Goal: Transaction & Acquisition: Purchase product/service

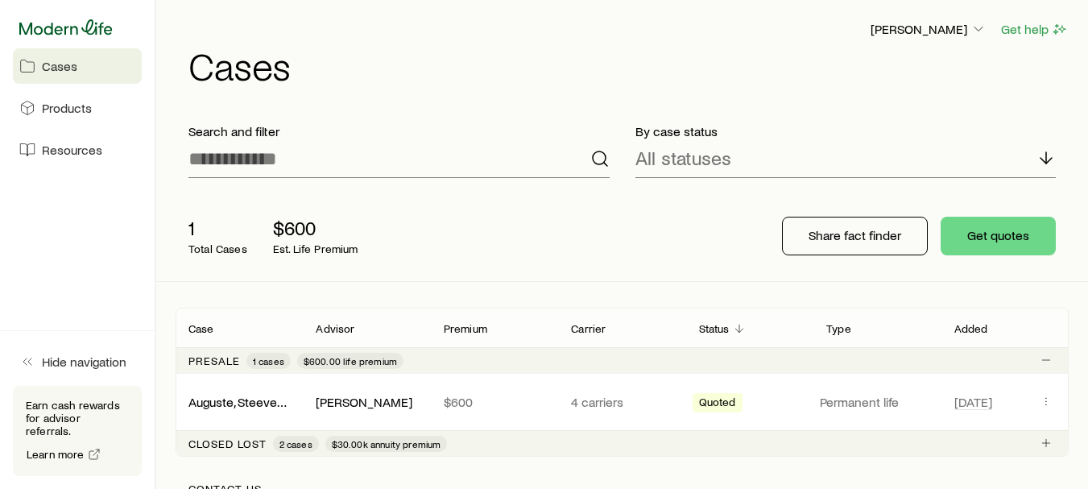
click at [66, 32] on icon at bounding box center [65, 26] width 93 height 15
click at [81, 104] on span "Products" at bounding box center [67, 108] width 50 height 16
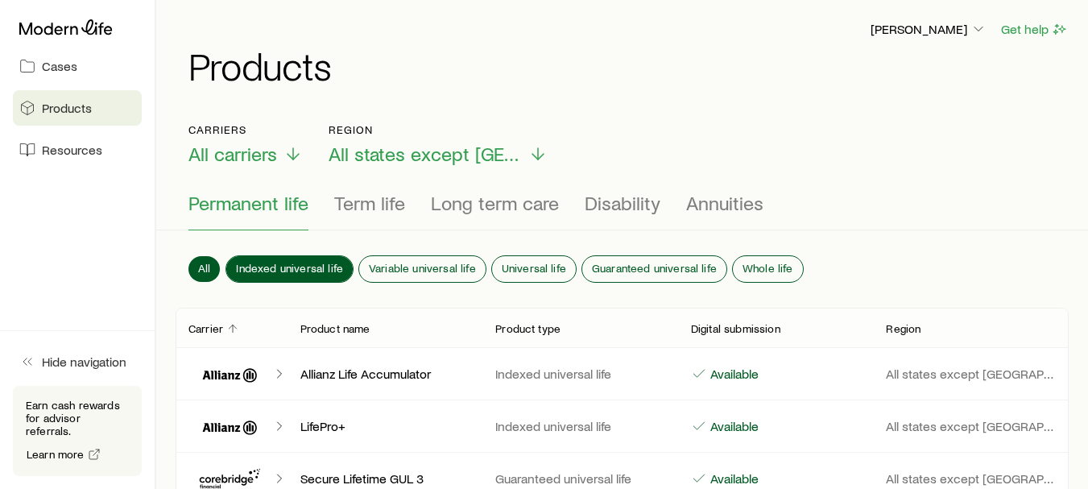
click at [314, 262] on span "Indexed universal life" at bounding box center [289, 268] width 107 height 13
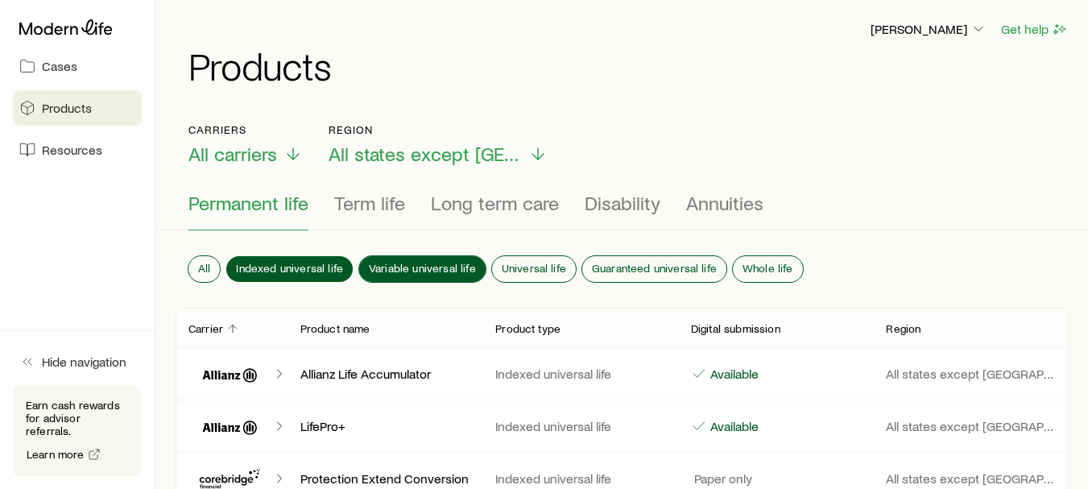
click at [434, 262] on span "Variable universal life" at bounding box center [422, 268] width 107 height 13
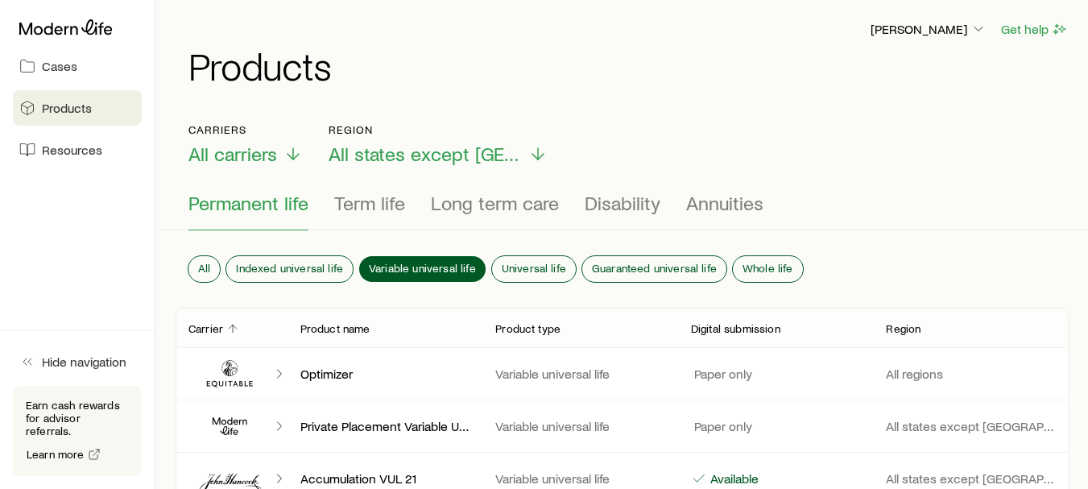
click at [258, 200] on span "Permanent life" at bounding box center [248, 203] width 120 height 23
click at [473, 209] on span "Long term care" at bounding box center [495, 203] width 128 height 23
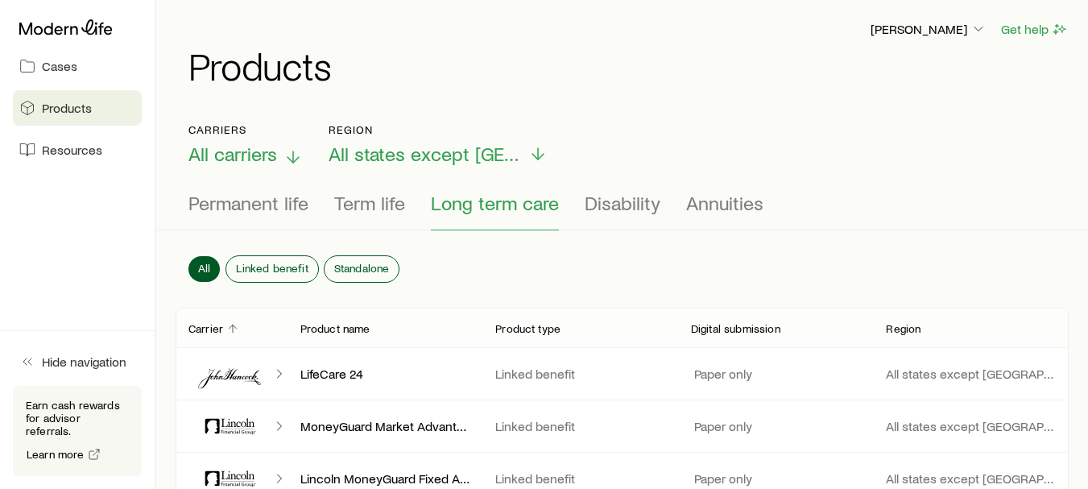
click at [287, 148] on icon at bounding box center [292, 156] width 19 height 19
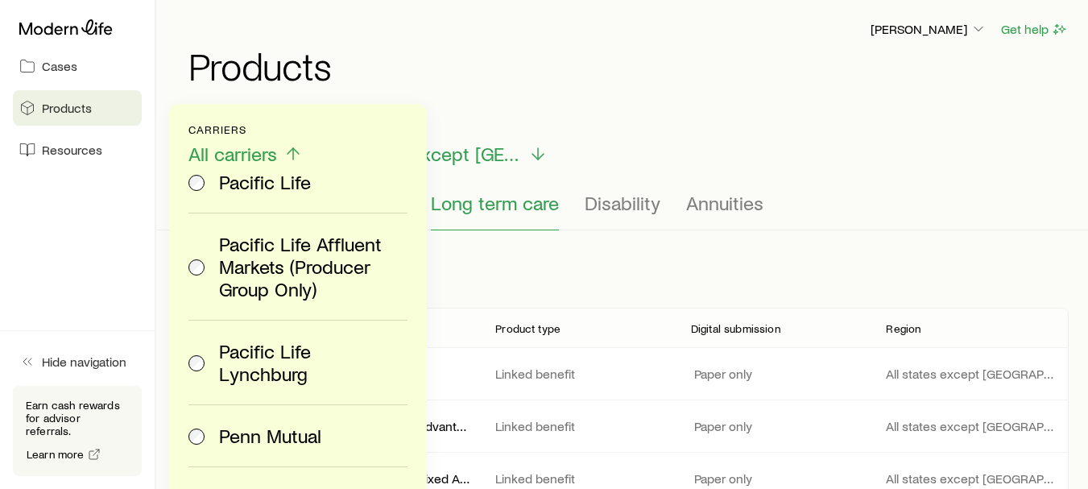
scroll to position [2902, 0]
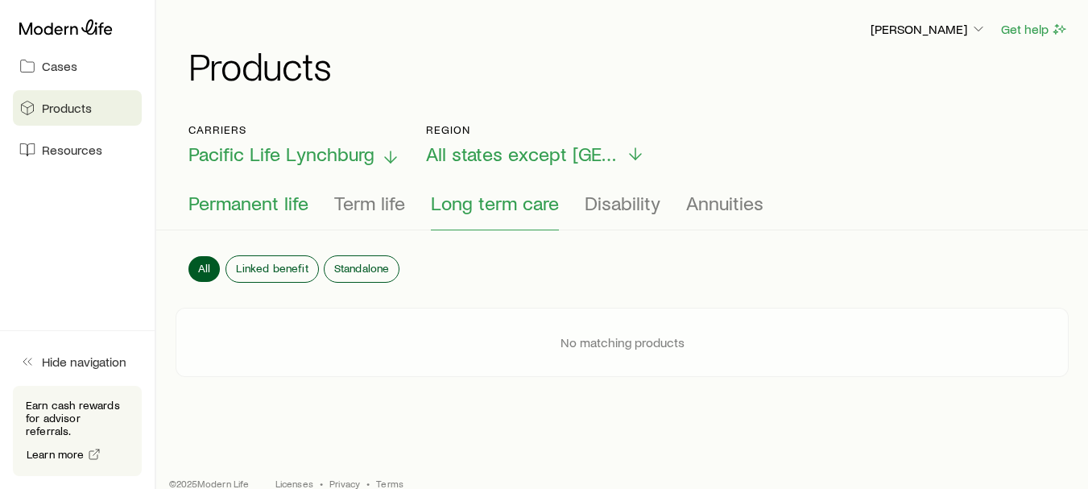
click at [276, 210] on span "Permanent life" at bounding box center [248, 203] width 120 height 23
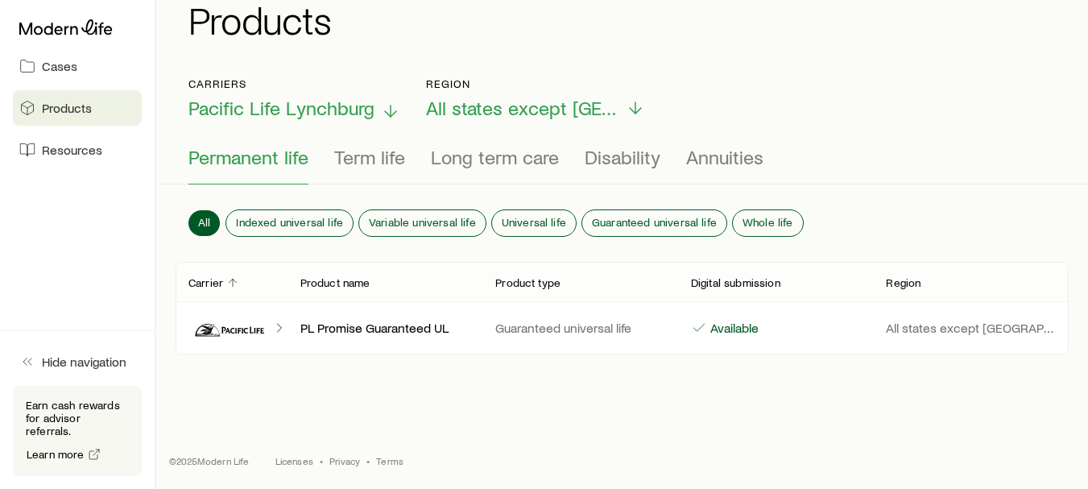
scroll to position [47, 0]
click at [449, 220] on span "Variable universal life" at bounding box center [422, 221] width 107 height 13
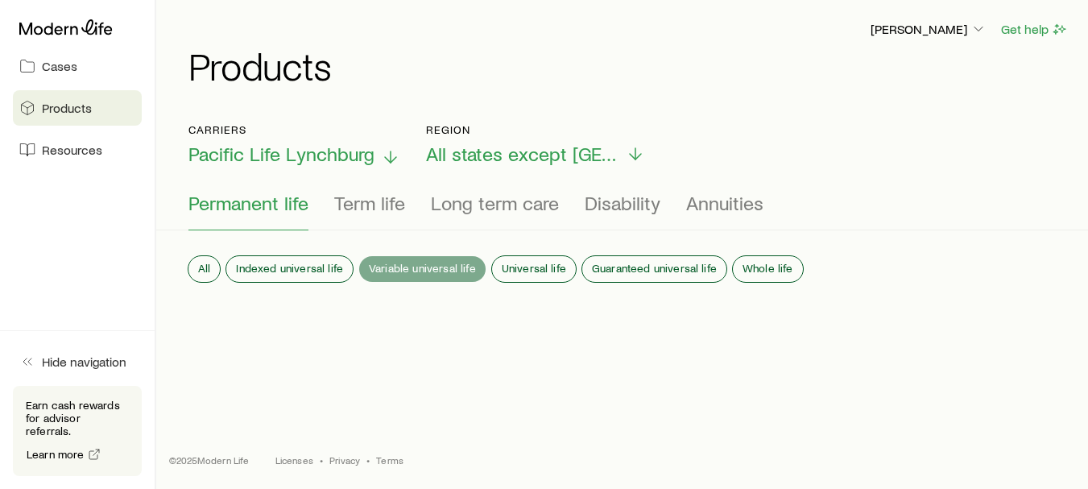
scroll to position [0, 0]
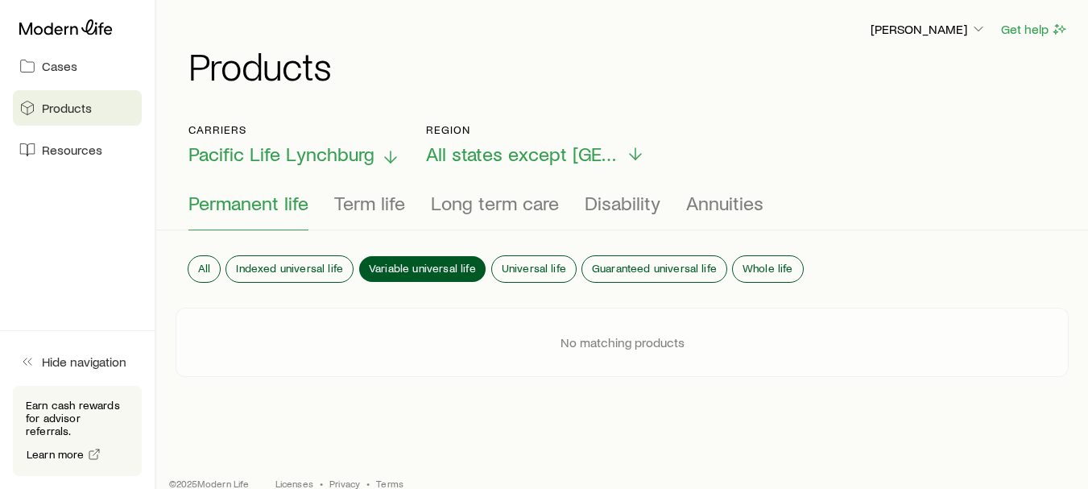
click at [239, 206] on span "Permanent life" at bounding box center [248, 203] width 120 height 23
click at [254, 200] on span "Permanent life" at bounding box center [248, 203] width 120 height 23
click at [307, 149] on span "Pacific Life Lynchburg" at bounding box center [281, 154] width 186 height 23
click at [532, 384] on div "Carriers Pacific Life Lynchburg Region All states except NY Permanent life Term…" at bounding box center [622, 262] width 893 height 279
click at [437, 267] on span "Variable universal life" at bounding box center [422, 268] width 107 height 13
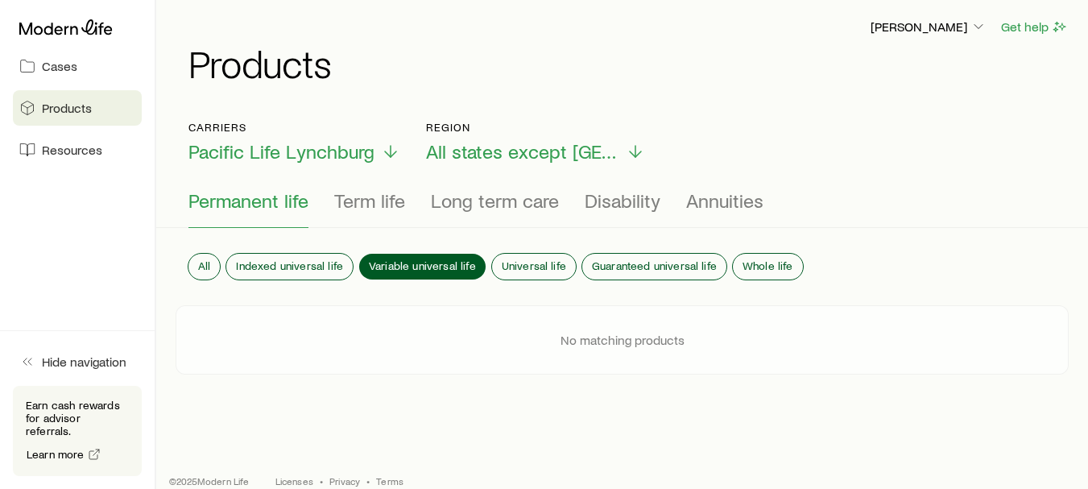
scroll to position [23, 0]
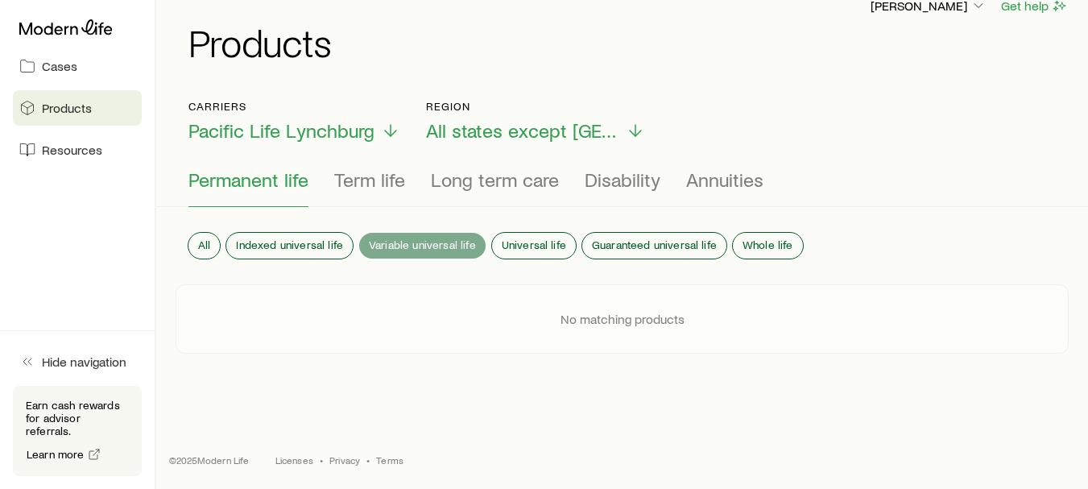
click at [396, 238] on span "Variable universal life" at bounding box center [422, 244] width 107 height 13
click at [250, 180] on span "Permanent life" at bounding box center [248, 179] width 120 height 23
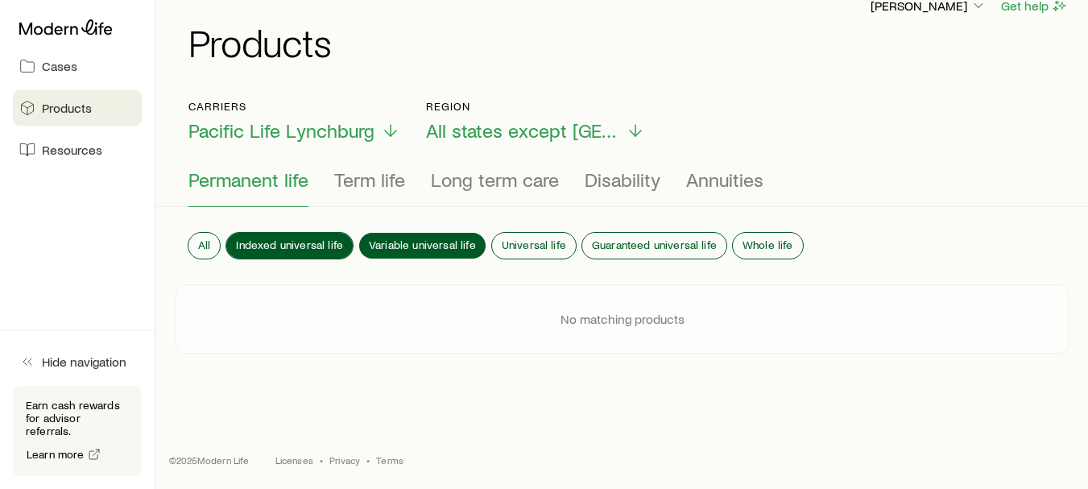
click at [284, 238] on span "Indexed universal life" at bounding box center [289, 244] width 107 height 13
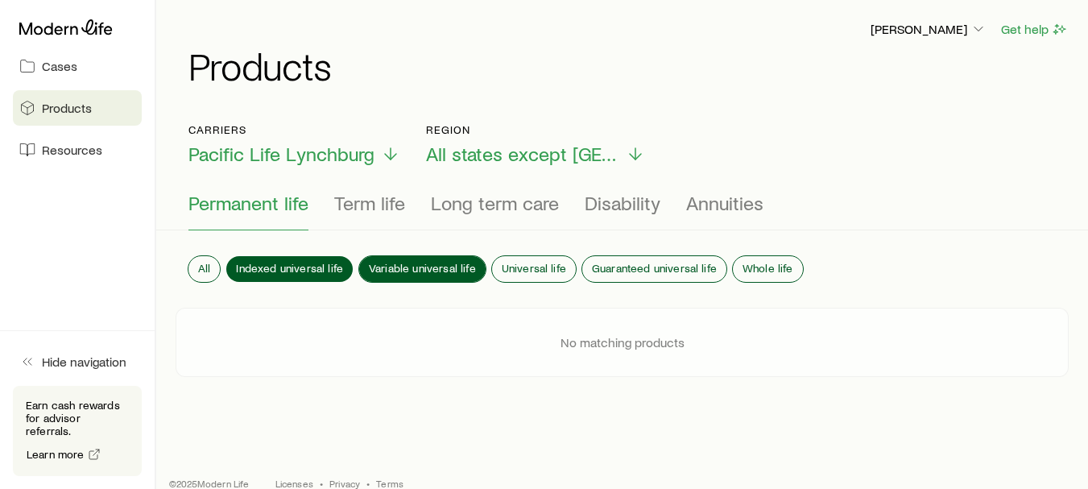
click at [407, 262] on span "Variable universal life" at bounding box center [422, 268] width 107 height 13
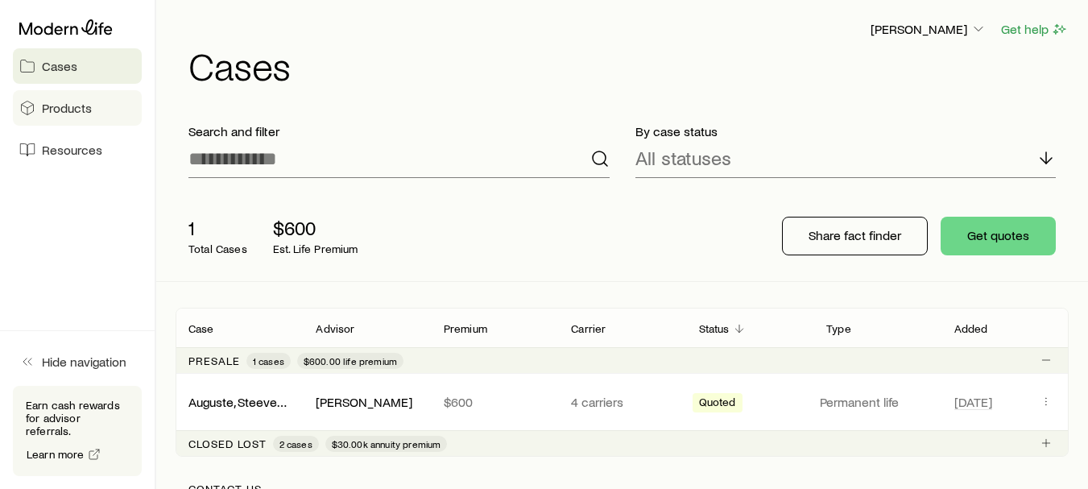
click at [76, 111] on span "Products" at bounding box center [67, 108] width 50 height 16
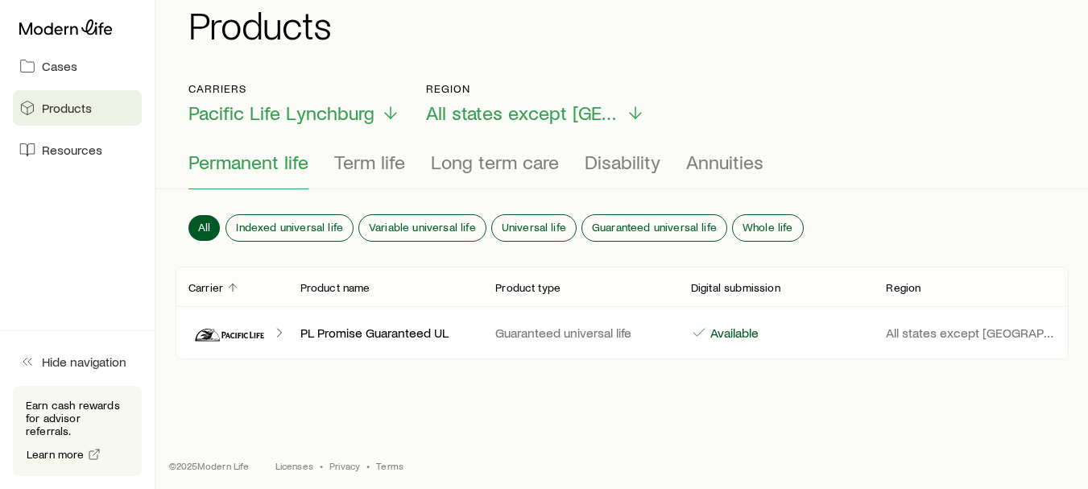
scroll to position [47, 0]
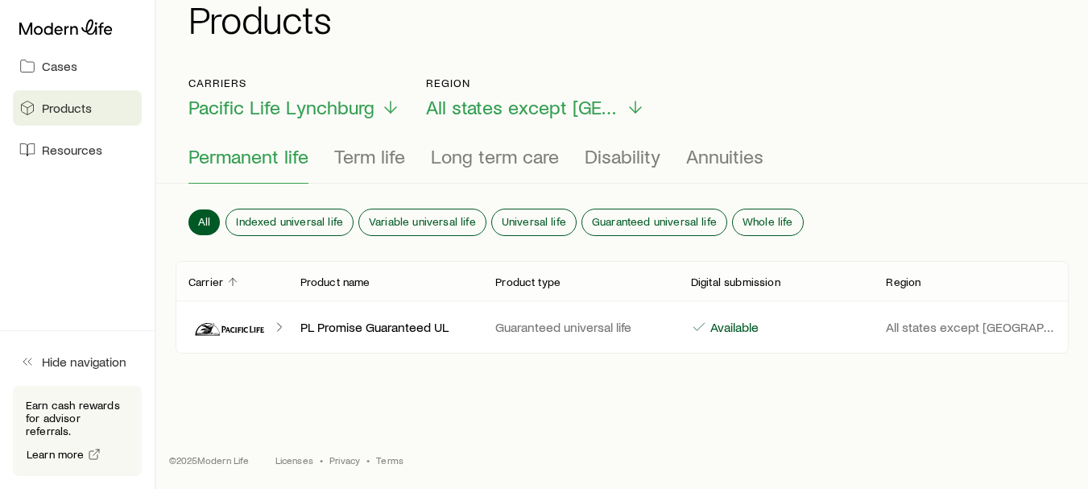
click at [200, 325] on icon "Client cases" at bounding box center [207, 329] width 25 height 12
click at [221, 281] on p "Carrier" at bounding box center [205, 281] width 35 height 13
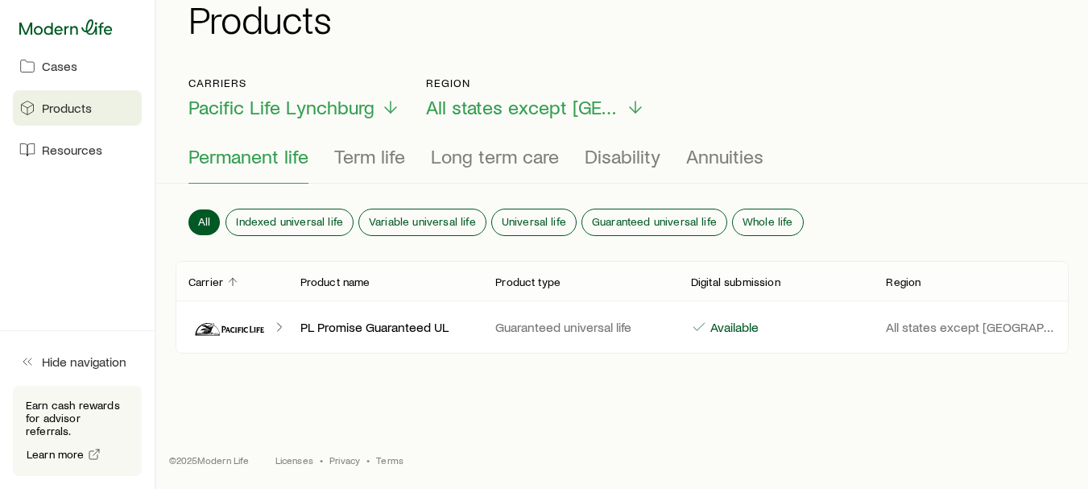
click at [93, 27] on icon at bounding box center [65, 27] width 93 height 16
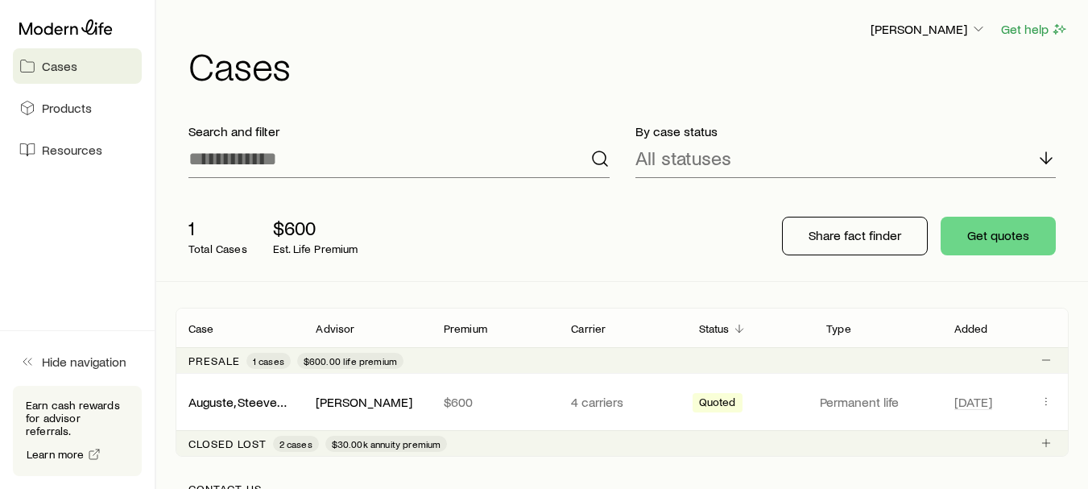
click at [66, 69] on span "Cases" at bounding box center [59, 66] width 35 height 16
click at [1017, 236] on button "Get quotes" at bounding box center [997, 236] width 115 height 39
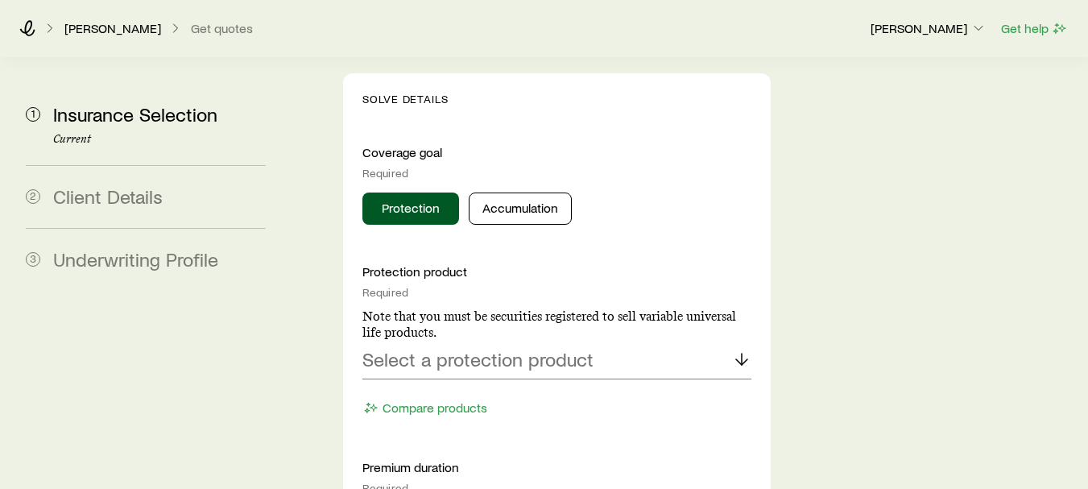
scroll to position [798, 0]
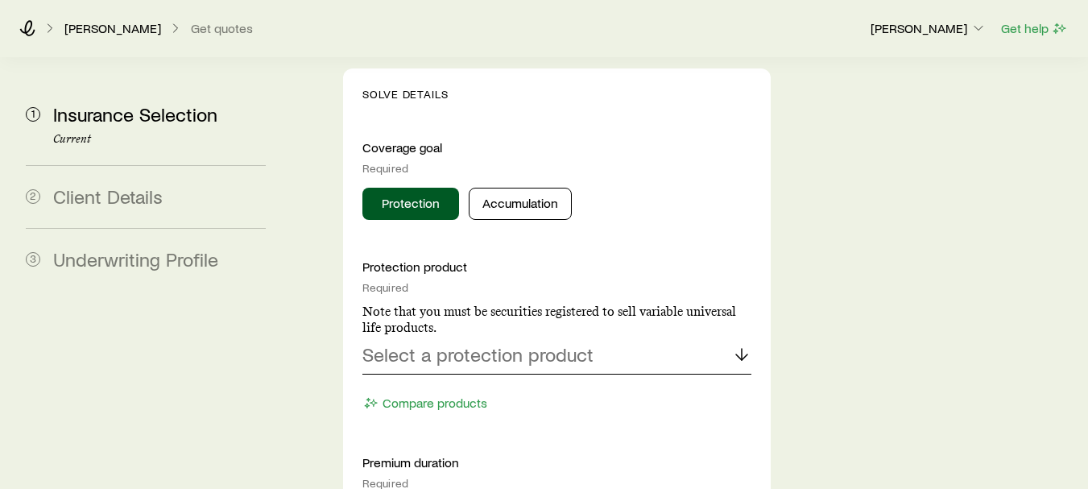
click at [582, 343] on p "Select a protection product" at bounding box center [477, 354] width 231 height 23
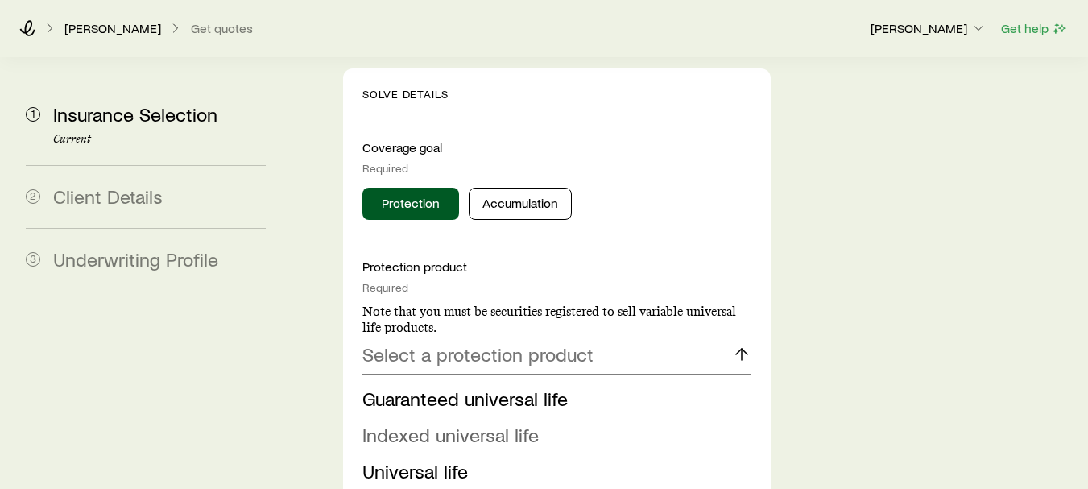
click at [490, 423] on span "Indexed universal life" at bounding box center [450, 434] width 176 height 23
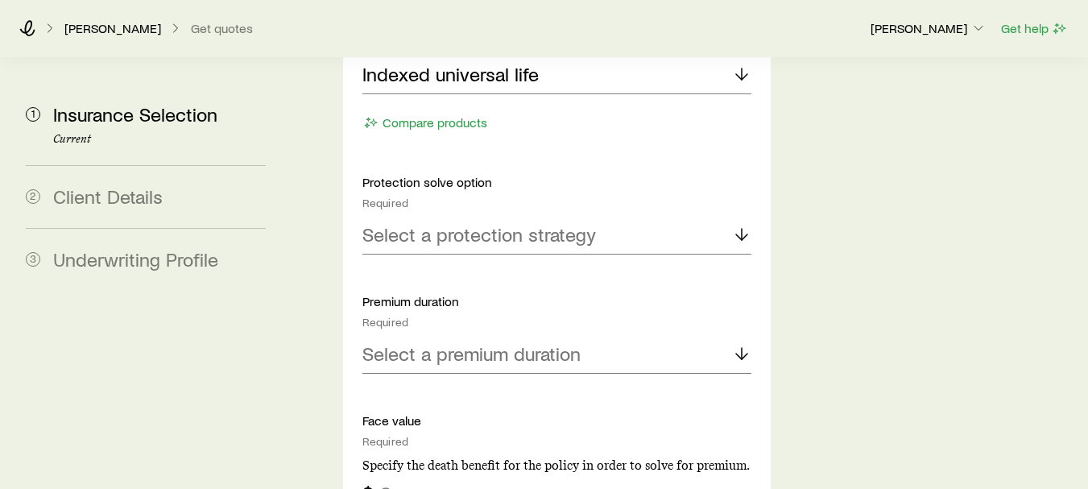
scroll to position [1031, 0]
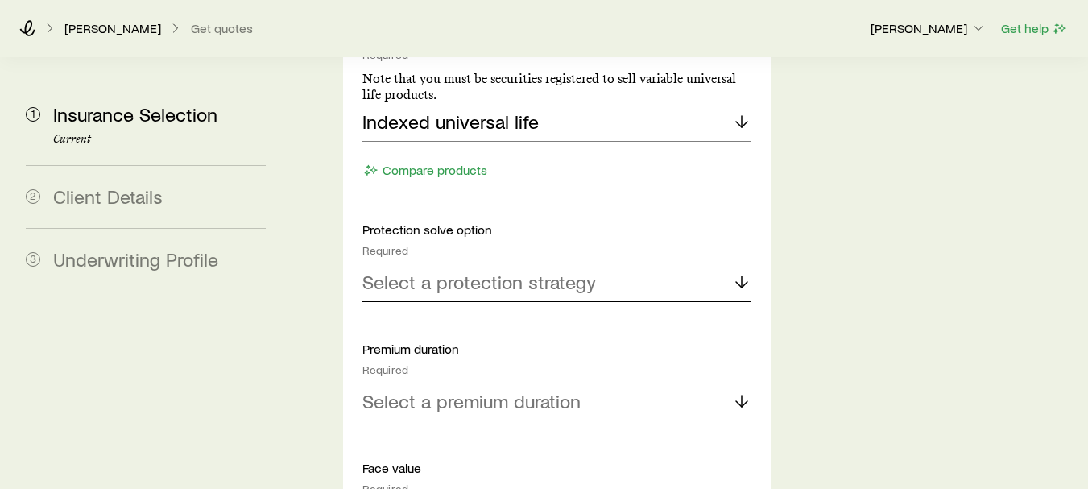
click at [688, 263] on div "Select a protection strategy" at bounding box center [556, 282] width 389 height 39
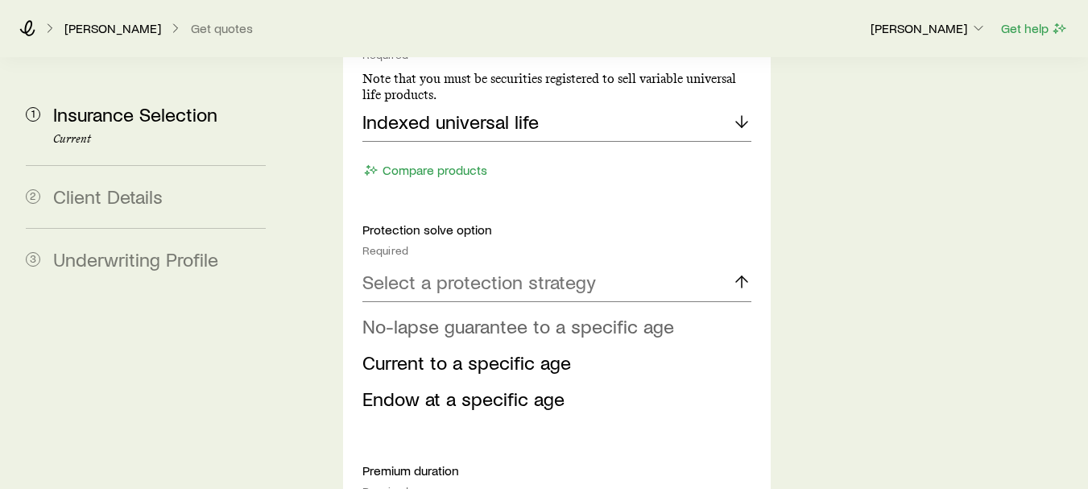
click at [542, 314] on span "No-lapse guarantee to a specific age" at bounding box center [518, 325] width 312 height 23
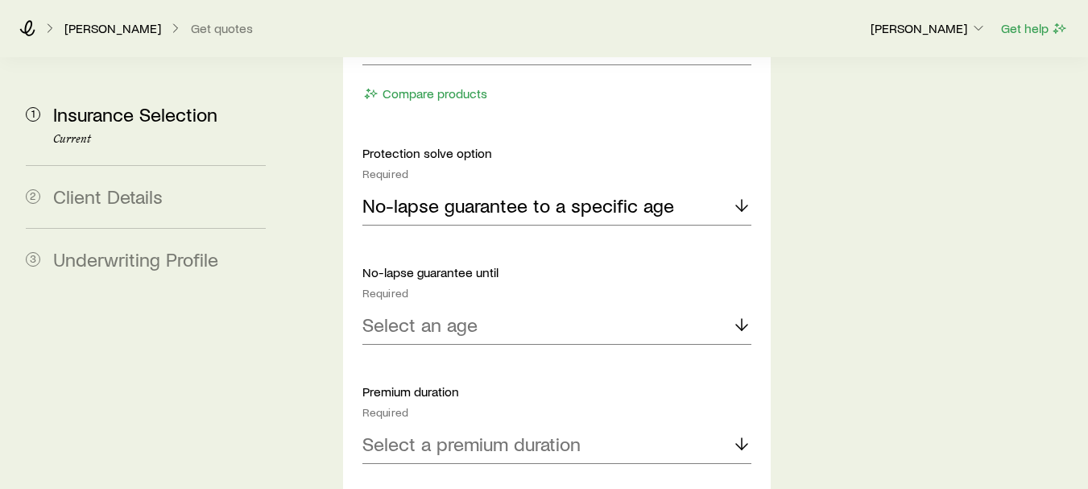
scroll to position [1101, 0]
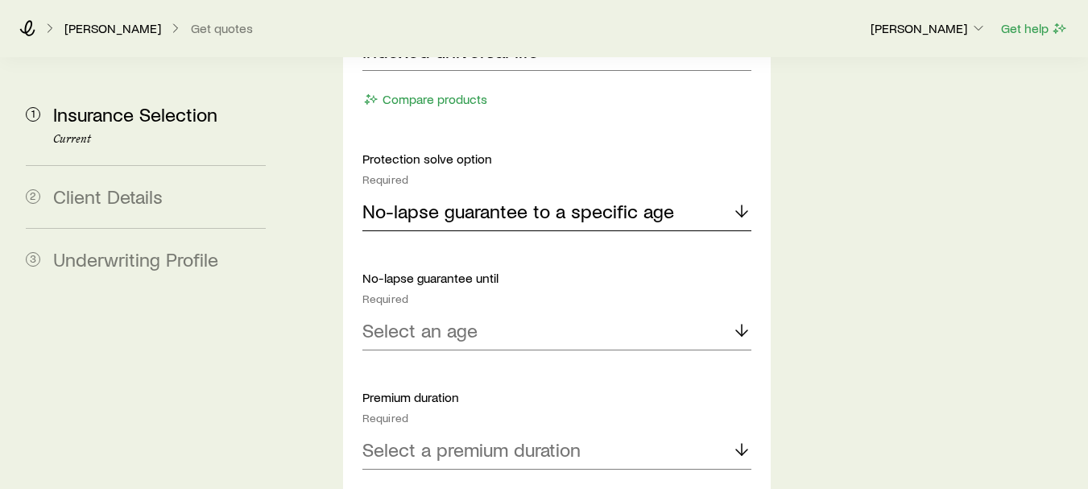
click at [711, 192] on div "No-lapse guarantee to a specific age" at bounding box center [556, 211] width 389 height 39
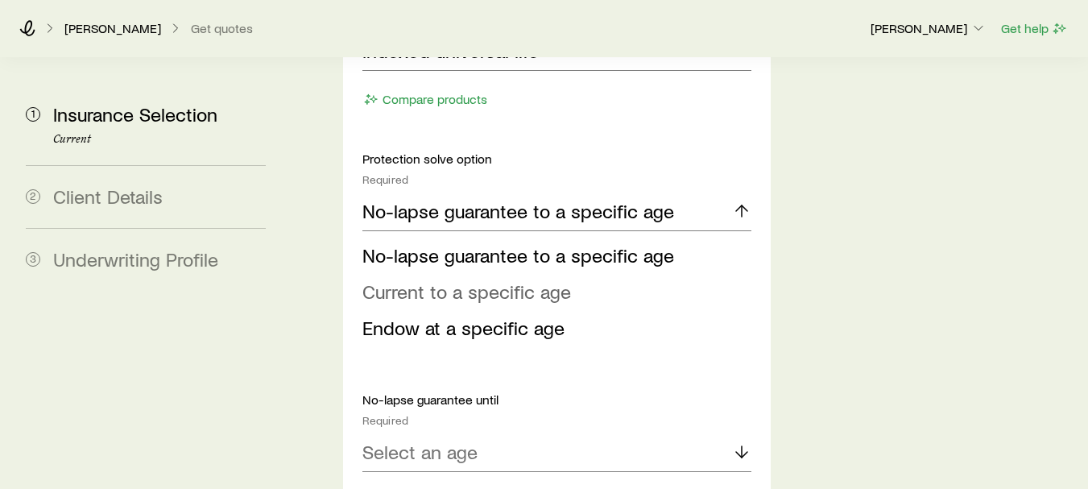
click at [614, 274] on li "Current to a specific age" at bounding box center [551, 292] width 379 height 36
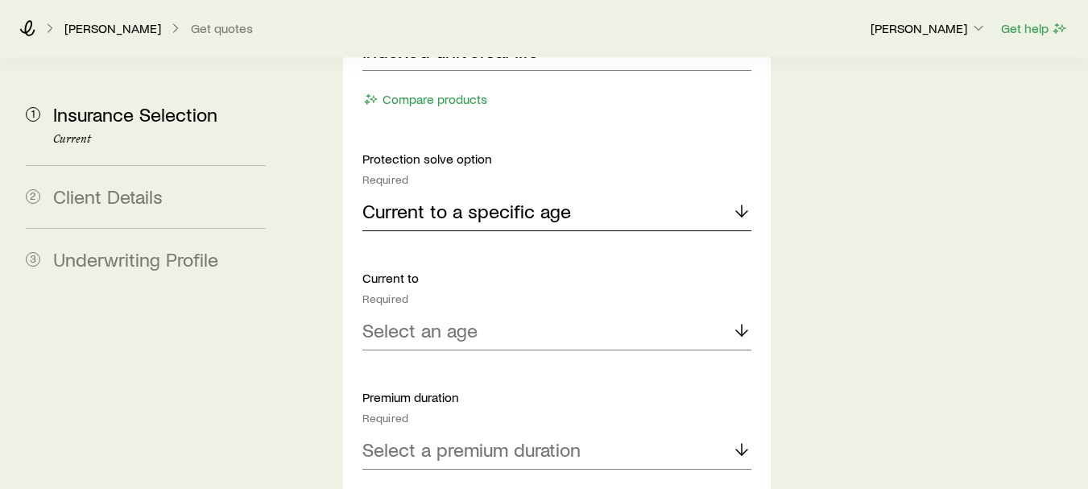
click at [617, 192] on div "Current to a specific age" at bounding box center [556, 211] width 389 height 39
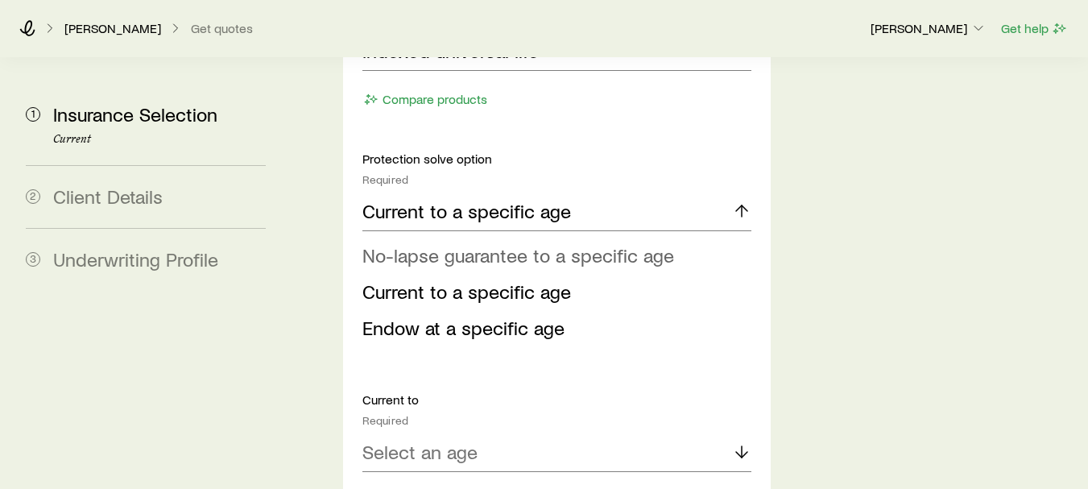
click at [601, 243] on span "No-lapse guarantee to a specific age" at bounding box center [518, 254] width 312 height 23
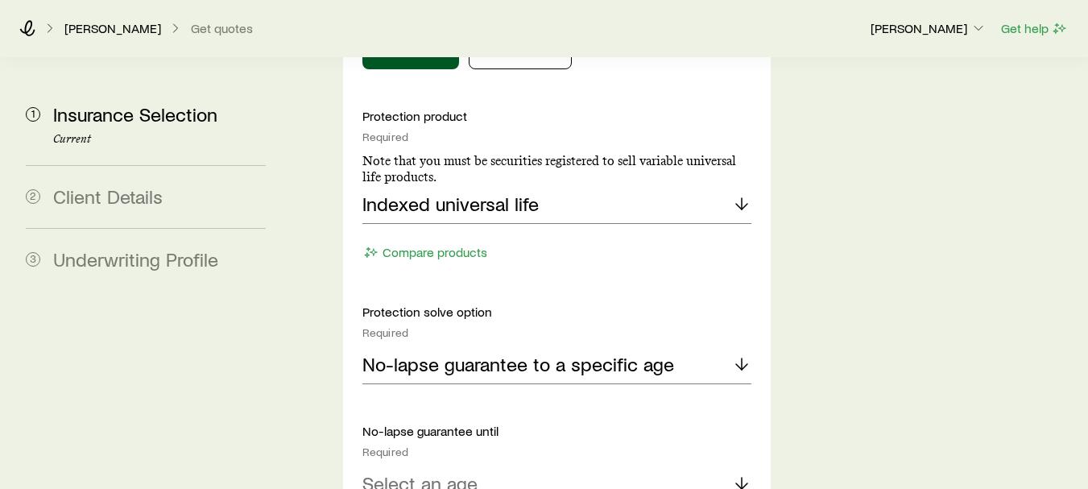
scroll to position [943, 0]
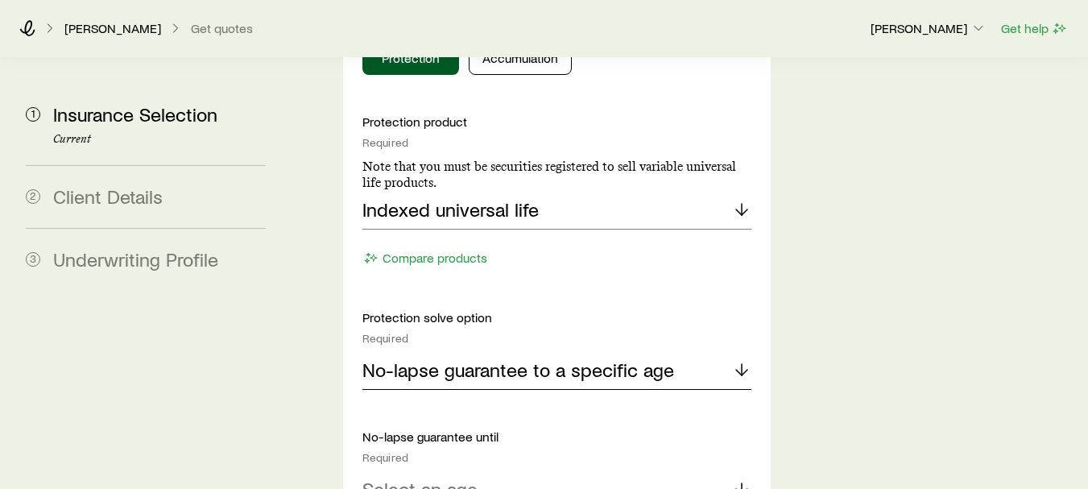
click at [706, 351] on div "No-lapse guarantee to a specific age" at bounding box center [556, 370] width 389 height 39
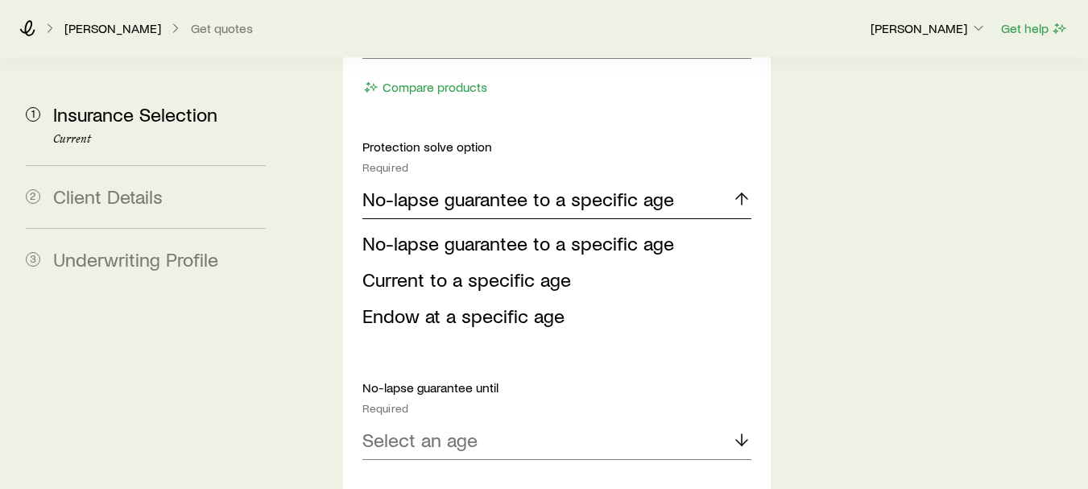
scroll to position [1119, 0]
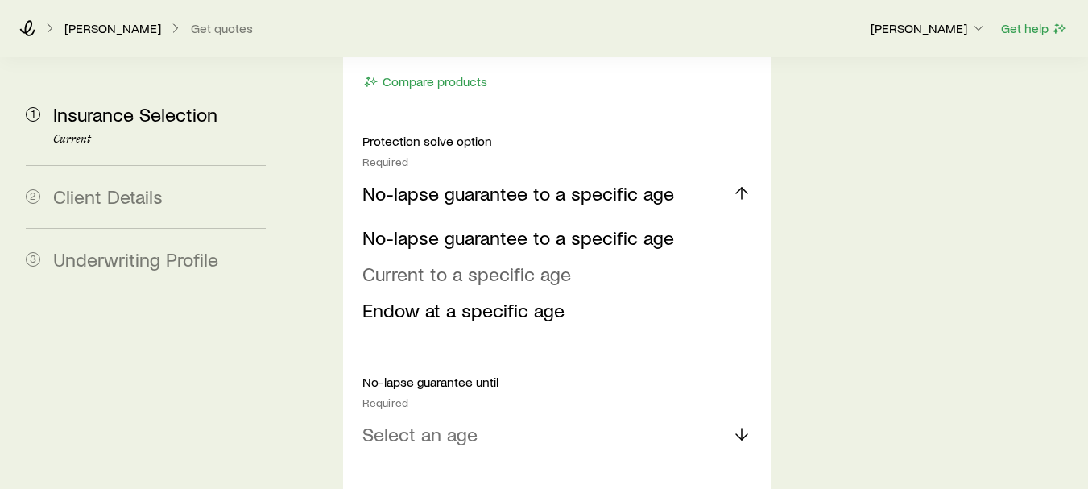
click at [455, 262] on span "Current to a specific age" at bounding box center [466, 273] width 209 height 23
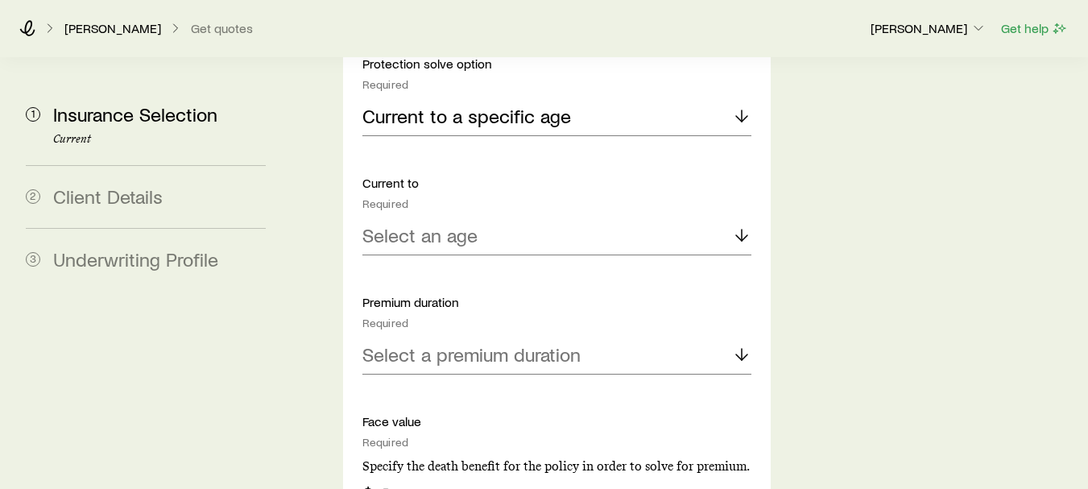
scroll to position [1202, 0]
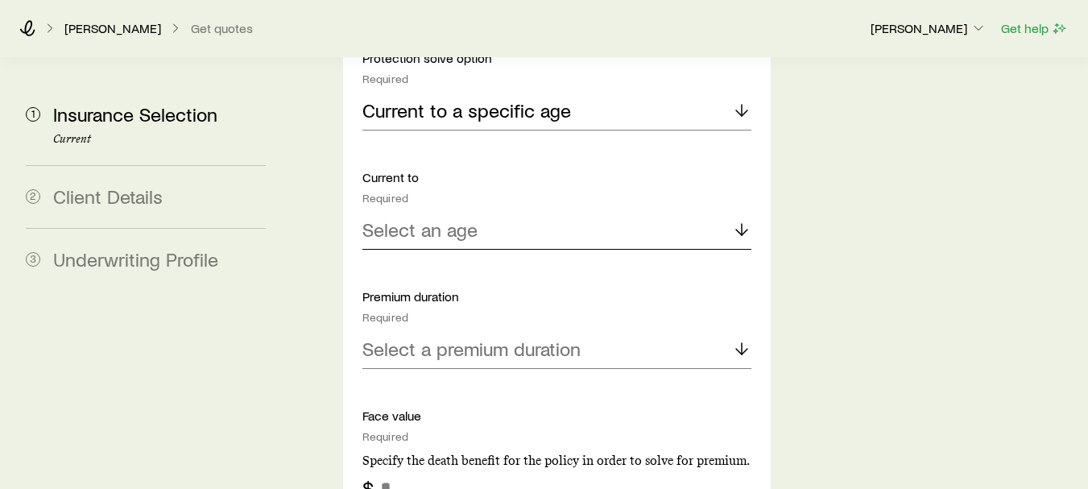
click at [683, 211] on div "Select an age" at bounding box center [556, 230] width 389 height 39
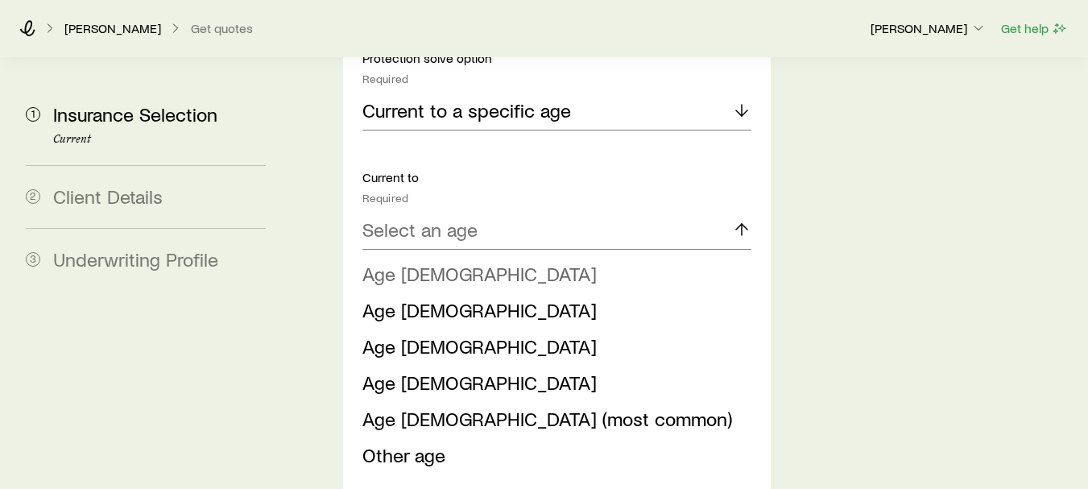
click at [539, 256] on li "Age 85" at bounding box center [551, 274] width 379 height 36
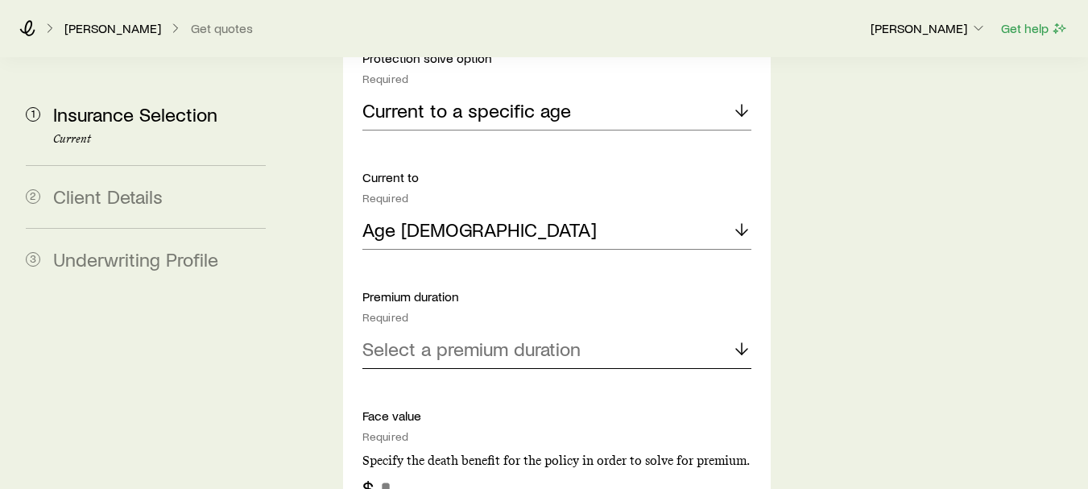
click at [514, 337] on p "Select a premium duration" at bounding box center [471, 348] width 218 height 23
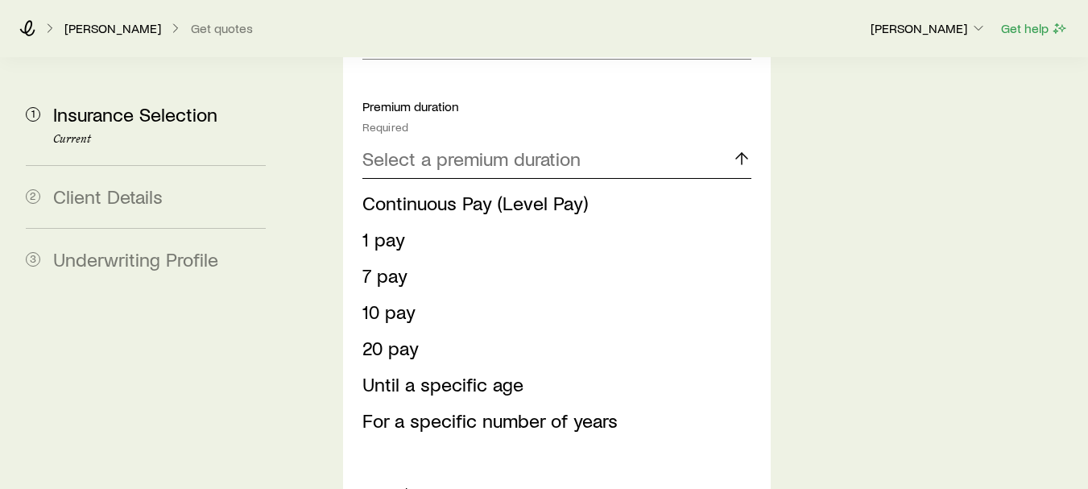
scroll to position [1404, 0]
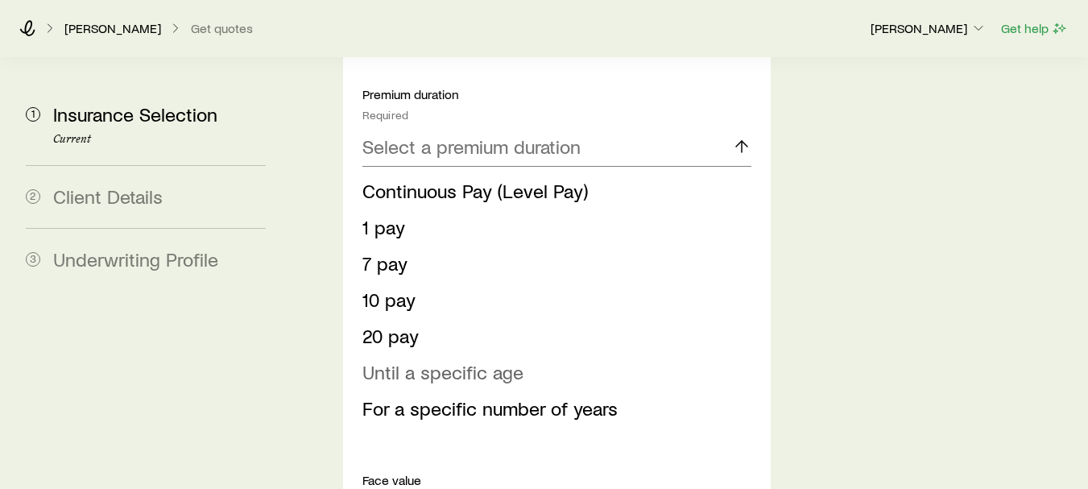
click at [516, 360] on span "Until a specific age" at bounding box center [442, 371] width 161 height 23
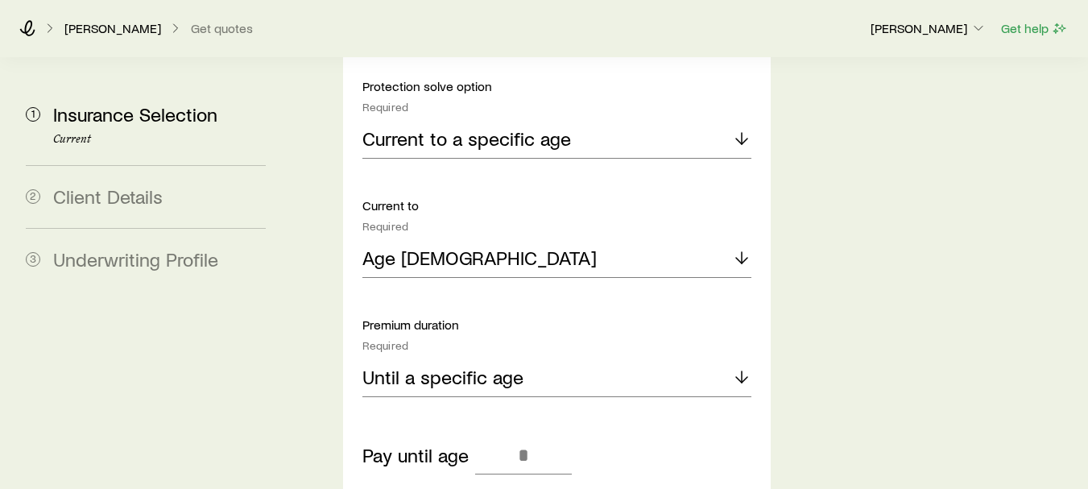
scroll to position [1180, 0]
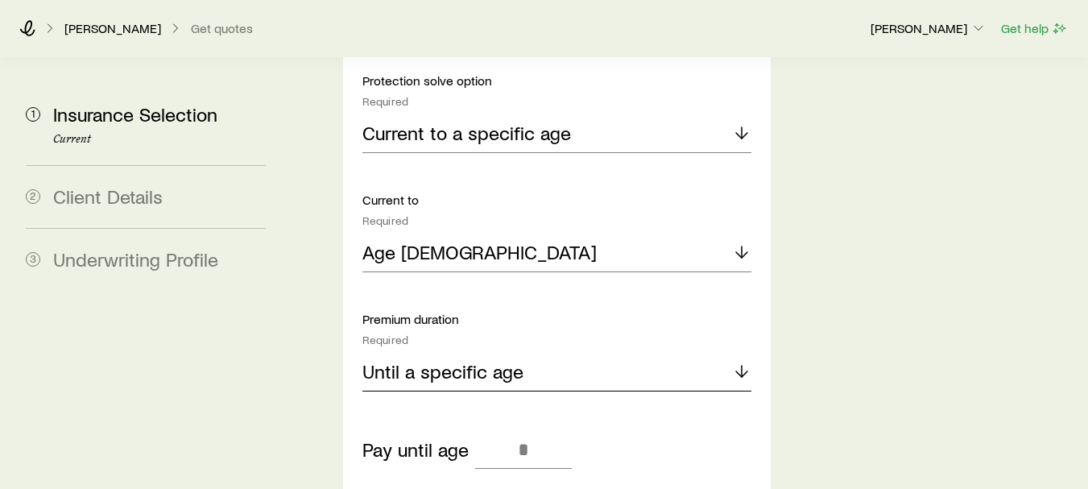
click at [667, 353] on div "Until a specific age" at bounding box center [556, 372] width 389 height 39
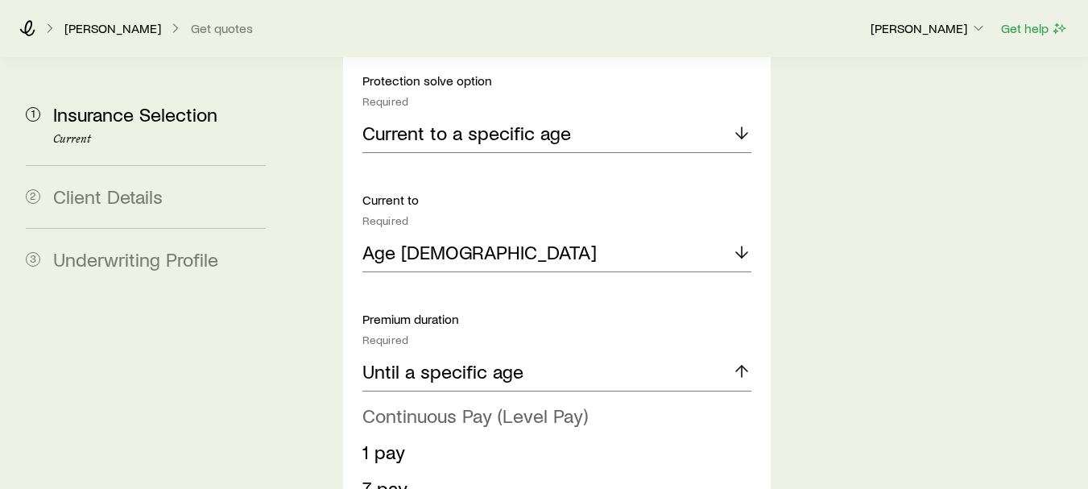
click at [605, 398] on li "Continuous Pay (Level Pay)" at bounding box center [551, 416] width 379 height 36
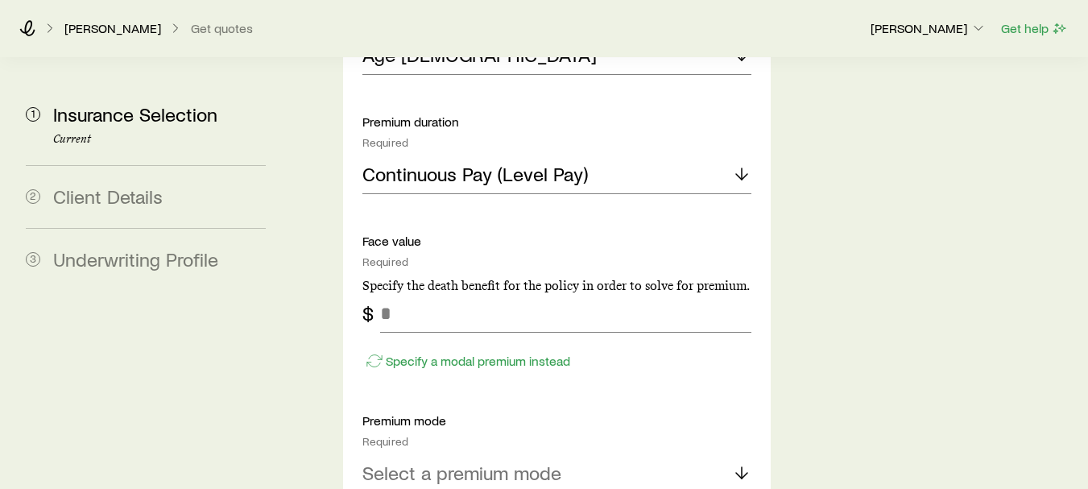
scroll to position [1382, 0]
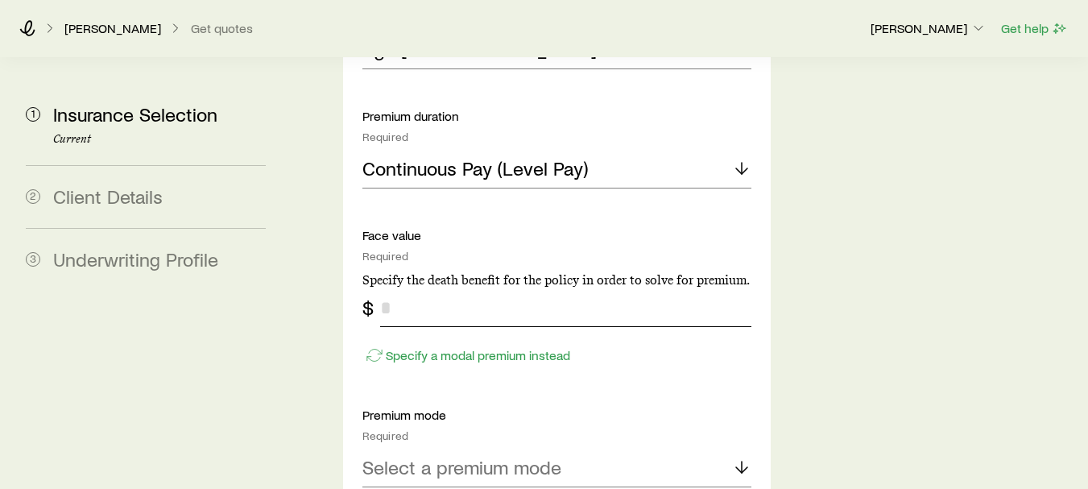
click at [418, 288] on input "tel" at bounding box center [565, 307] width 371 height 39
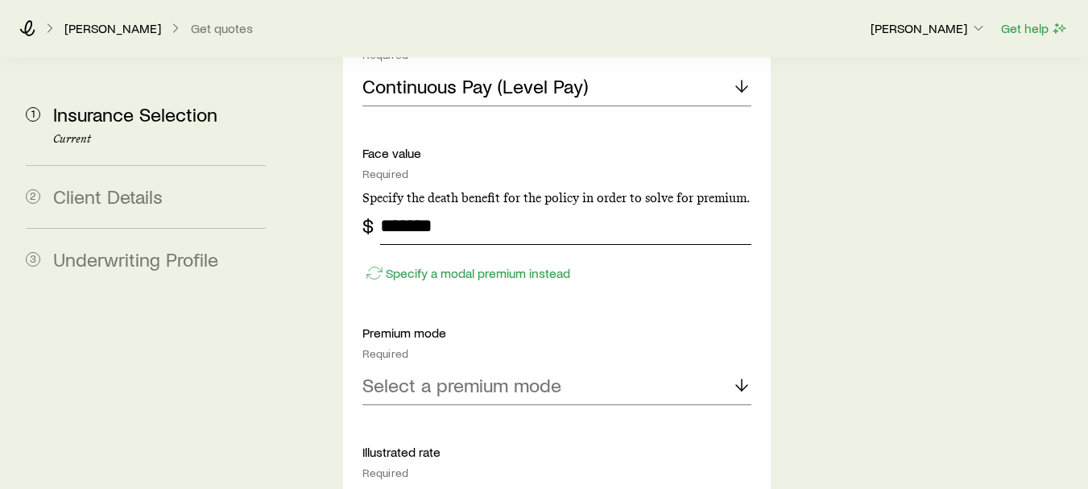
scroll to position [1476, 0]
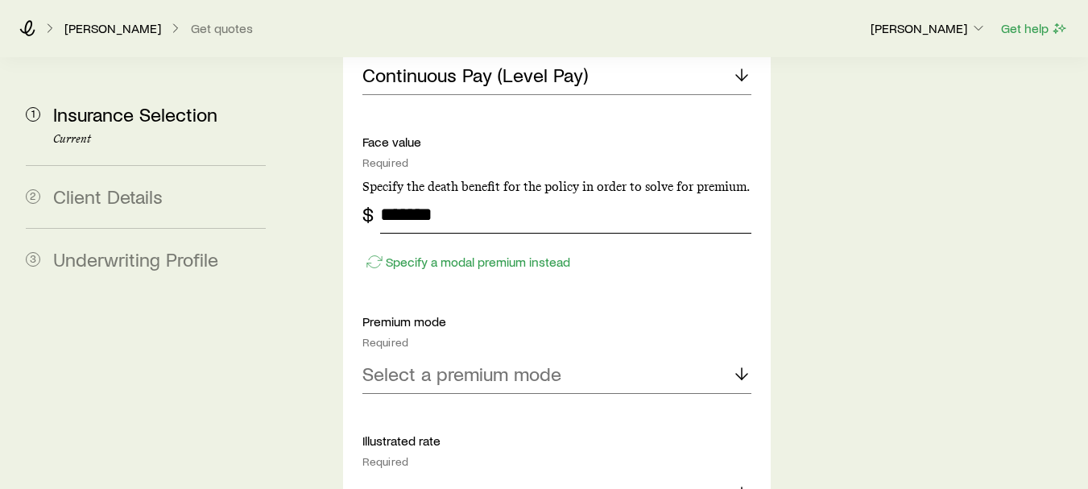
type input "*******"
click at [514, 362] on p "Select a premium mode" at bounding box center [461, 373] width 199 height 23
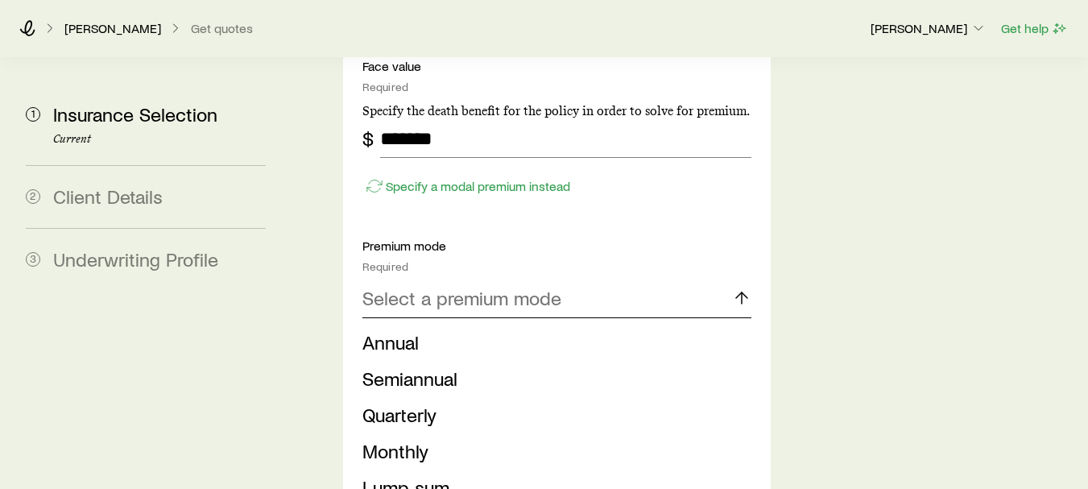
scroll to position [1598, 0]
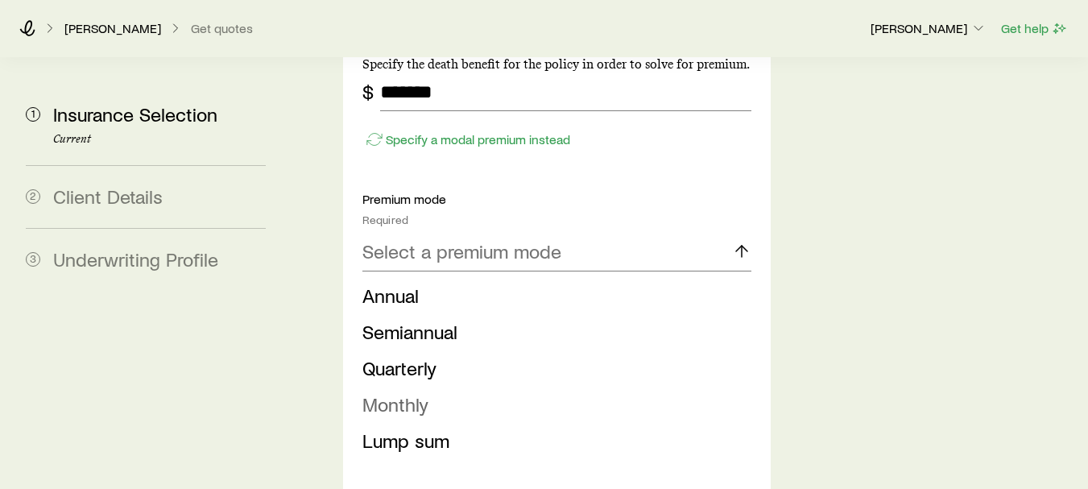
click at [444, 386] on li "Monthly" at bounding box center [551, 404] width 379 height 36
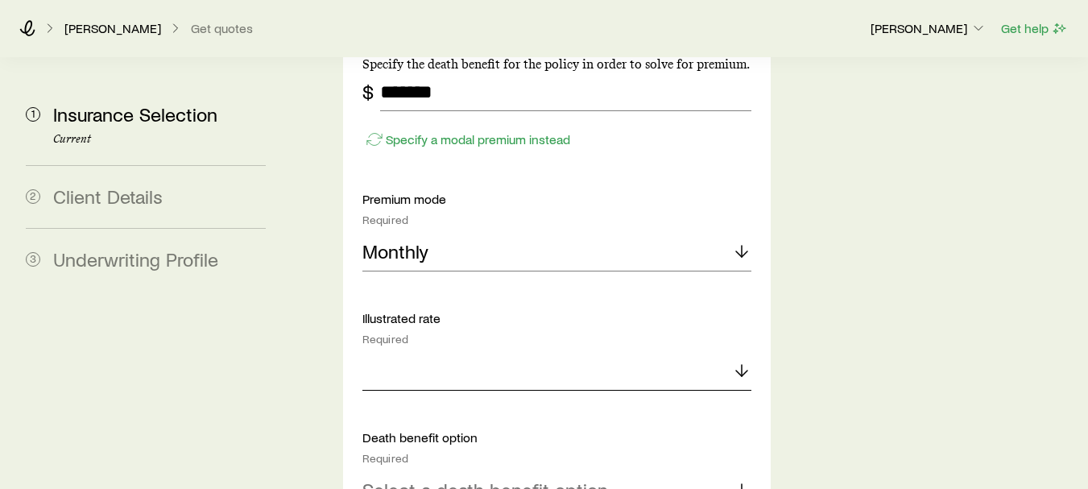
click at [554, 352] on div at bounding box center [556, 371] width 389 height 39
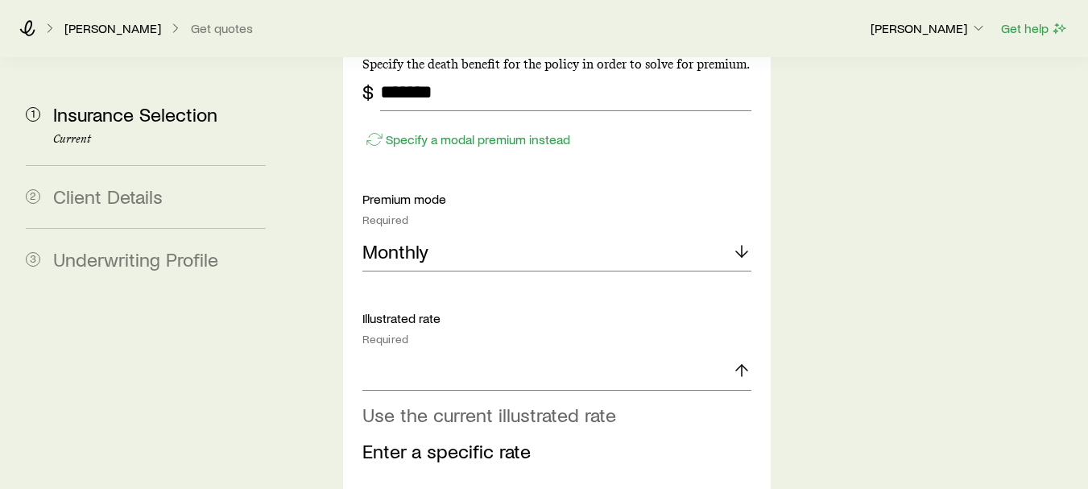
click at [534, 403] on span "Use the current illustrated rate" at bounding box center [489, 414] width 254 height 23
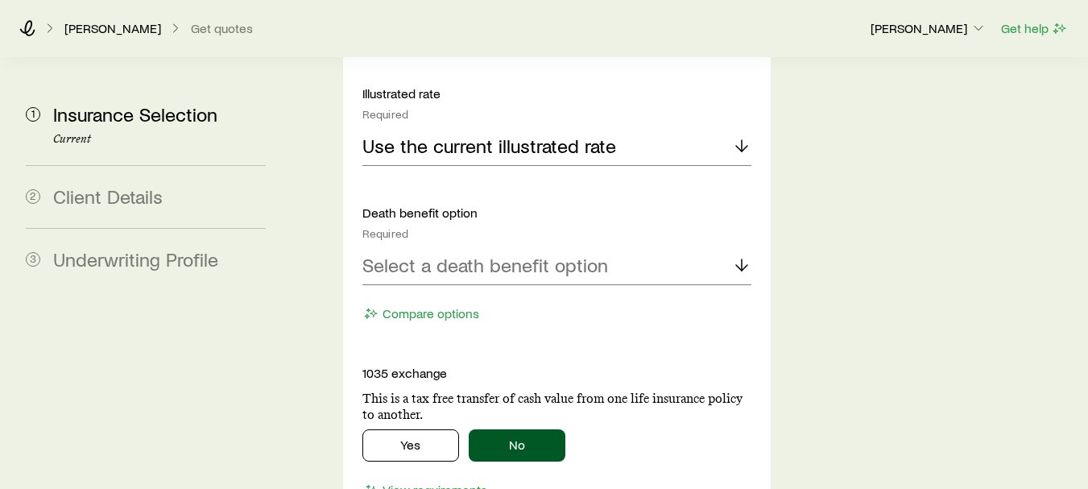
scroll to position [1840, 0]
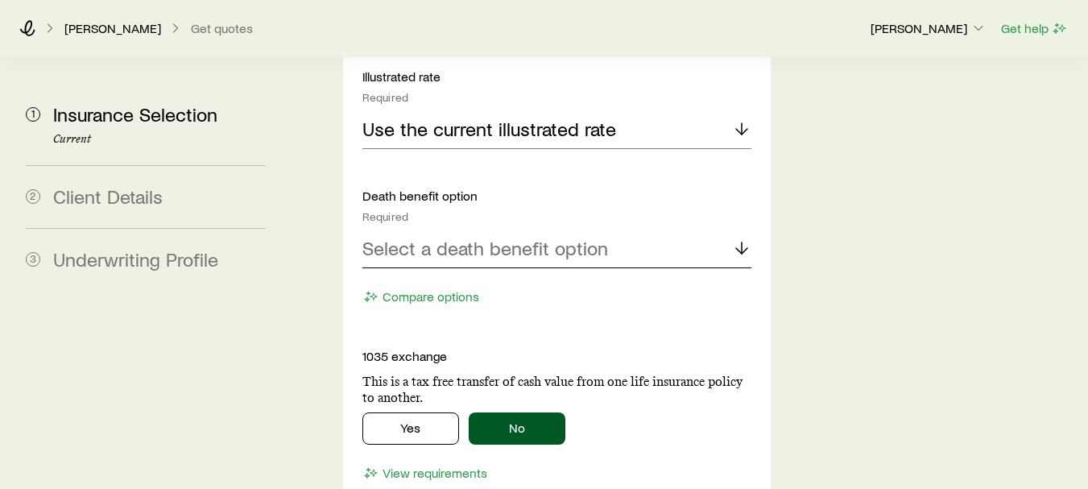
click at [596, 229] on div "Select a death benefit option" at bounding box center [556, 248] width 389 height 39
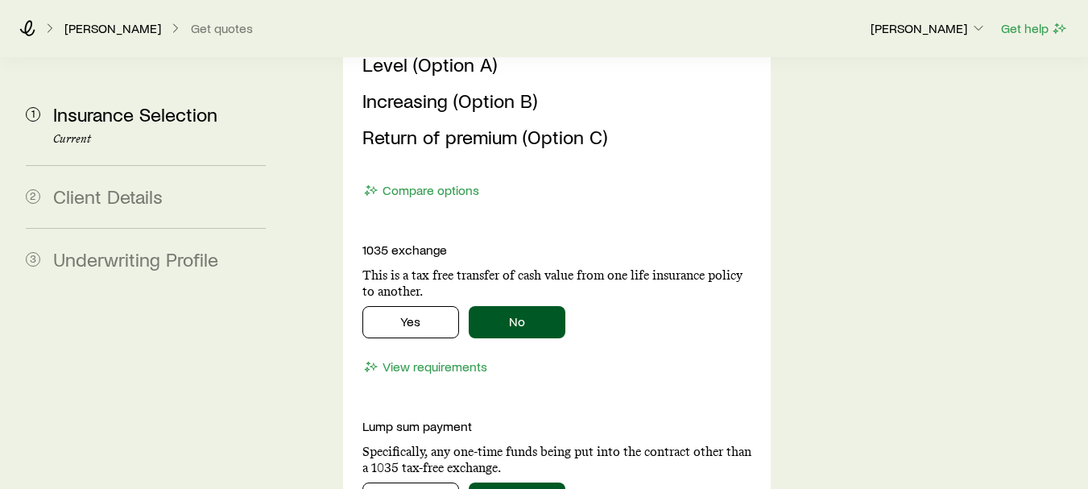
scroll to position [2096, 0]
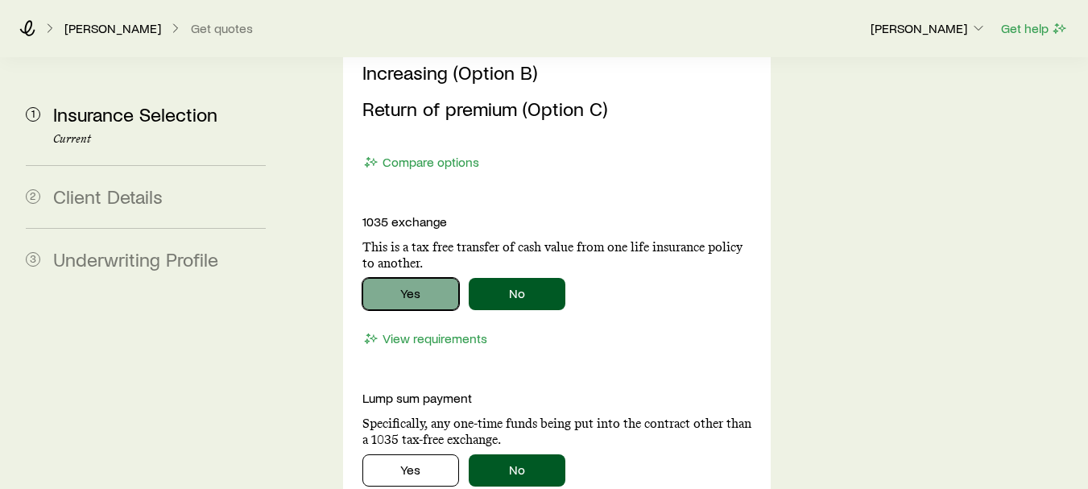
click at [421, 278] on button "Yes" at bounding box center [410, 294] width 97 height 32
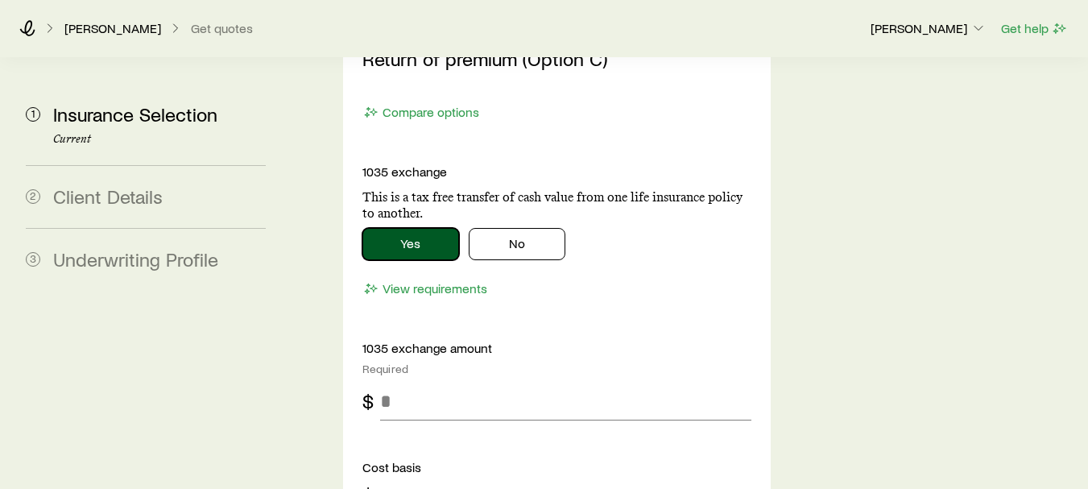
scroll to position [2239, 0]
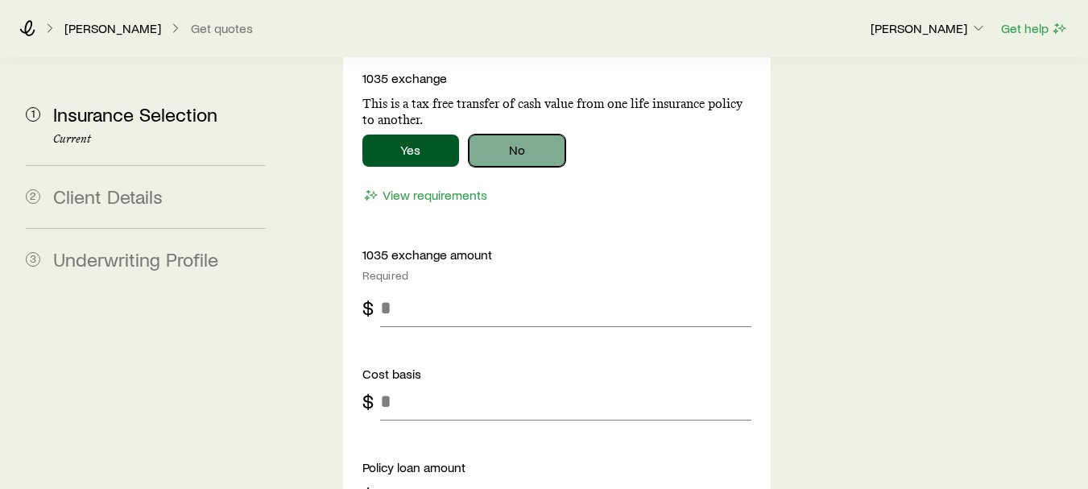
click at [526, 134] on button "No" at bounding box center [517, 150] width 97 height 32
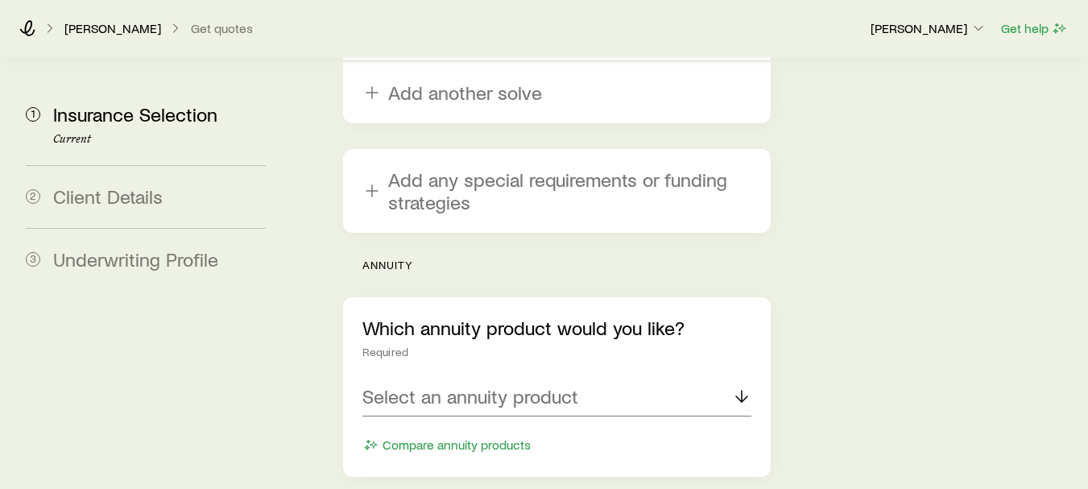
scroll to position [2707, 0]
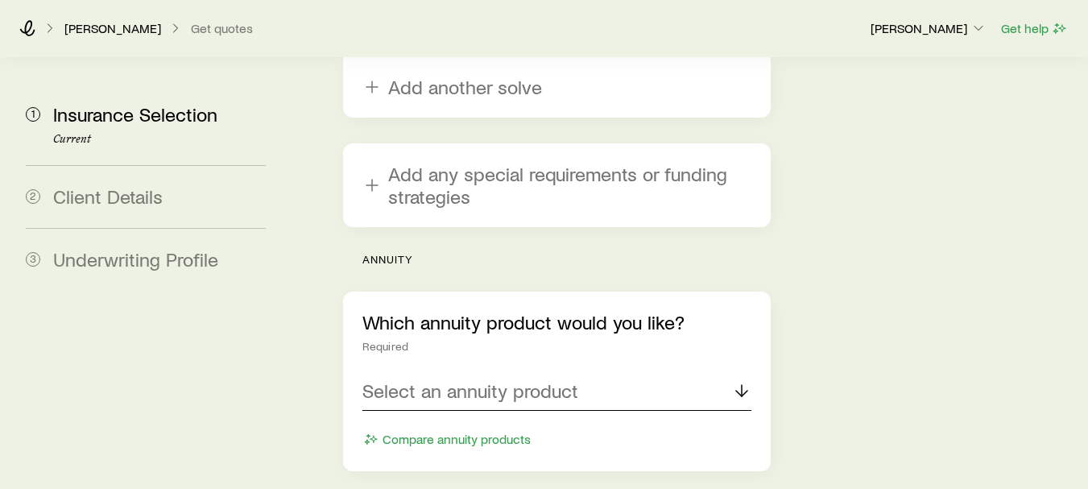
click at [665, 372] on div "Select an annuity product" at bounding box center [556, 391] width 389 height 39
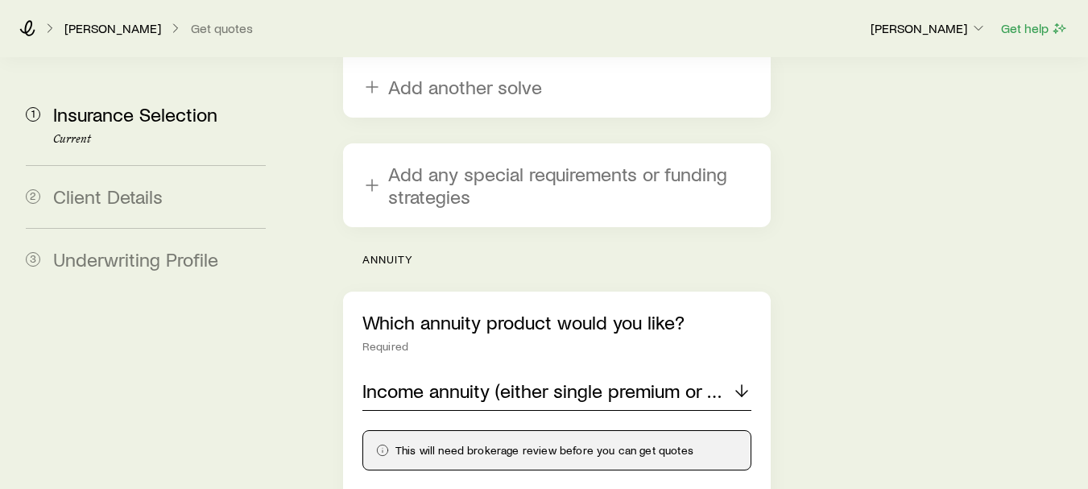
click at [708, 379] on p "Income annuity (either single premium or deferred)" at bounding box center [547, 390] width 370 height 23
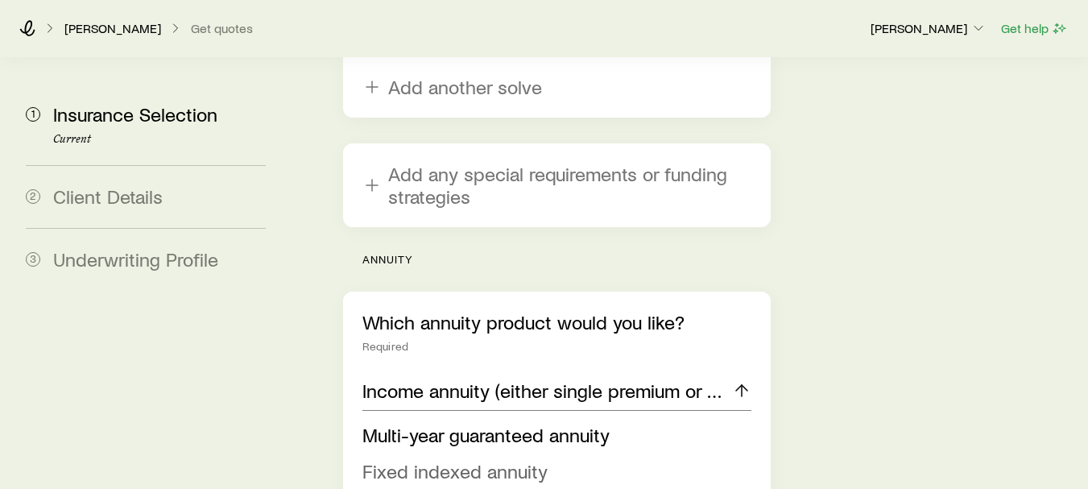
click at [615, 453] on li "Fixed indexed annuity" at bounding box center [551, 471] width 379 height 36
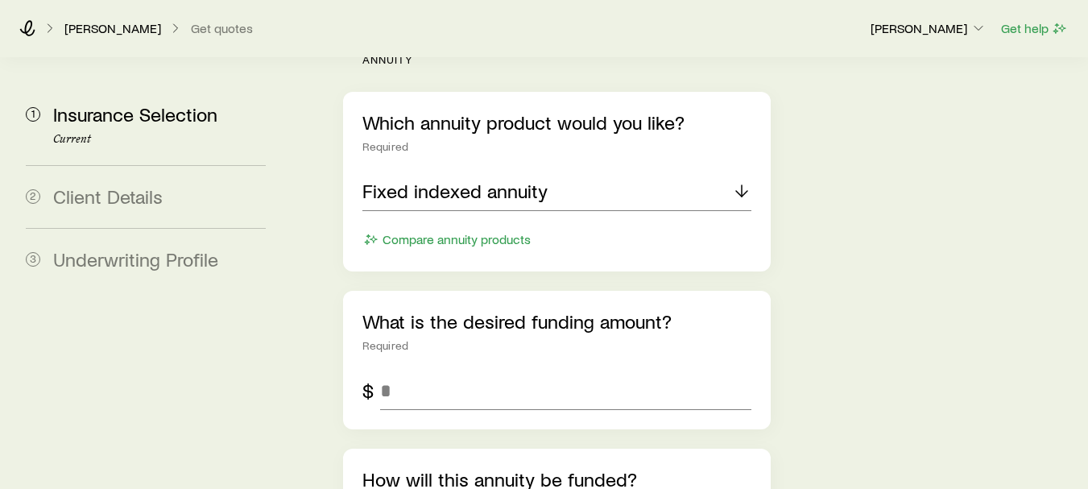
scroll to position [2913, 0]
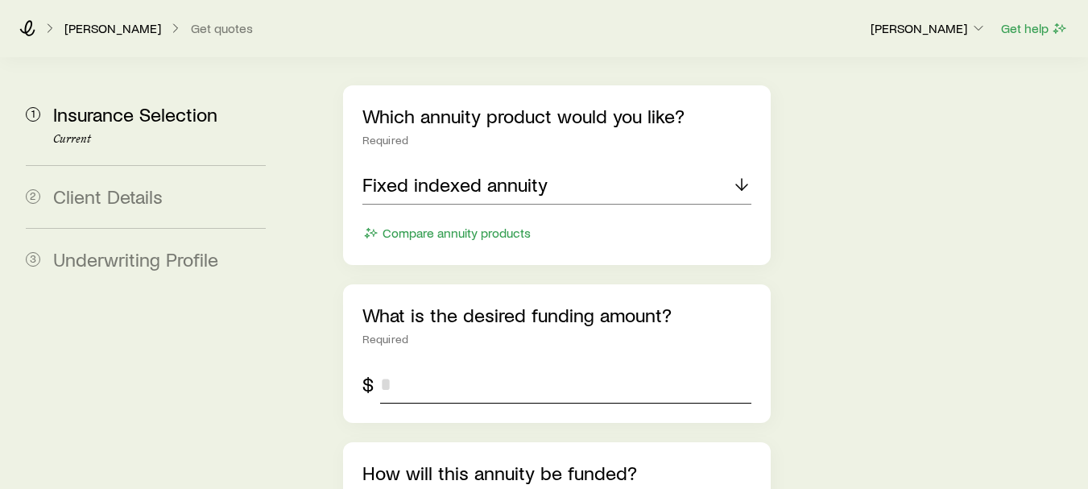
click at [472, 365] on input "tel" at bounding box center [565, 384] width 371 height 39
type input "*"
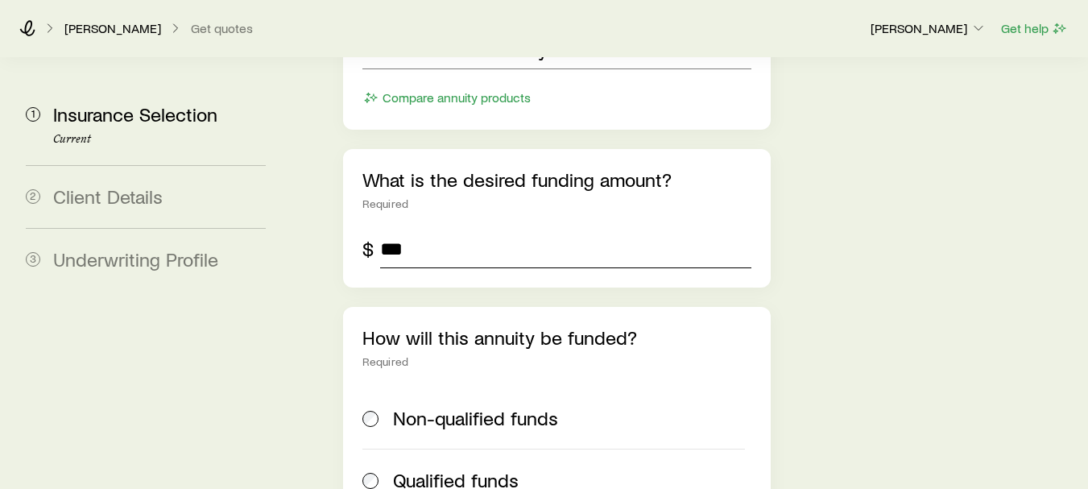
scroll to position [3055, 0]
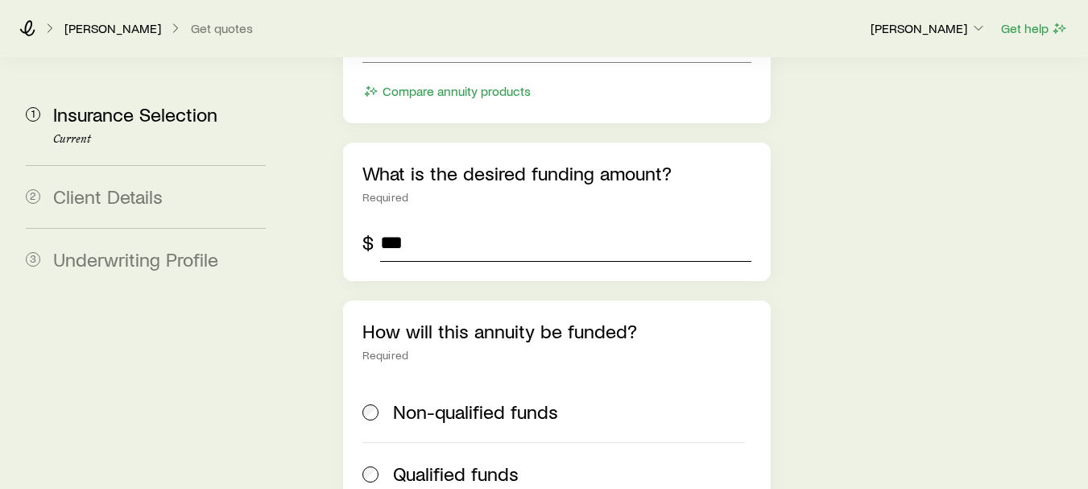
type input "***"
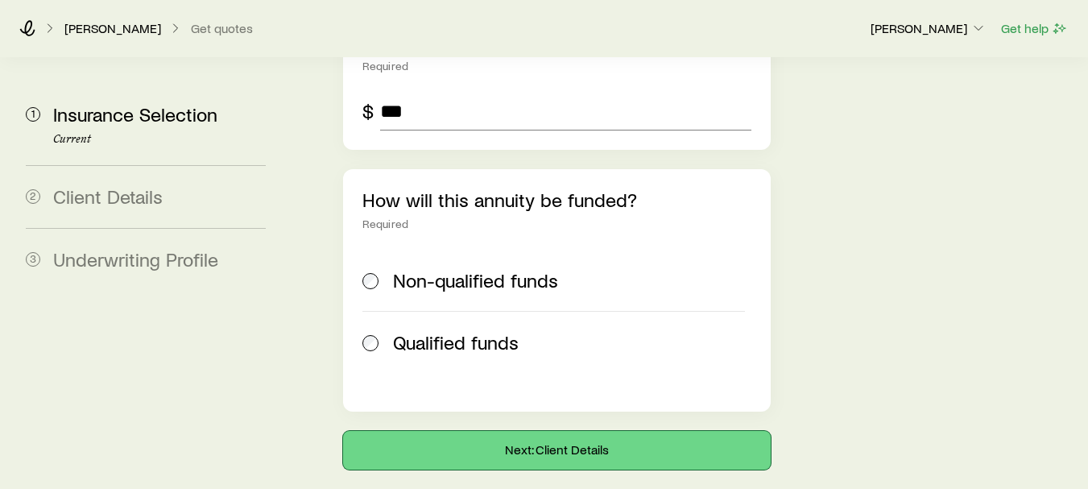
click at [543, 431] on button "Next: Client Details" at bounding box center [557, 450] width 428 height 39
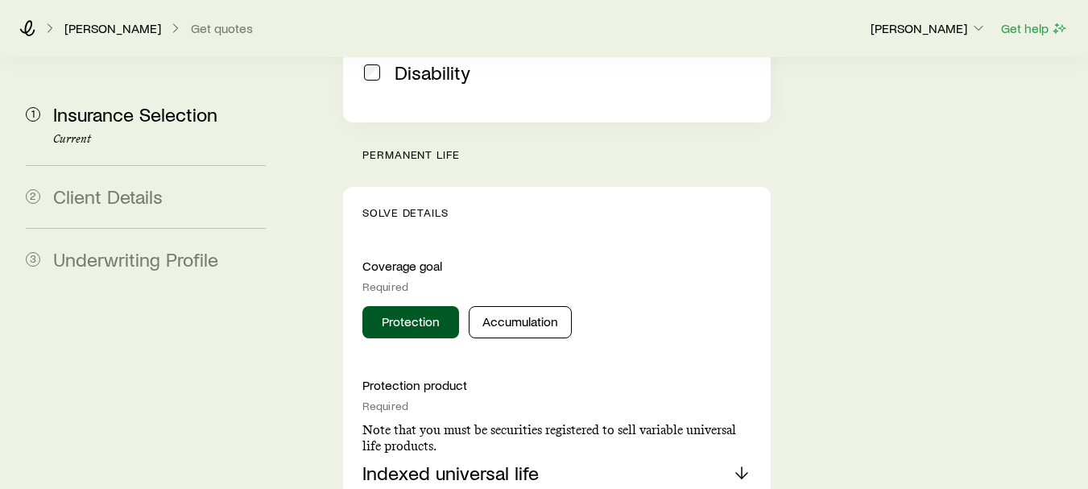
scroll to position [752, 0]
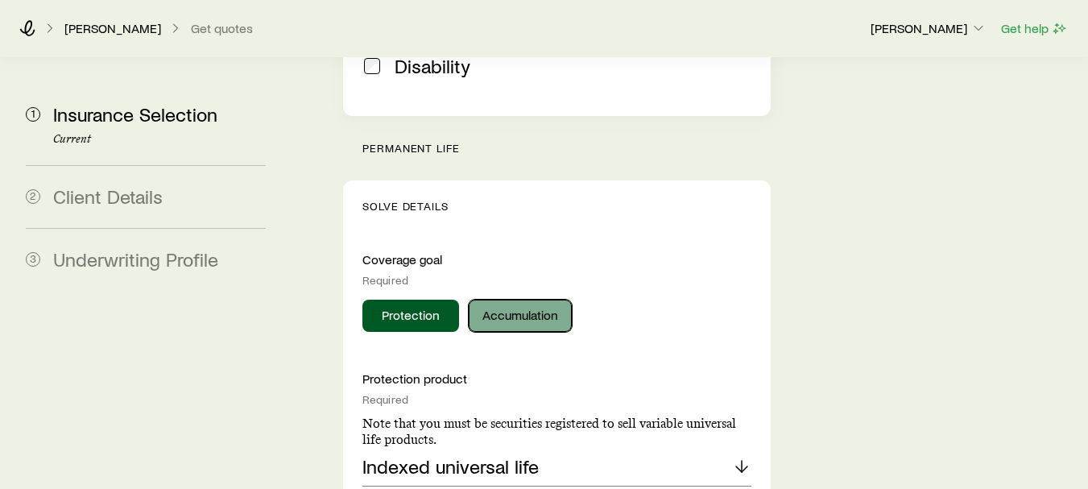
click at [519, 300] on button "Accumulation" at bounding box center [520, 316] width 103 height 32
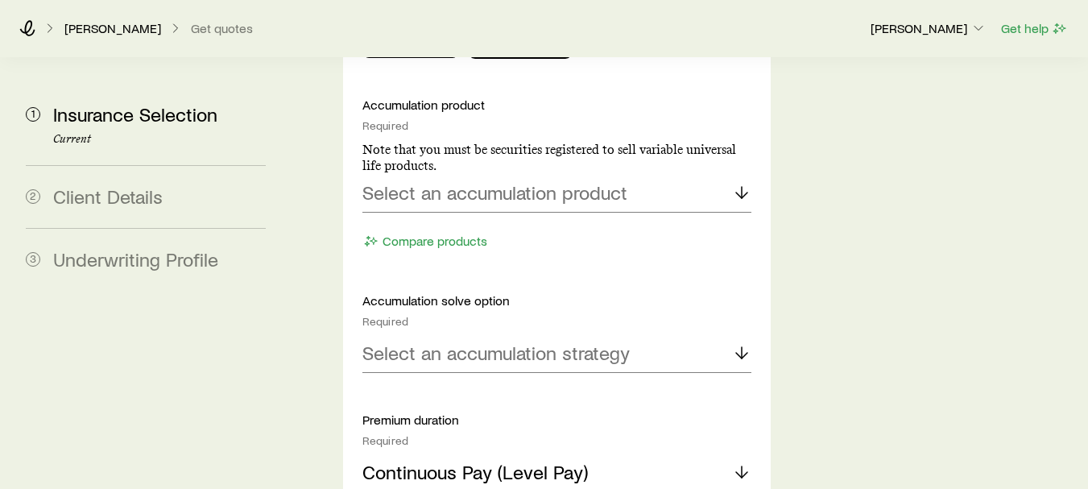
scroll to position [1031, 0]
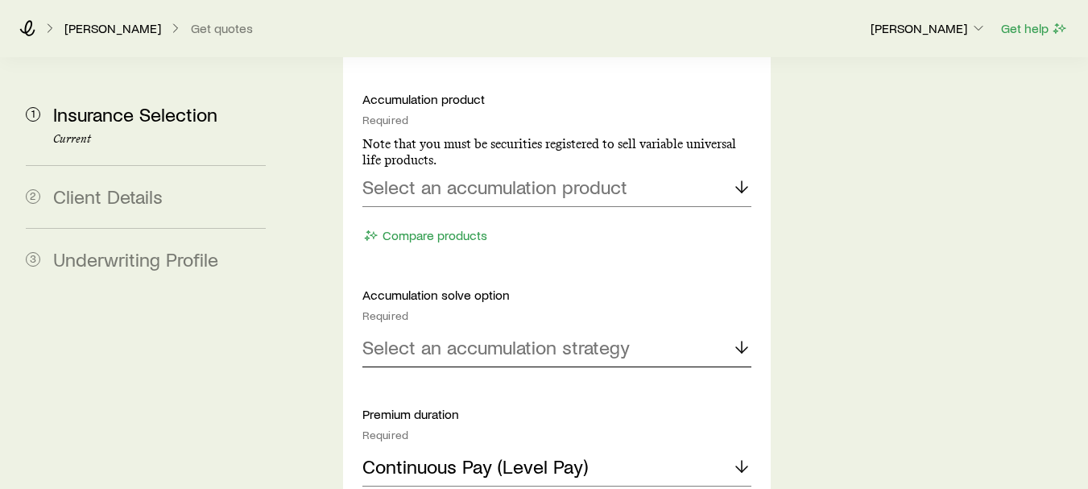
click at [725, 329] on div "Select an accumulation strategy" at bounding box center [556, 348] width 389 height 39
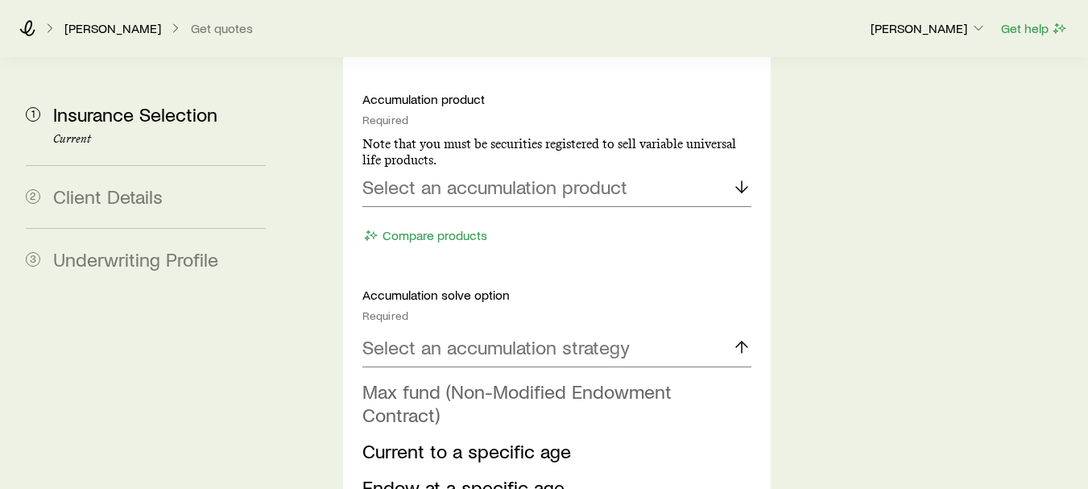
click at [634, 374] on li "Max fund (Non-Modified Endowment Contract)" at bounding box center [551, 404] width 379 height 60
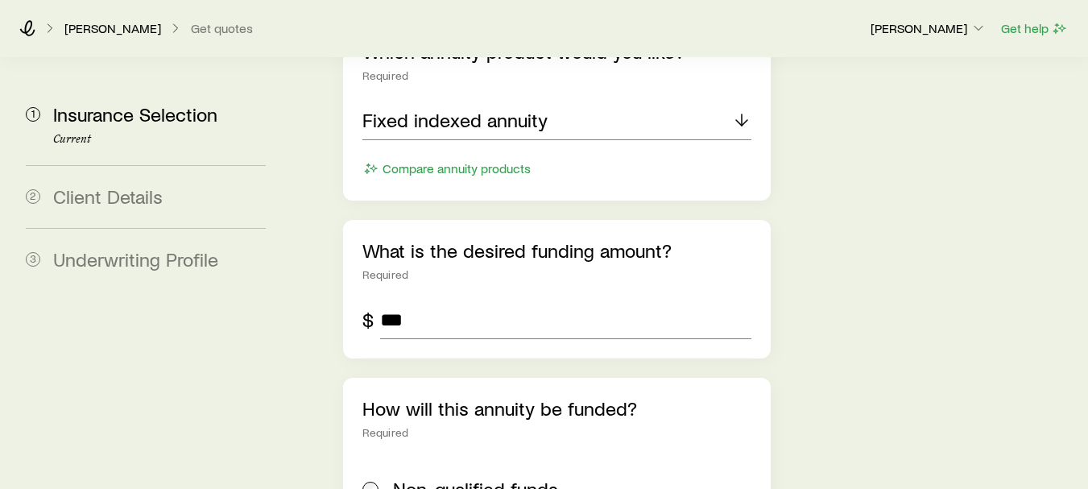
scroll to position [2986, 0]
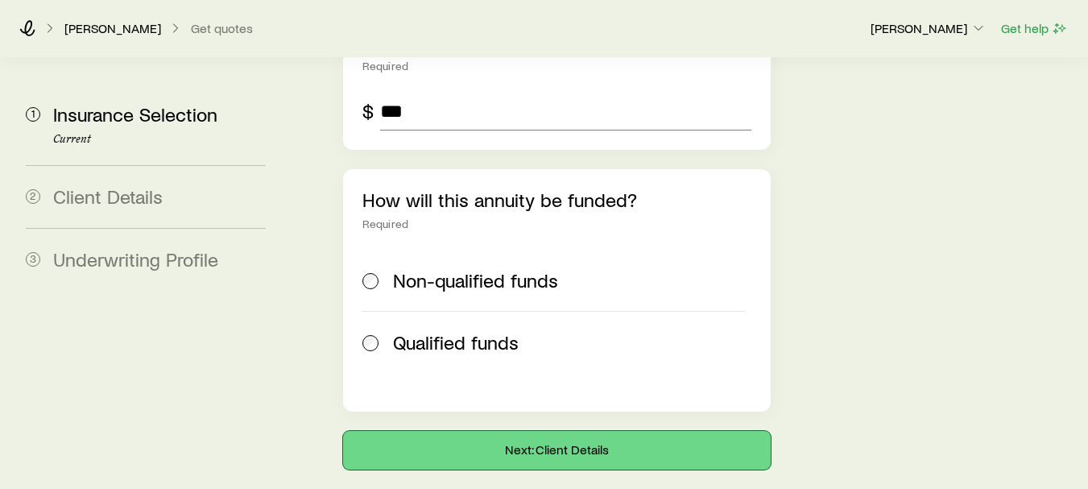
click at [566, 431] on button "Next: Client Details" at bounding box center [557, 450] width 428 height 39
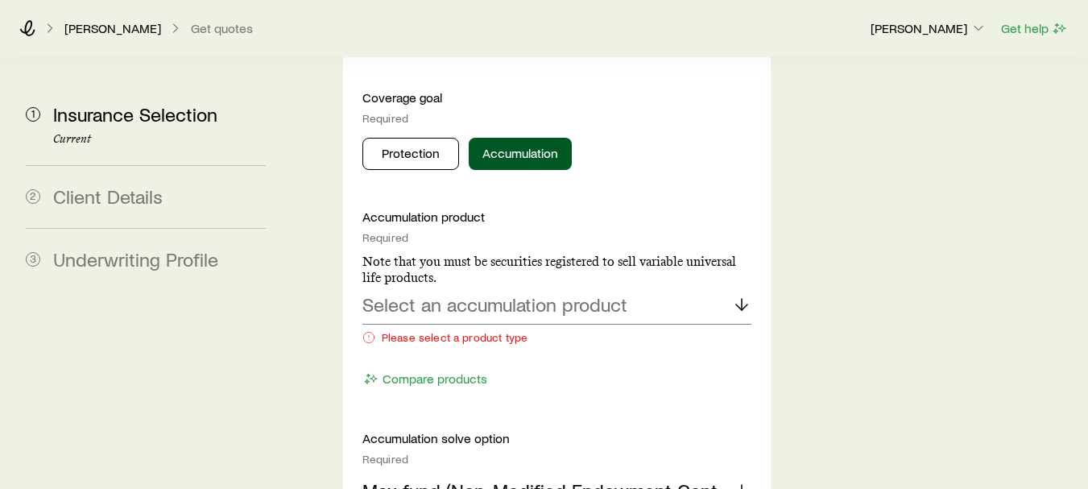
scroll to position [907, 0]
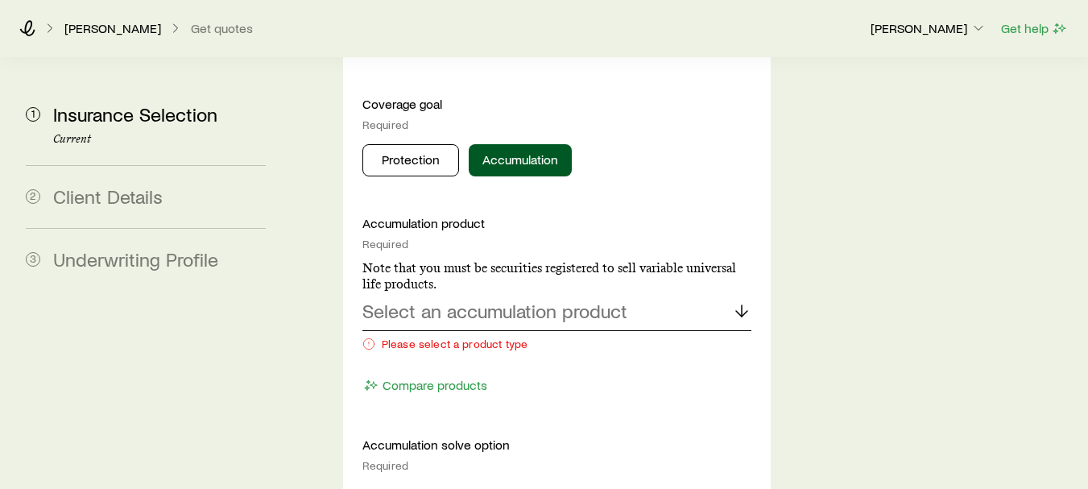
click at [662, 292] on div "Select an accumulation product" at bounding box center [556, 311] width 389 height 39
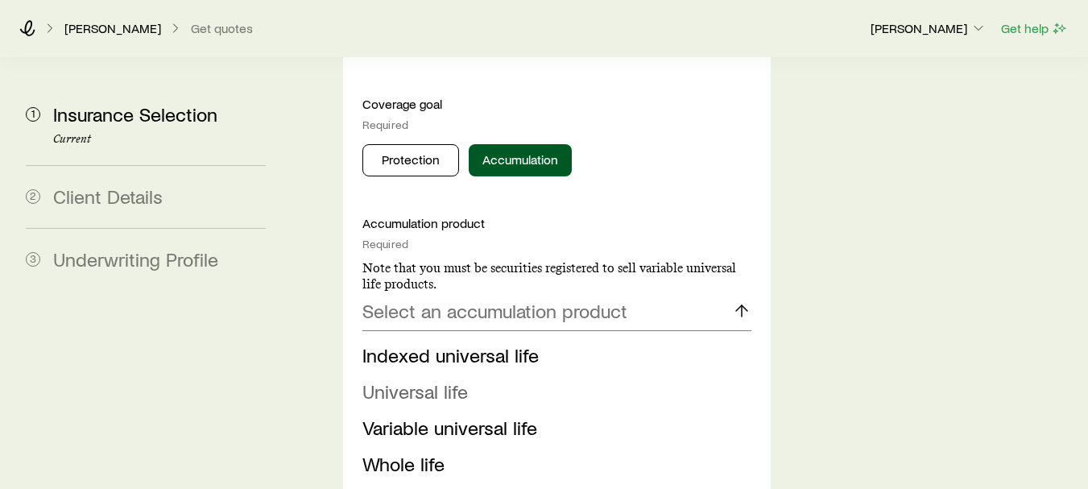
click at [555, 374] on li "Universal life" at bounding box center [551, 392] width 379 height 36
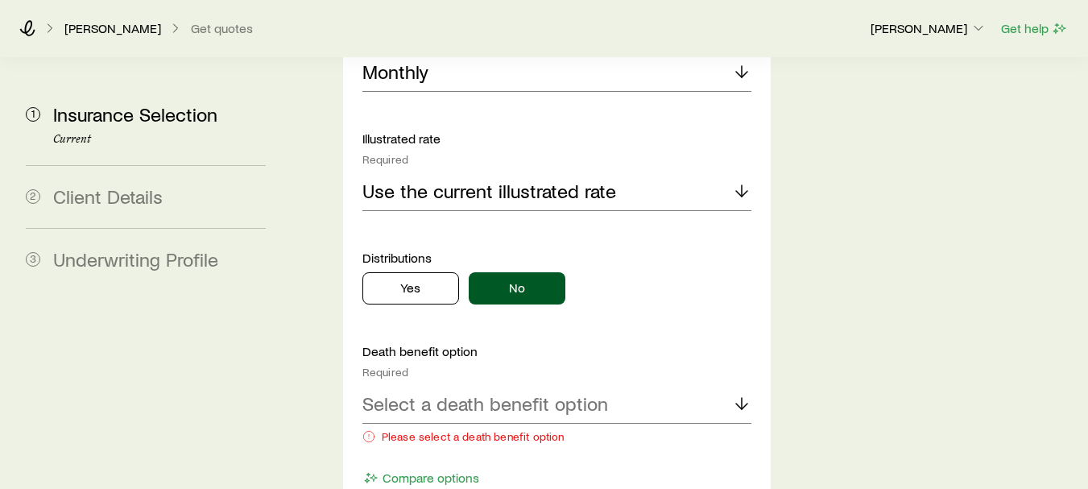
scroll to position [1731, 0]
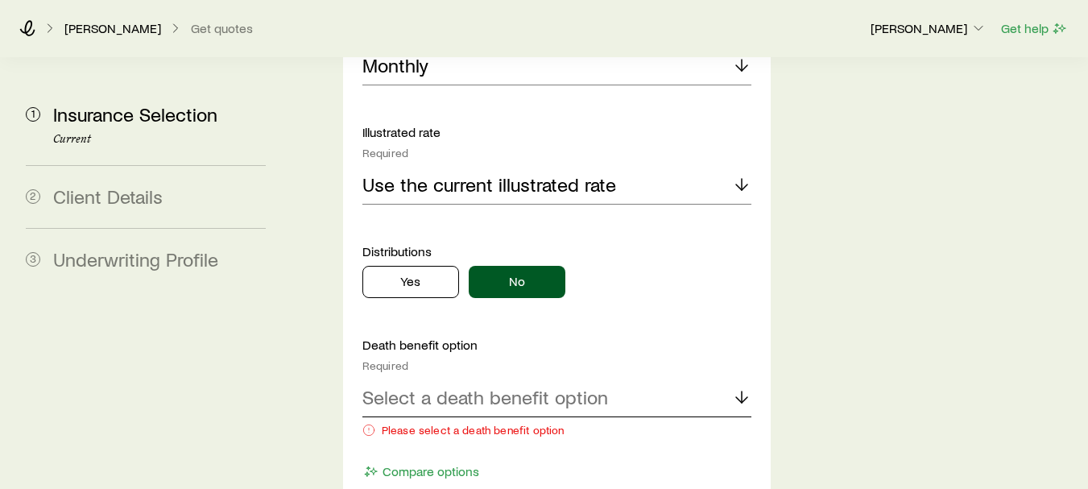
click at [610, 378] on div "Select a death benefit option" at bounding box center [556, 397] width 389 height 39
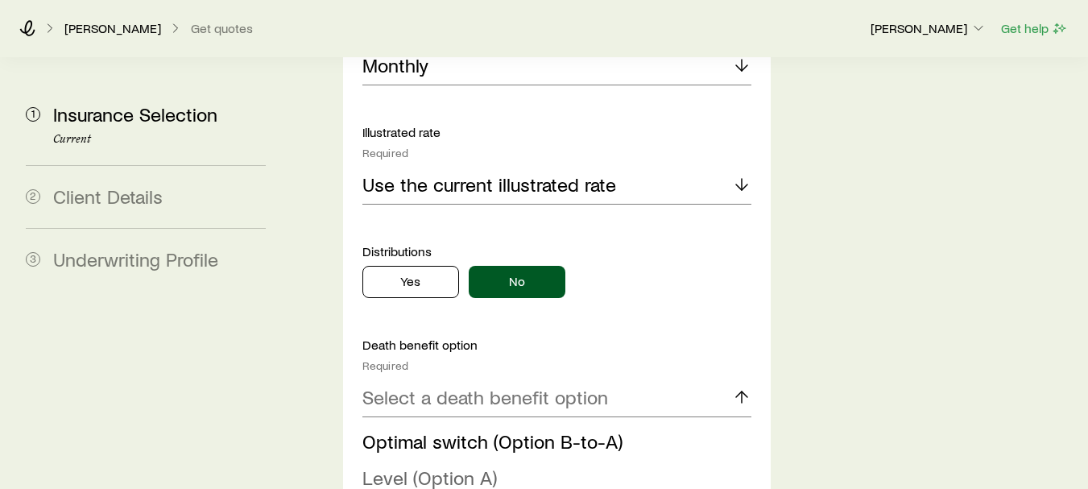
click at [517, 460] on li "Level (Option A)" at bounding box center [551, 478] width 379 height 36
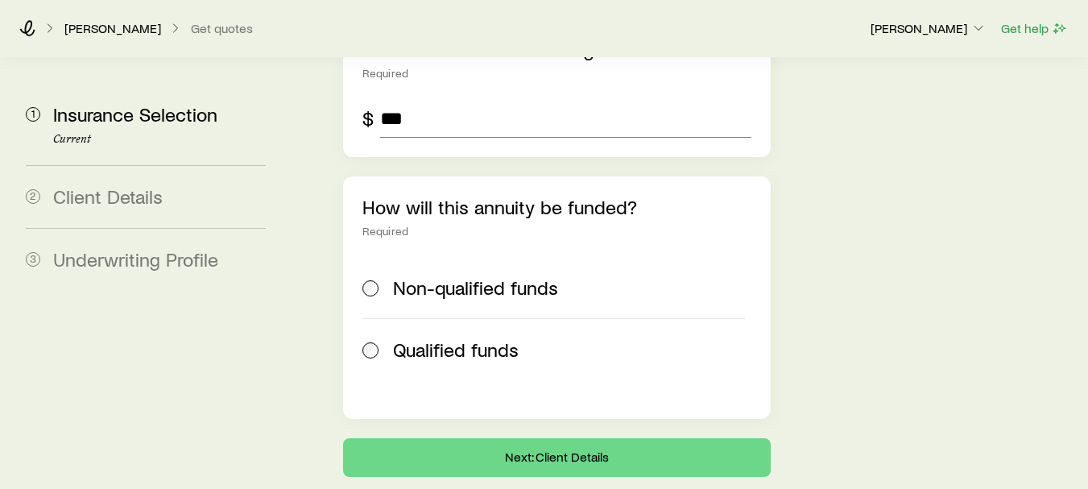
scroll to position [3105, 0]
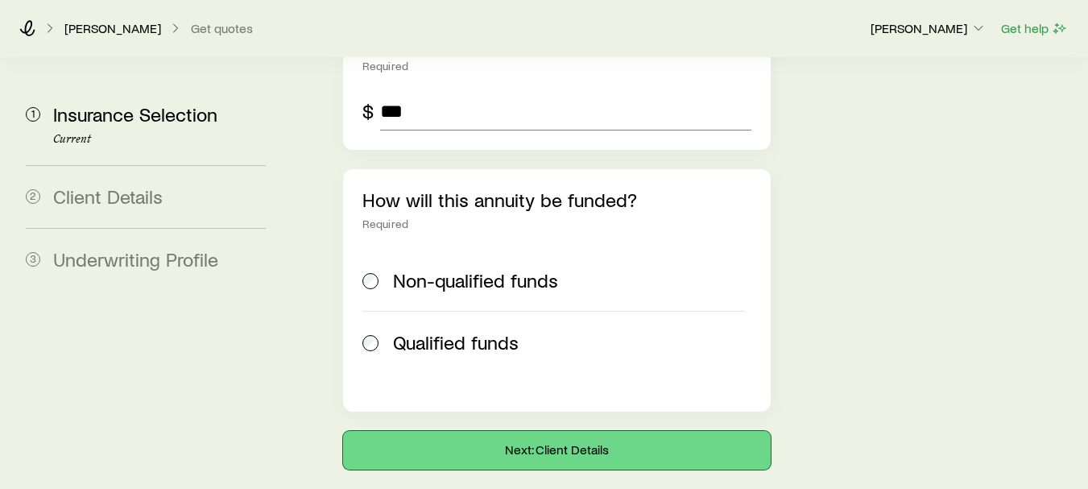
click at [574, 431] on button "Next: Client Details" at bounding box center [557, 450] width 428 height 39
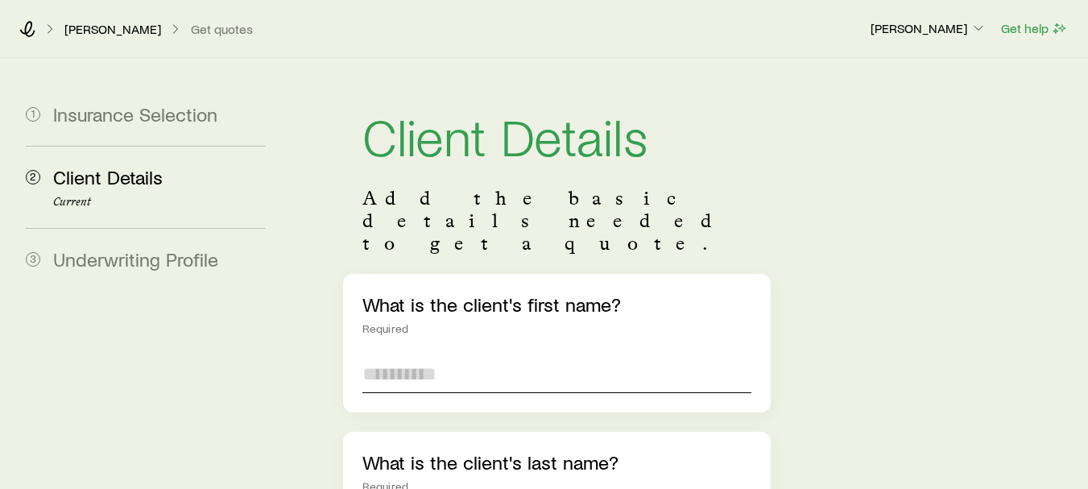
click at [522, 354] on input "text" at bounding box center [556, 373] width 389 height 39
type input "*"
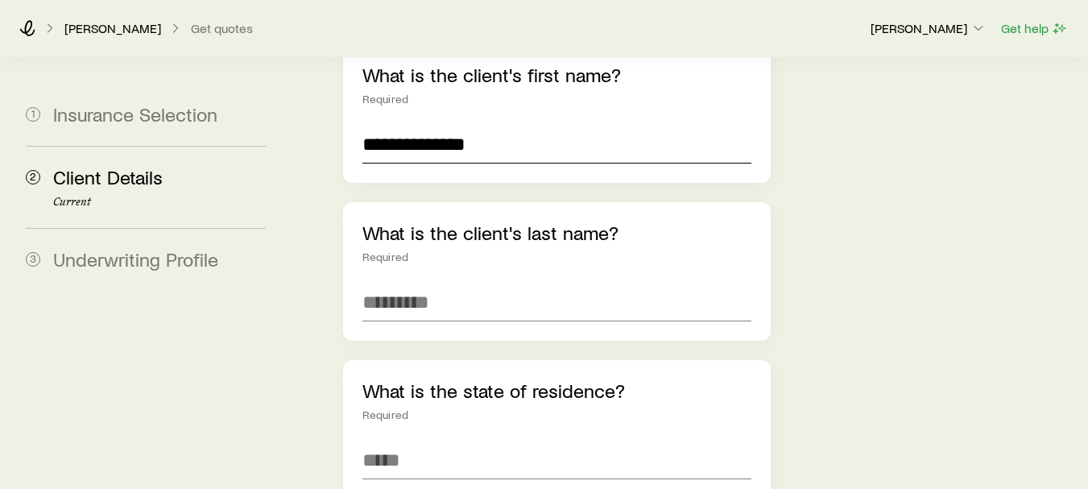
scroll to position [233, 0]
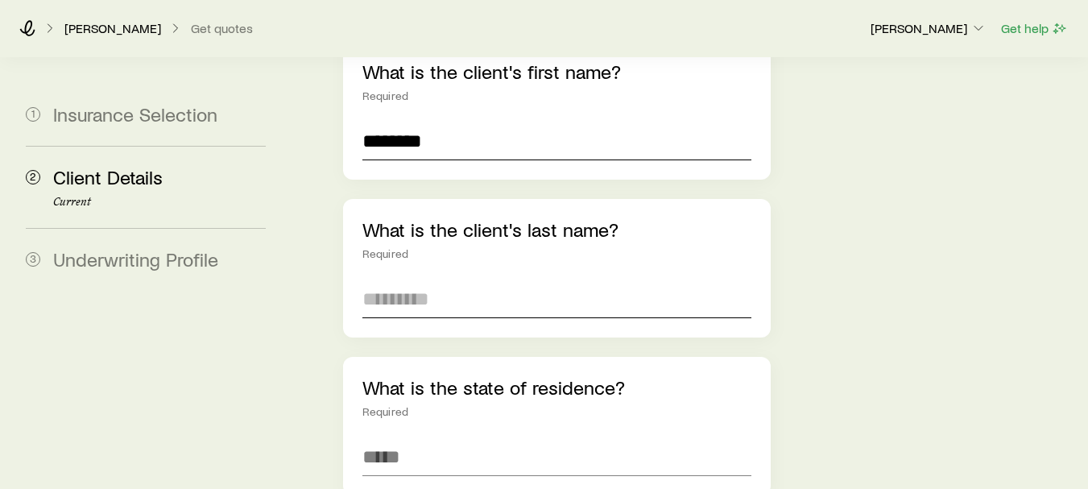
type input "*******"
click at [679, 279] on input "text" at bounding box center [556, 298] width 389 height 39
type input "*"
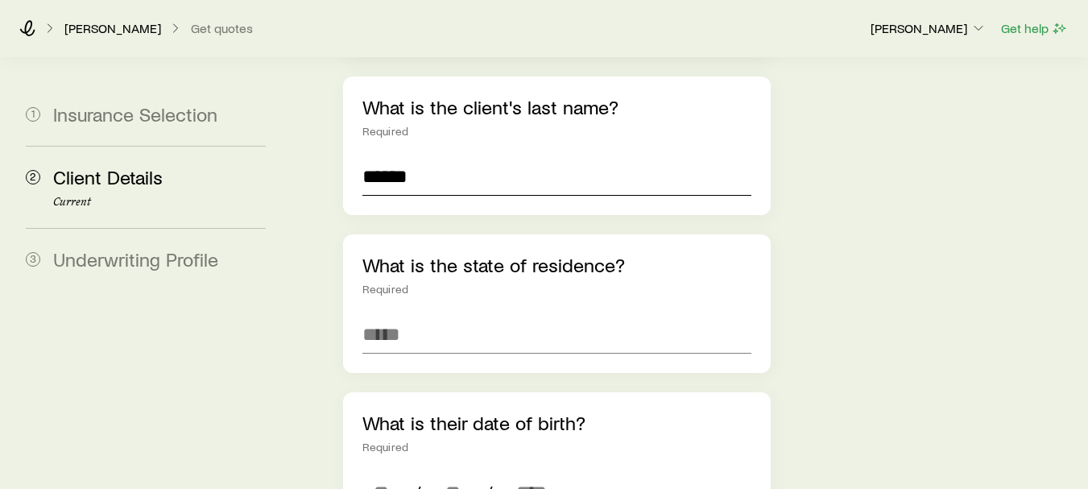
scroll to position [362, 0]
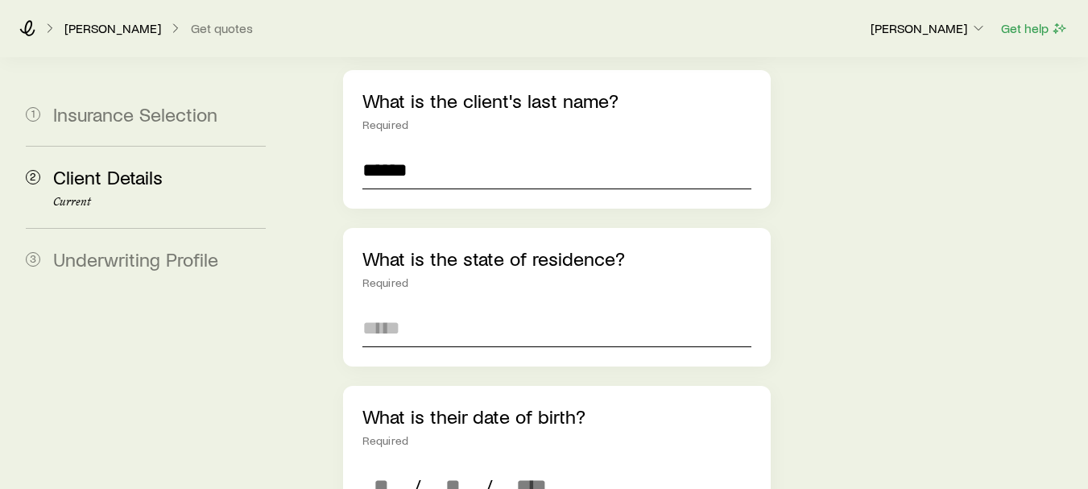
type input "******"
click at [586, 308] on input at bounding box center [556, 327] width 389 height 39
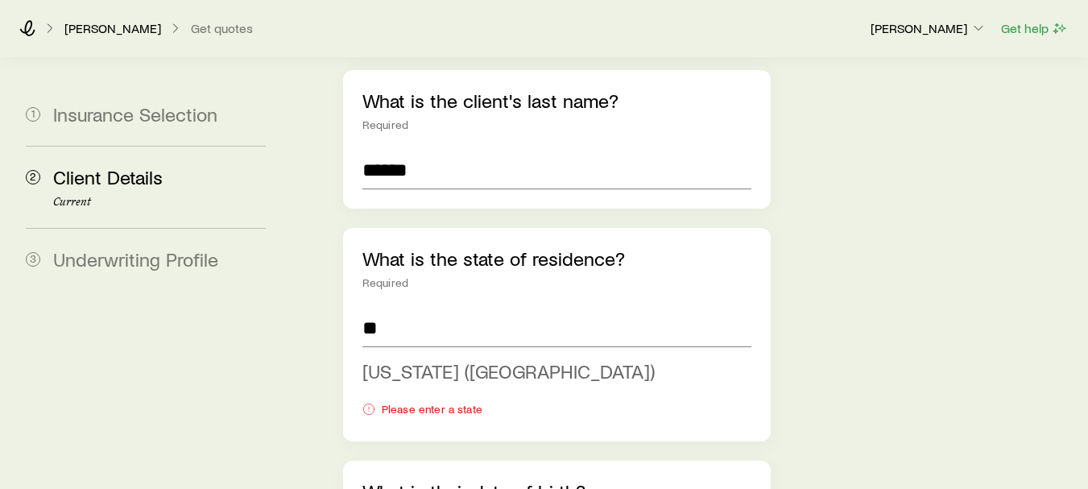
click at [386, 353] on li "Florida (FL)" at bounding box center [551, 371] width 379 height 36
type input "**********"
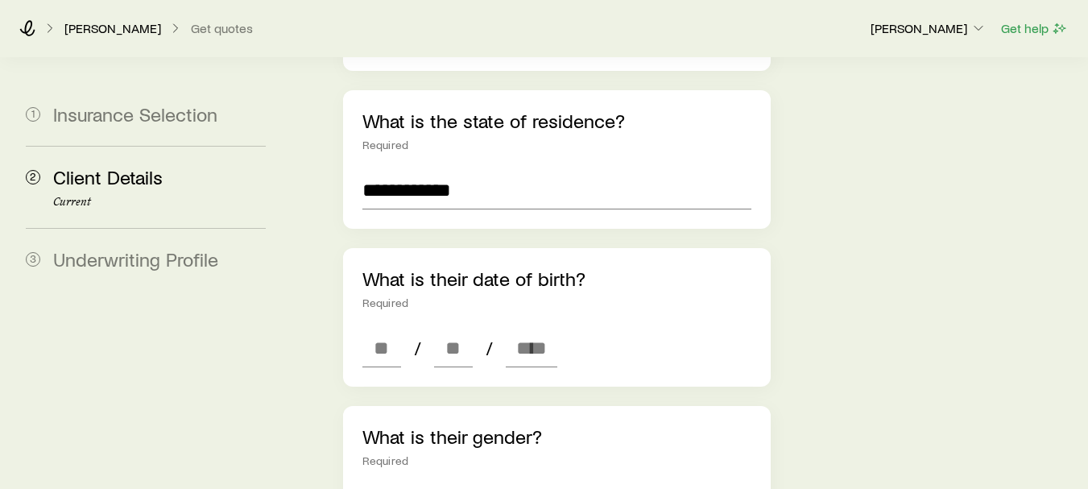
scroll to position [518, 0]
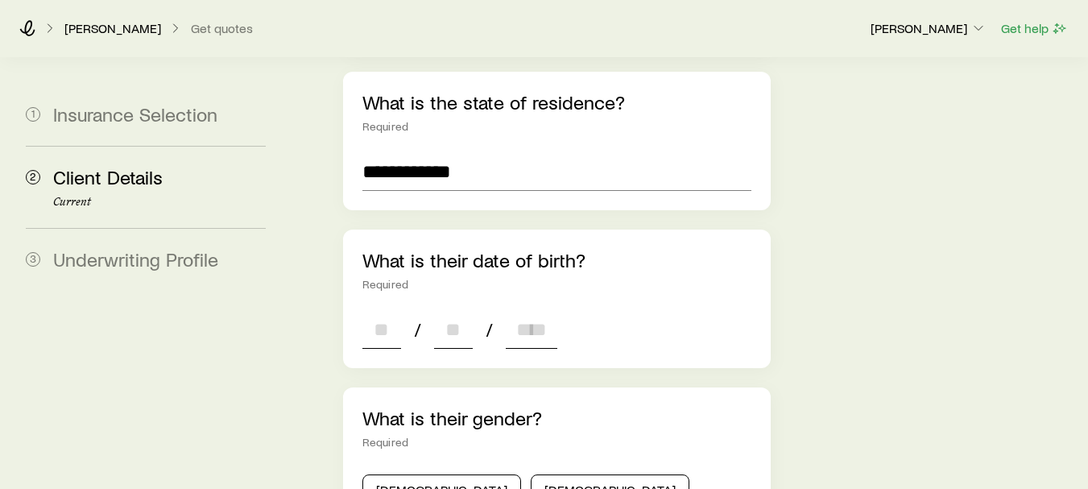
click at [379, 310] on input at bounding box center [381, 329] width 39 height 39
type input "**"
type input "****"
type input "*"
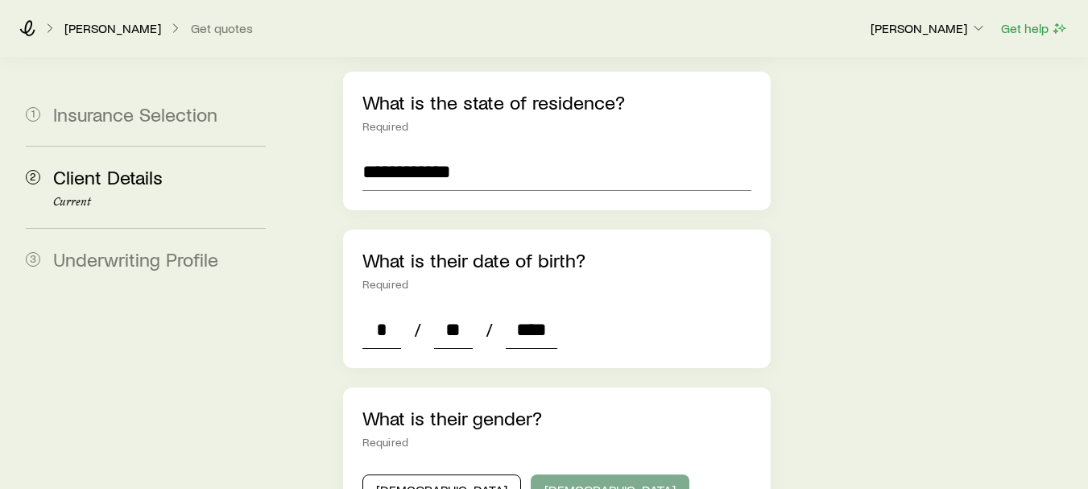
type input "****"
click at [531, 474] on button "[DEMOGRAPHIC_DATA]" at bounding box center [610, 490] width 159 height 32
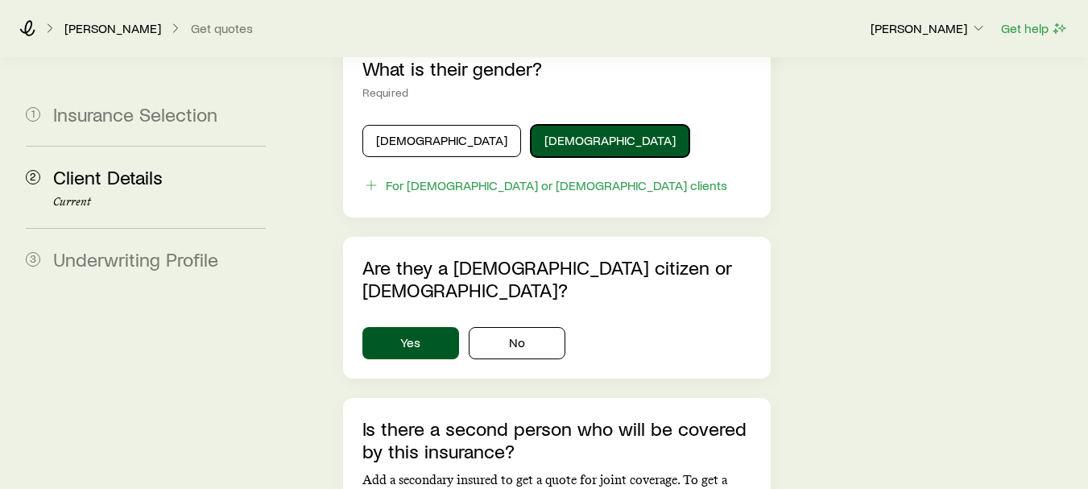
scroll to position [876, 0]
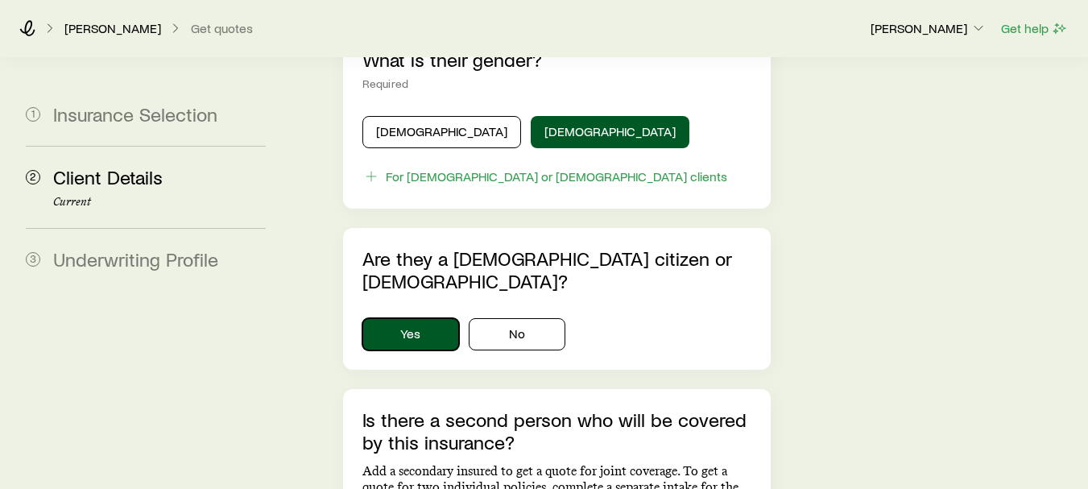
click at [415, 318] on button "Yes" at bounding box center [410, 334] width 97 height 32
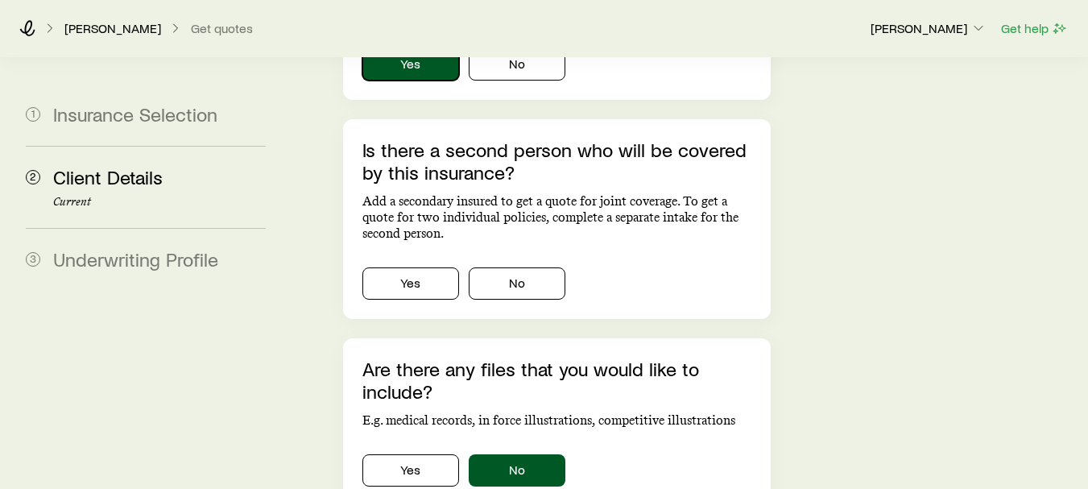
scroll to position [1149, 0]
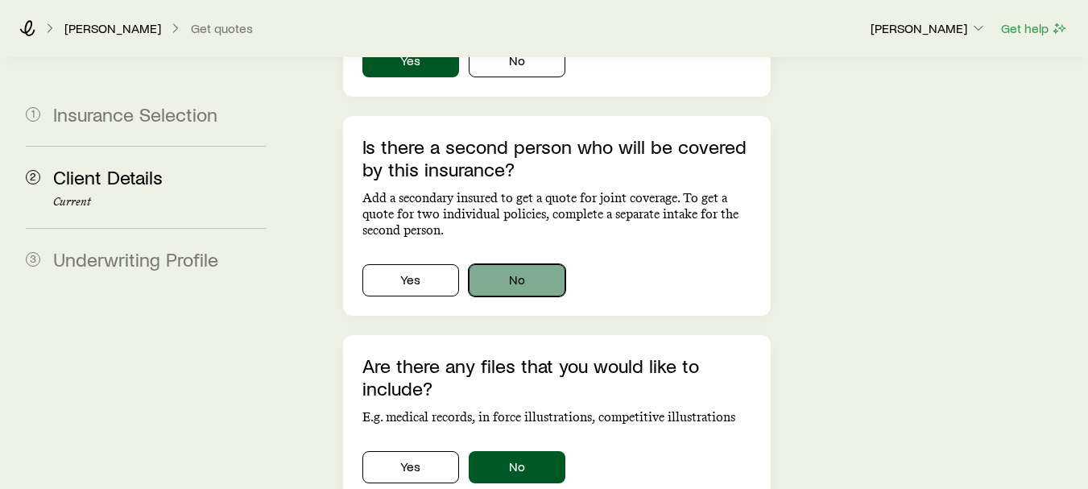
click at [514, 264] on button "No" at bounding box center [517, 280] width 97 height 32
click at [528, 451] on button "No" at bounding box center [517, 467] width 97 height 32
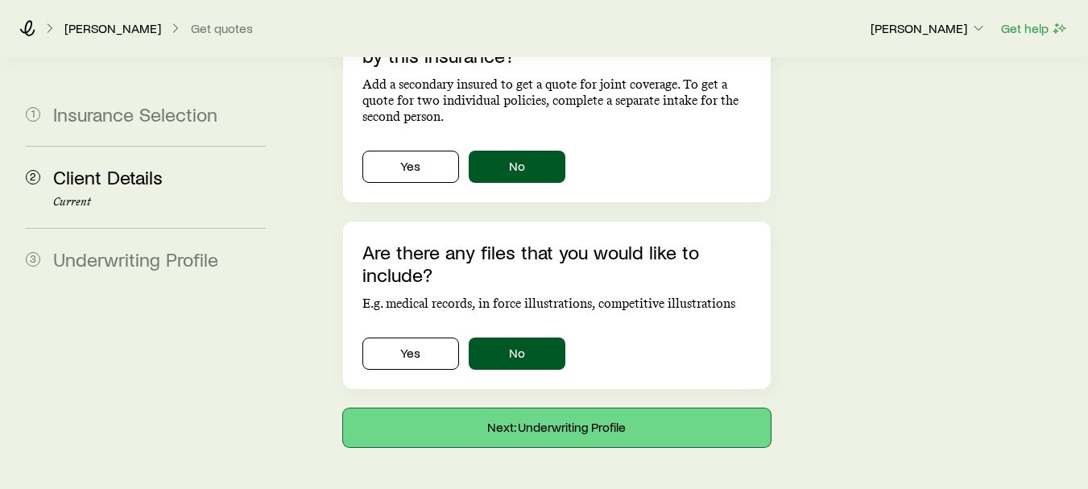
click at [651, 408] on button "Next: Underwriting Profile" at bounding box center [557, 427] width 428 height 39
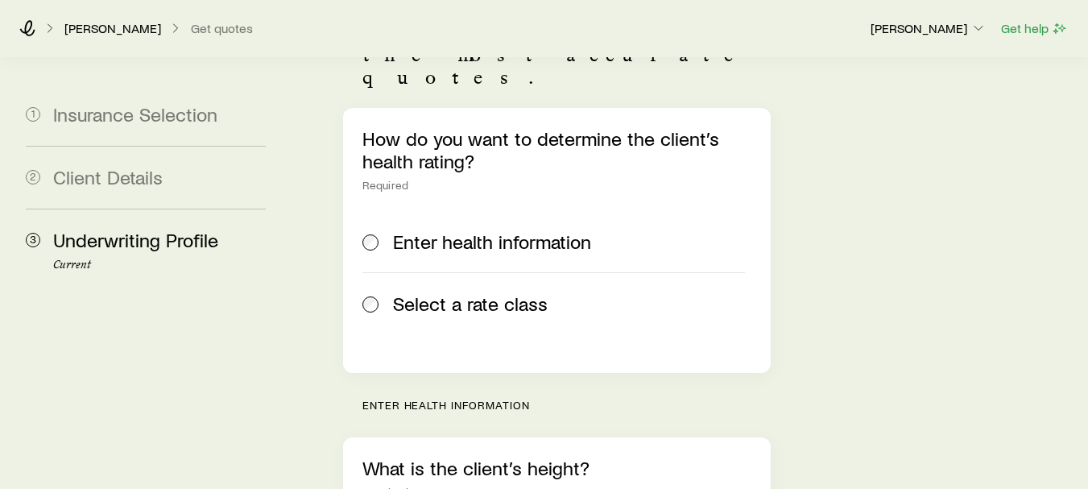
scroll to position [263, 0]
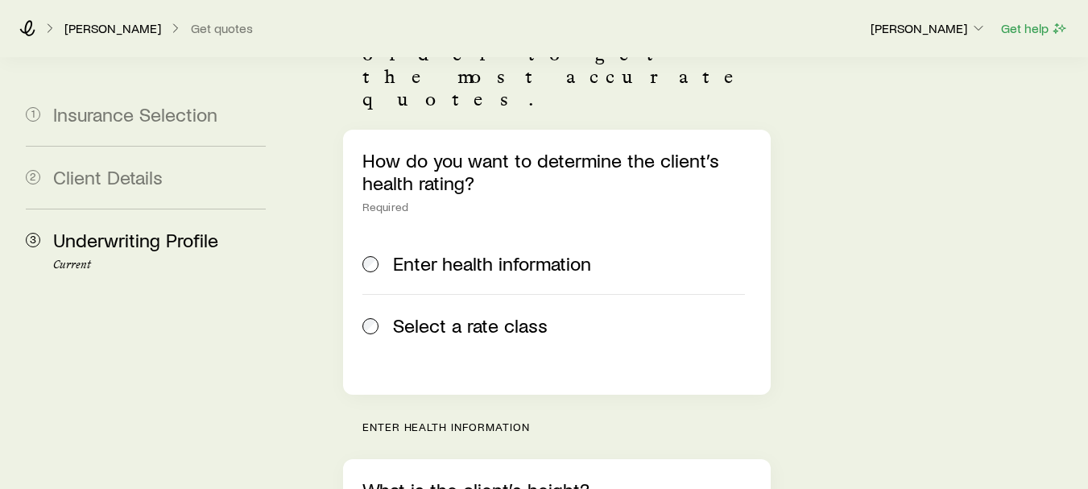
click at [540, 252] on span "Enter health information" at bounding box center [492, 263] width 198 height 23
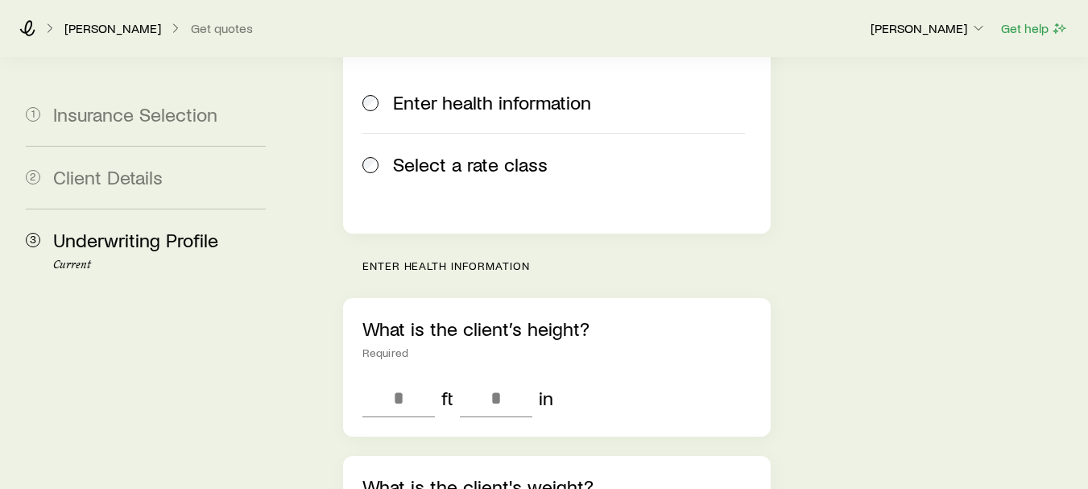
scroll to position [440, 0]
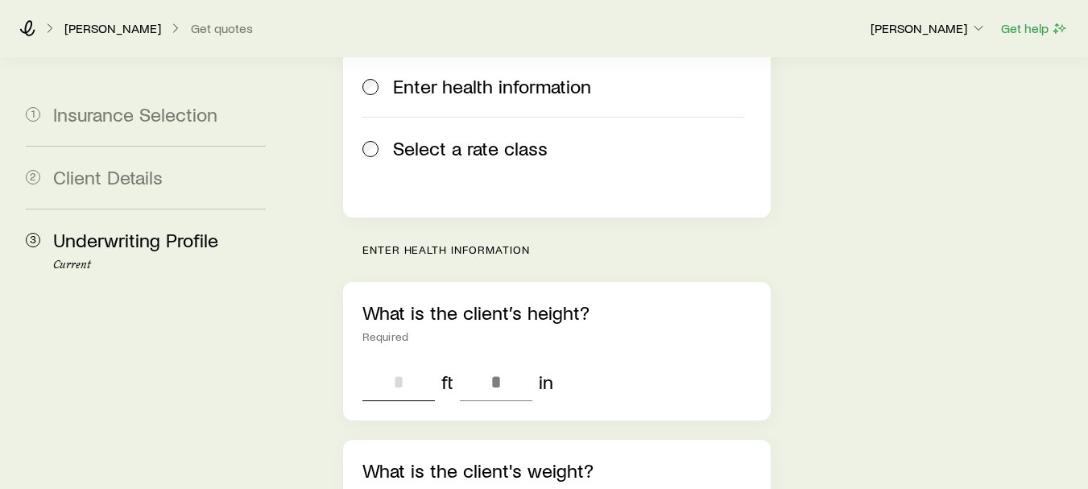
click at [394, 362] on input "tel" at bounding box center [398, 381] width 72 height 39
type input "*"
click at [494, 362] on input "tel" at bounding box center [496, 381] width 72 height 39
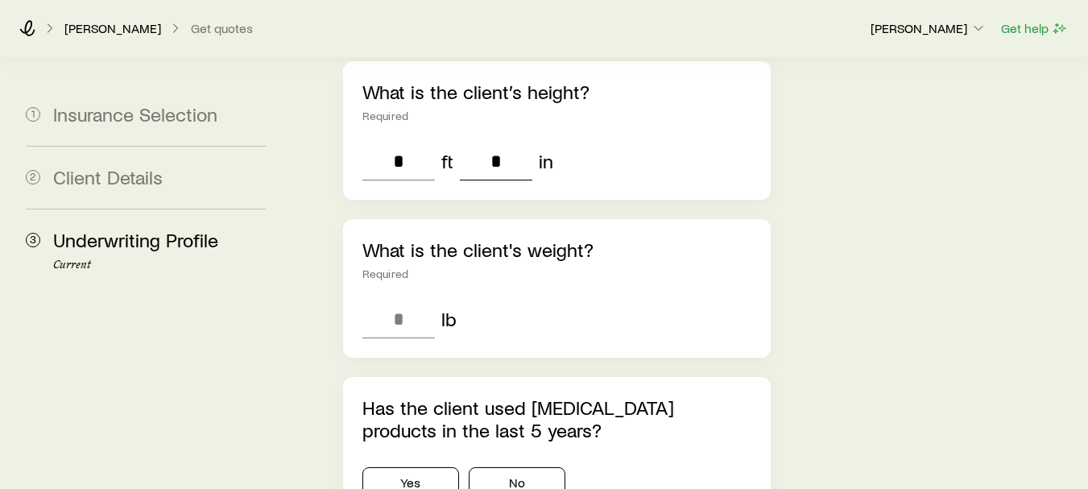
scroll to position [672, 0]
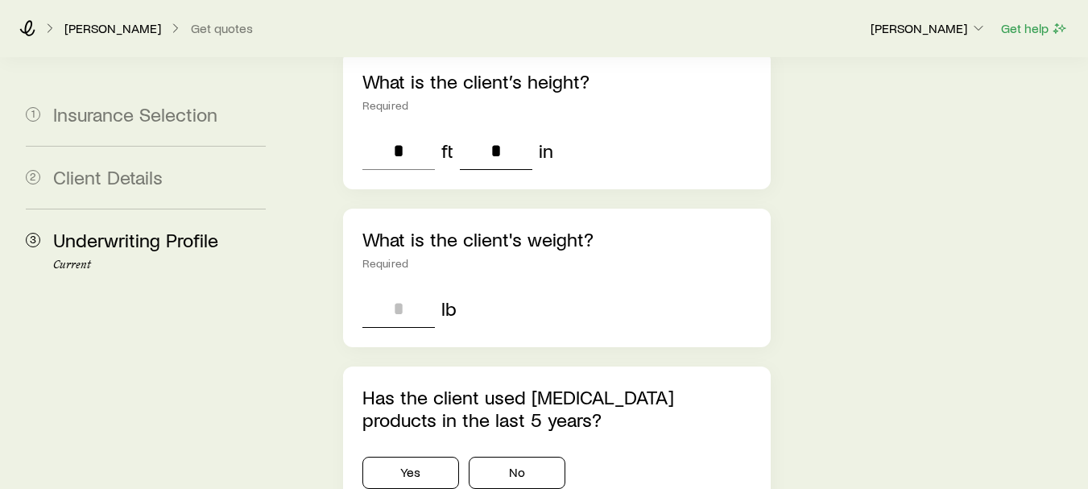
type input "*"
click at [382, 289] on input "tel" at bounding box center [398, 308] width 72 height 39
type input "***"
click at [515, 457] on button "No" at bounding box center [517, 473] width 97 height 32
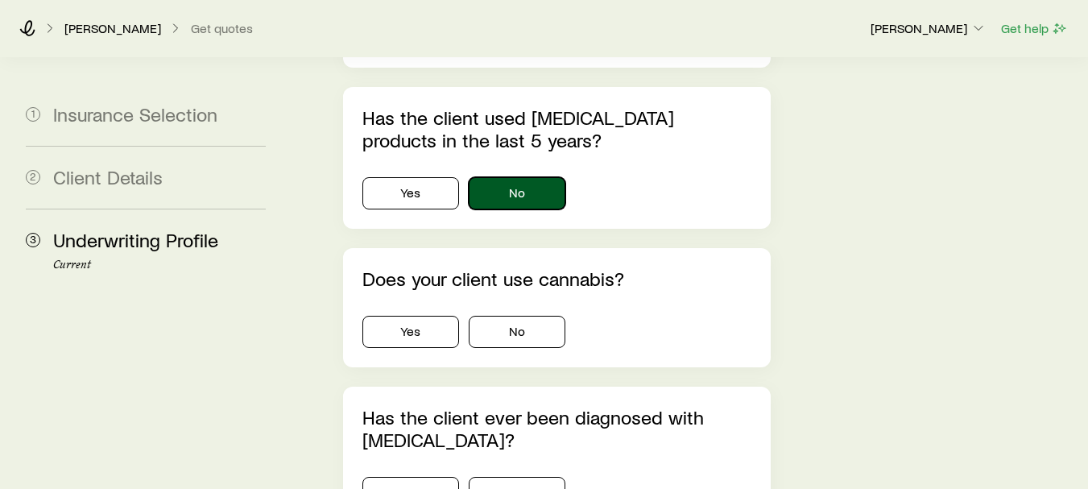
scroll to position [956, 0]
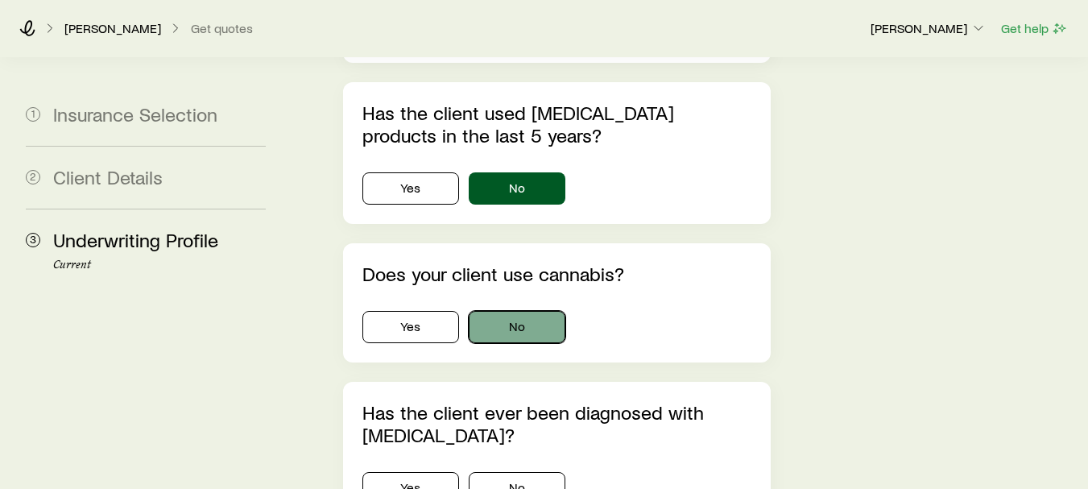
click at [534, 311] on button "No" at bounding box center [517, 327] width 97 height 32
click at [504, 472] on button "No" at bounding box center [517, 488] width 97 height 32
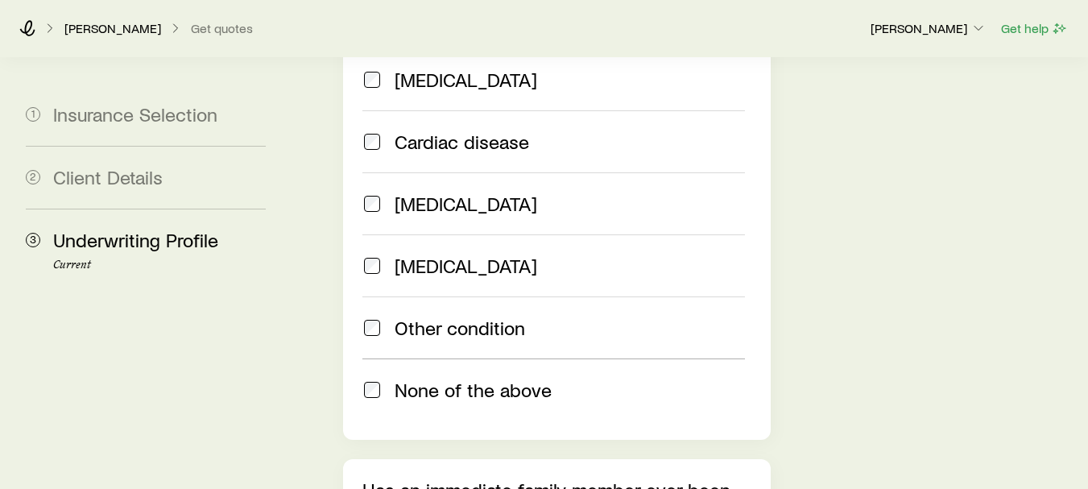
scroll to position [1724, 0]
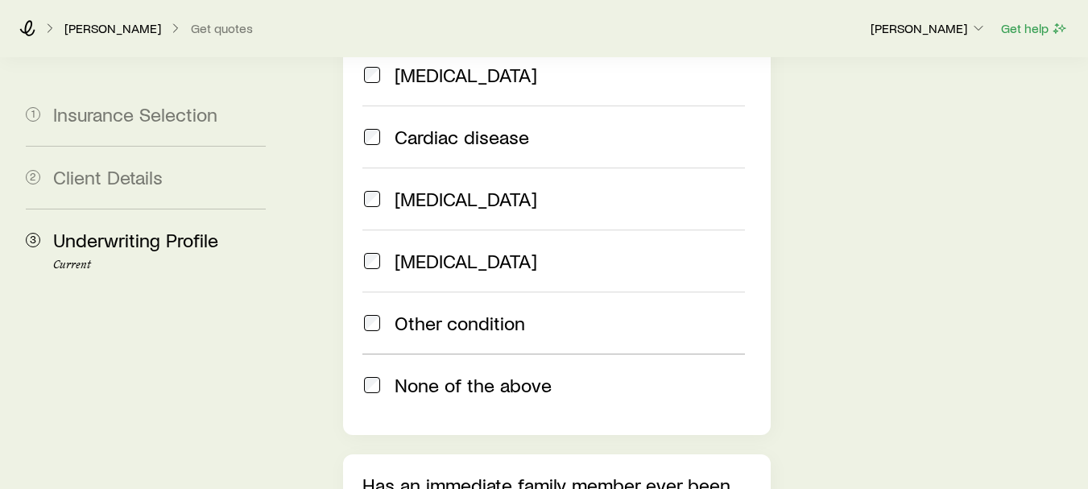
click at [369, 374] on span at bounding box center [371, 385] width 19 height 23
click at [388, 374] on div "None of the above" at bounding box center [553, 385] width 382 height 23
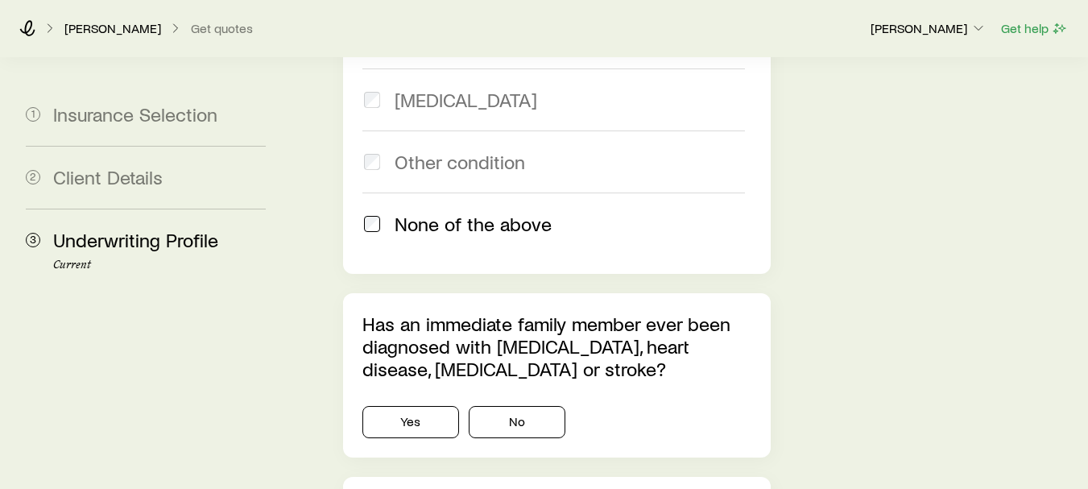
scroll to position [1891, 0]
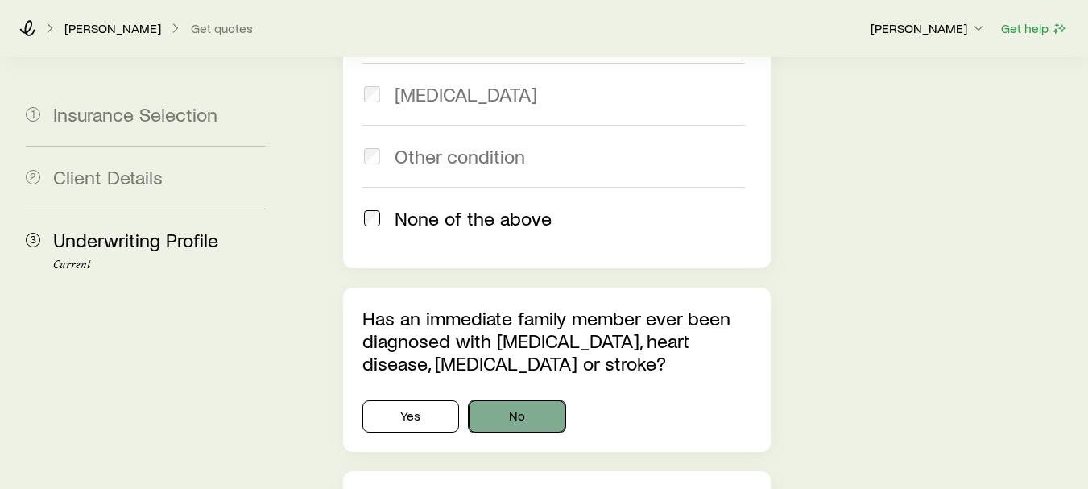
click at [524, 400] on button "No" at bounding box center [517, 416] width 97 height 32
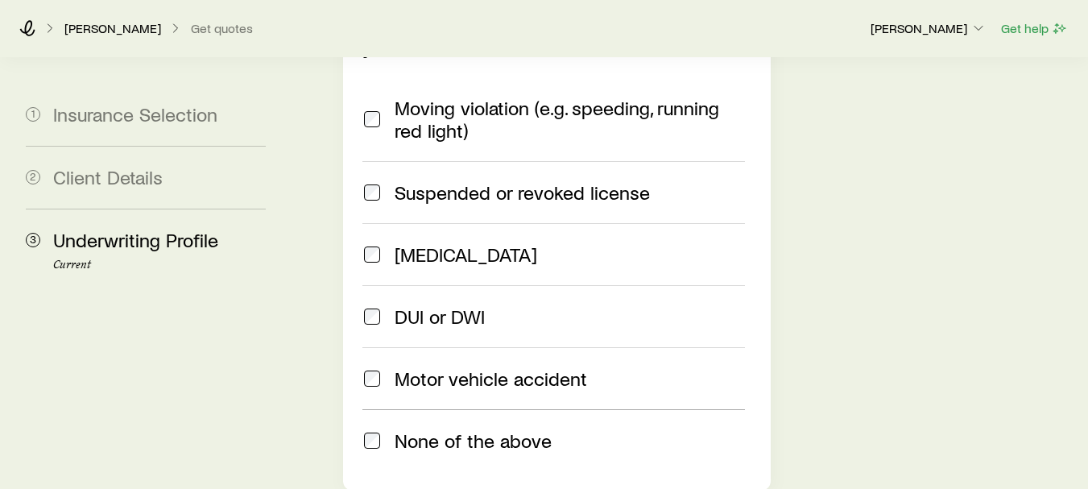
scroll to position [2417, 0]
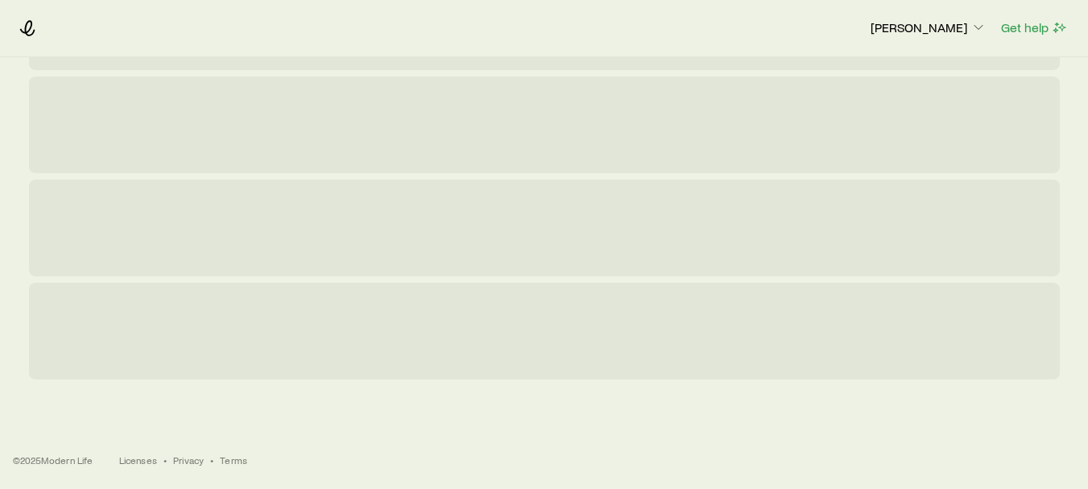
scroll to position [0, 0]
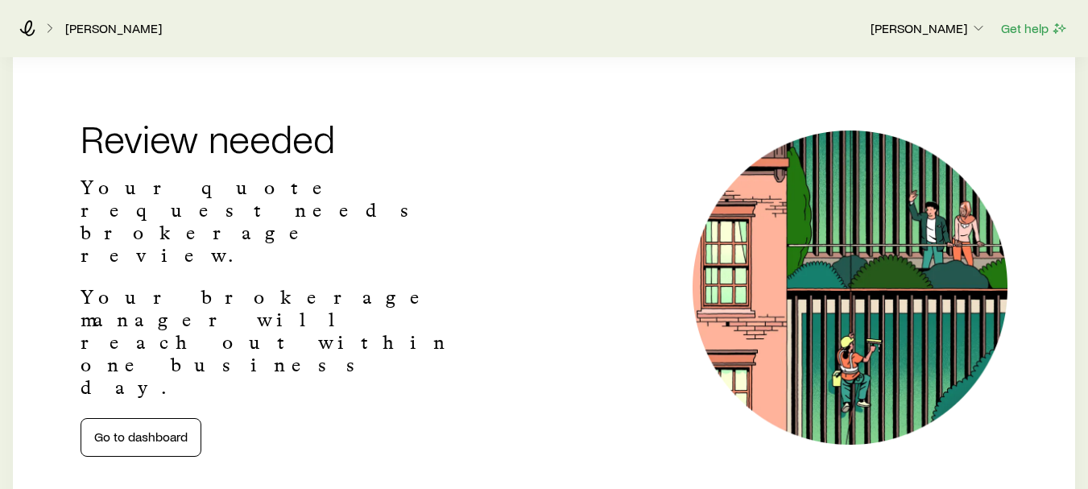
scroll to position [480, 0]
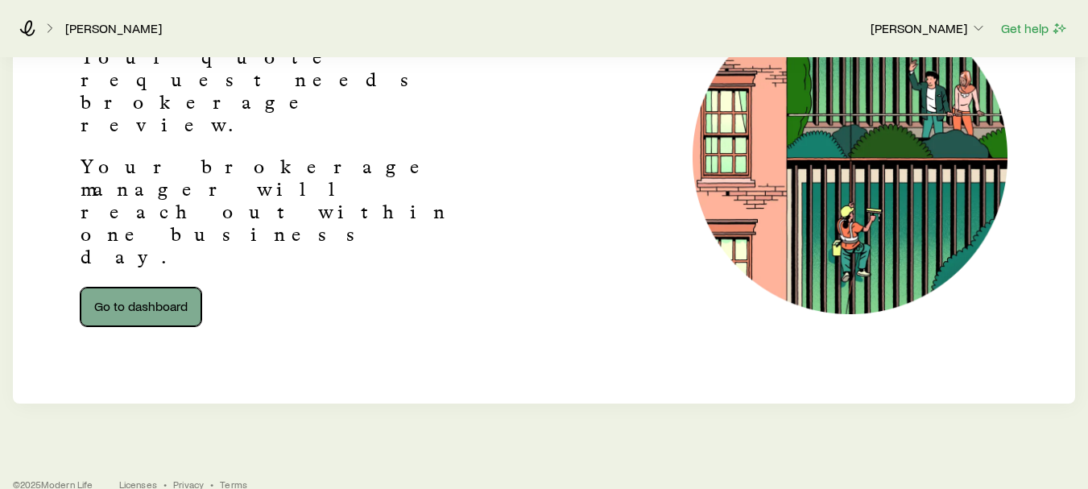
click at [147, 287] on link "Go to dashboard" at bounding box center [141, 306] width 121 height 39
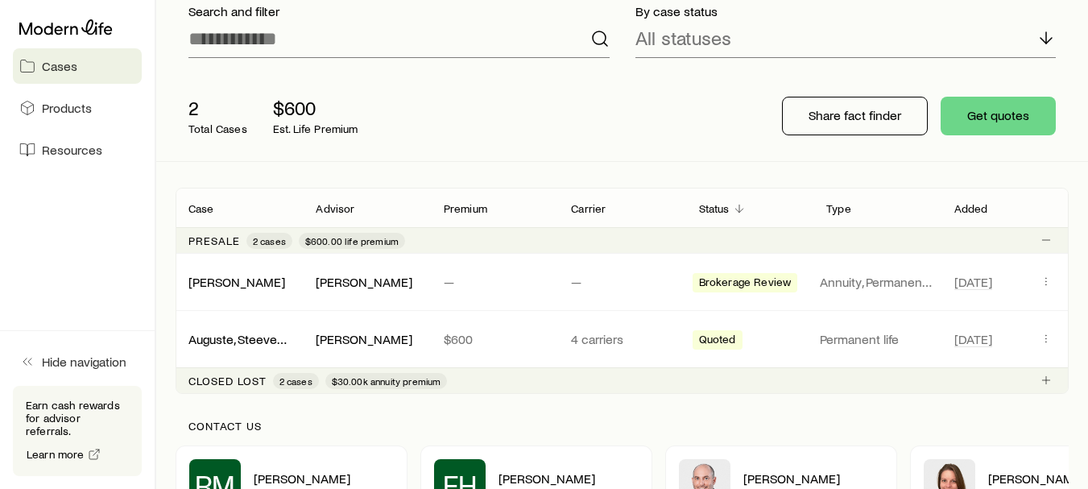
scroll to position [122, 0]
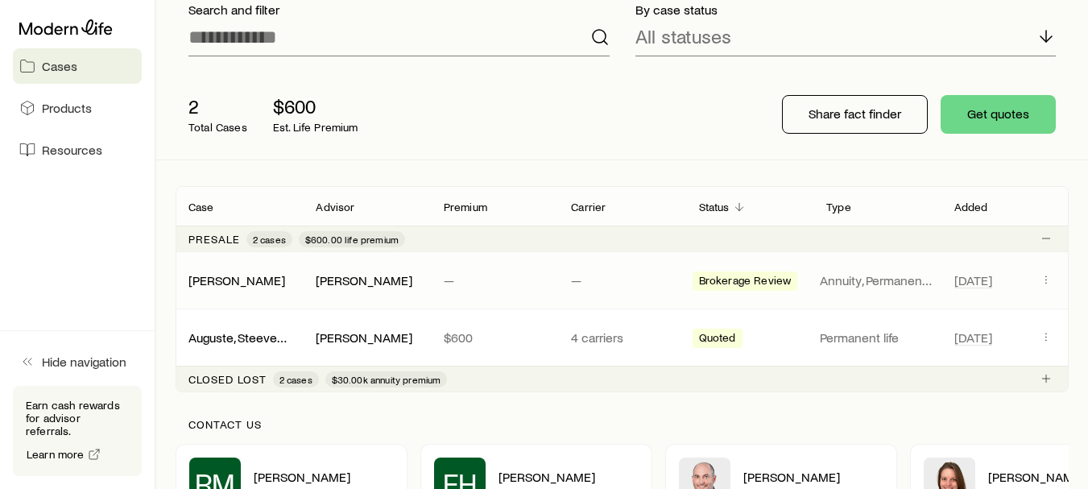
click at [857, 275] on p "Annuity, Permanent life" at bounding box center [877, 280] width 114 height 16
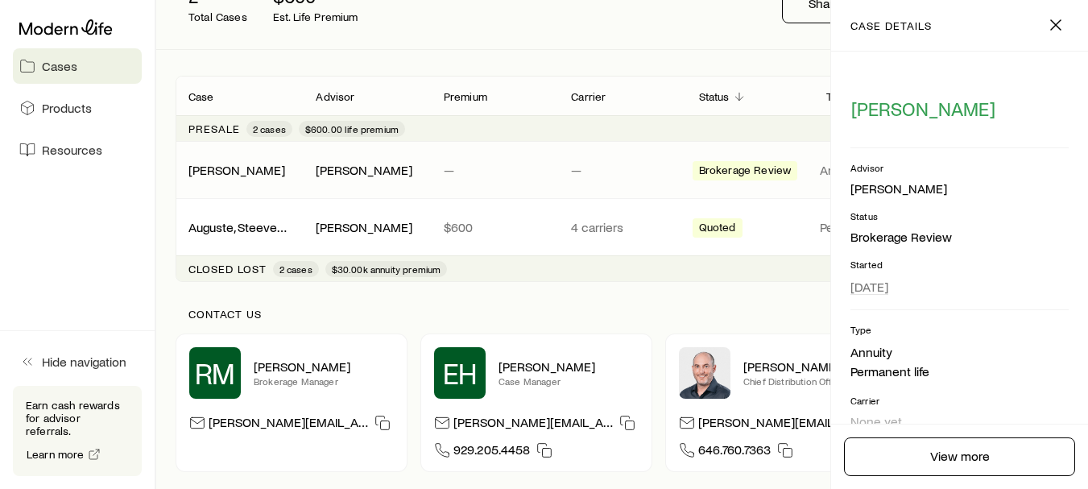
scroll to position [218, 0]
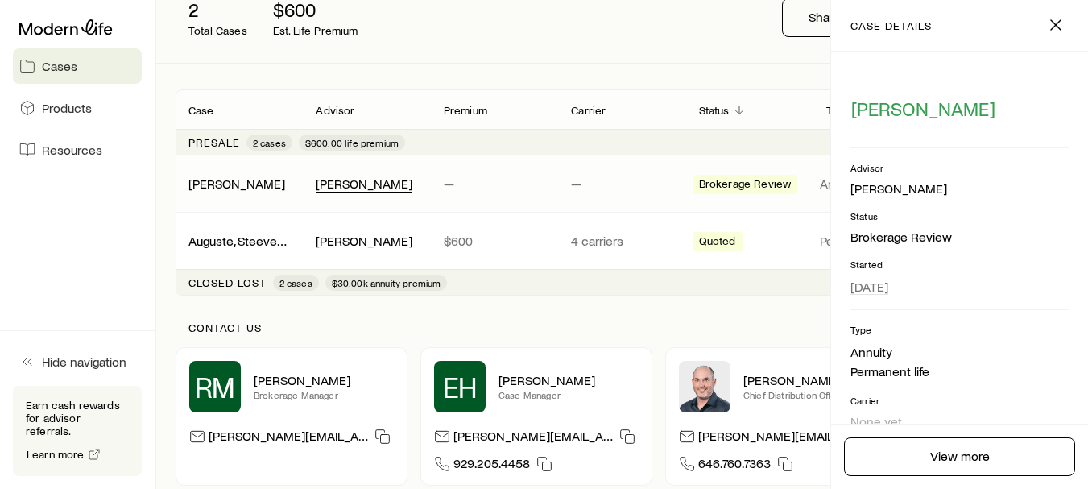
click at [365, 180] on div "[PERSON_NAME]" at bounding box center [364, 184] width 97 height 17
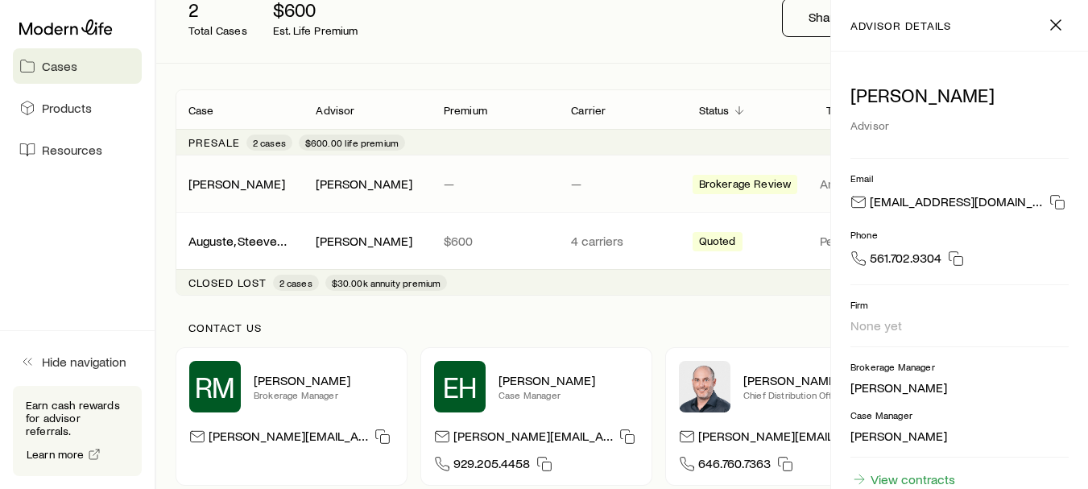
click at [768, 180] on span "Brokerage Review" at bounding box center [745, 185] width 93 height 17
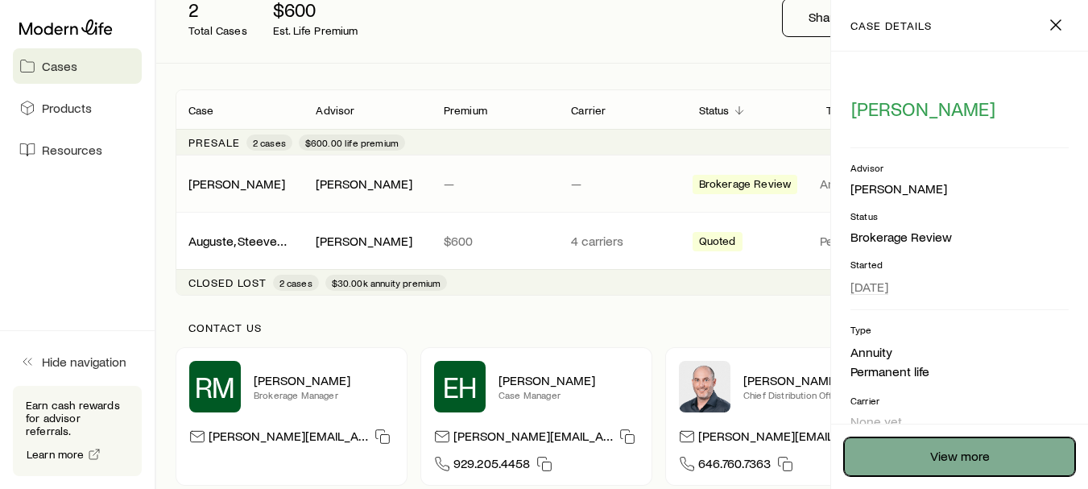
click at [930, 471] on link "View more" at bounding box center [959, 456] width 231 height 39
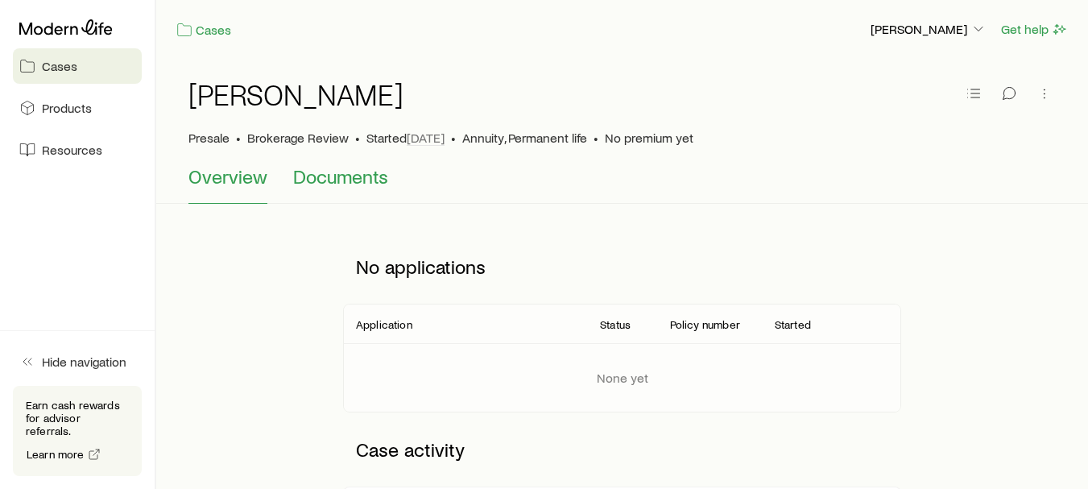
click at [344, 176] on span "Documents" at bounding box center [340, 176] width 95 height 23
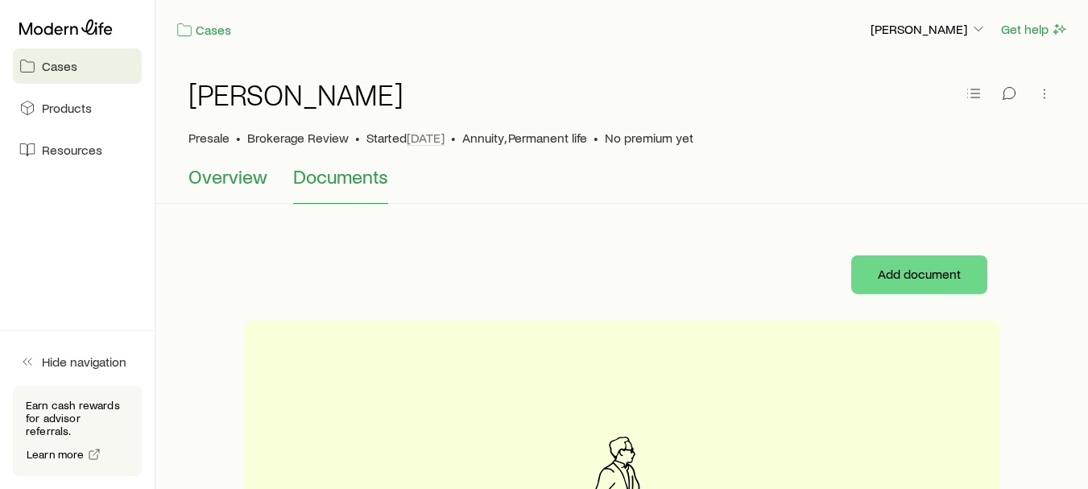
click at [234, 173] on span "Overview" at bounding box center [227, 176] width 79 height 23
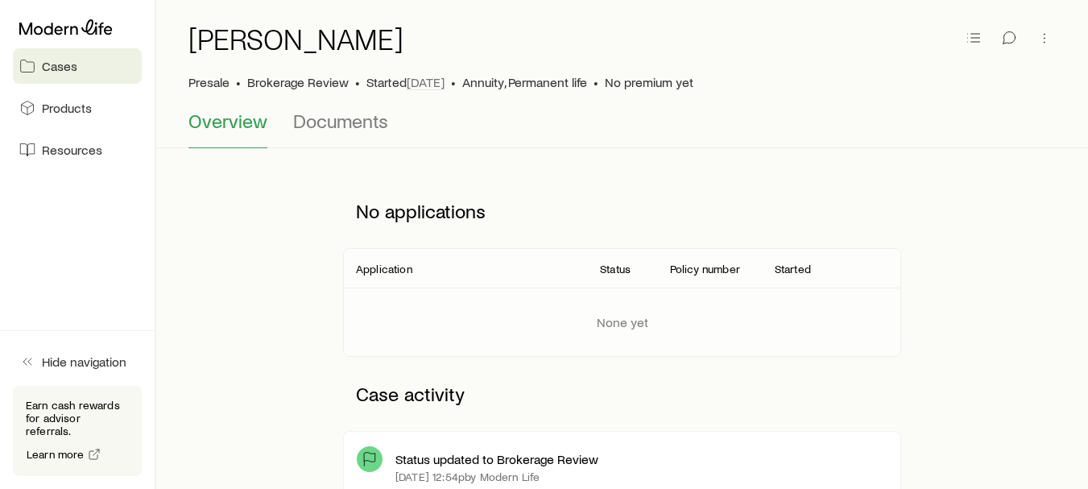
scroll to position [52, 0]
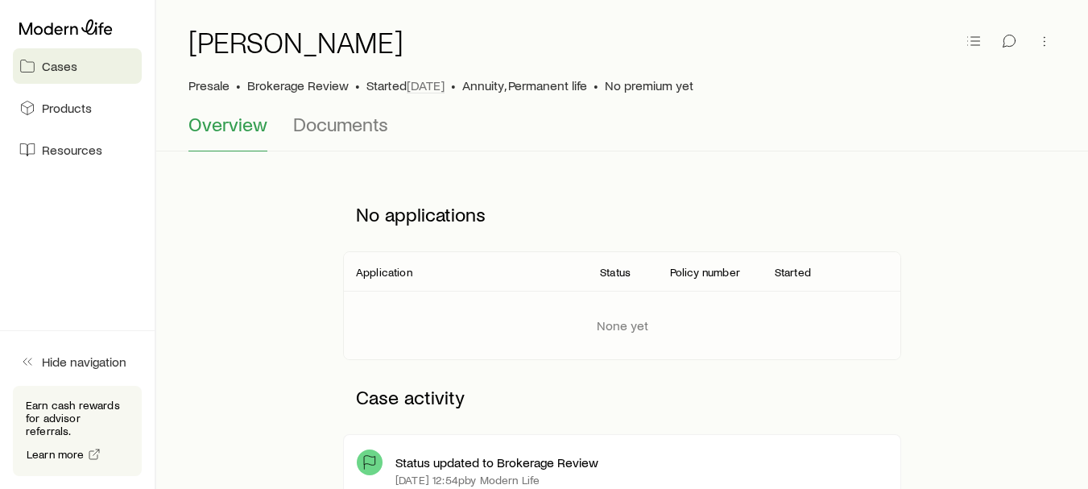
click at [239, 128] on span "Overview" at bounding box center [227, 124] width 79 height 23
click at [64, 62] on span "Cases" at bounding box center [59, 66] width 35 height 16
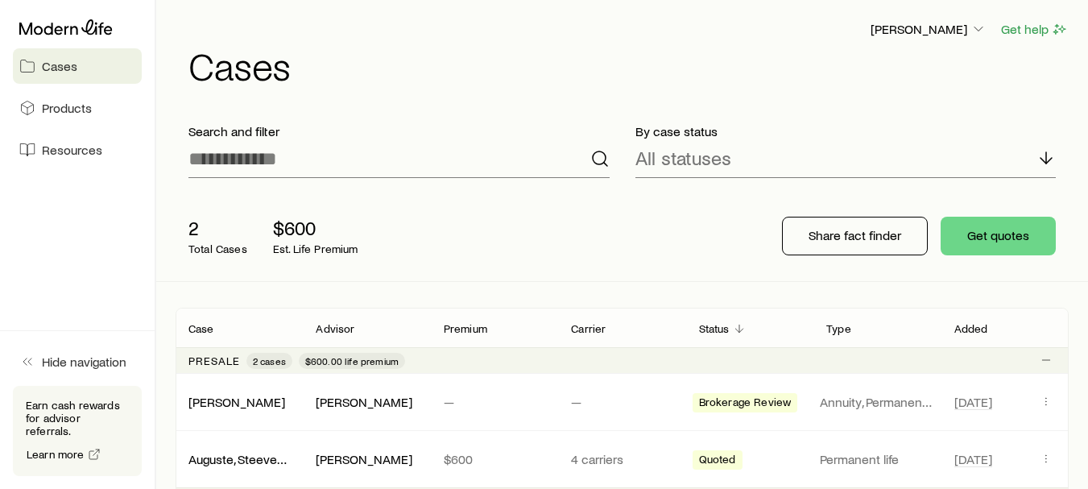
click at [777, 98] on div "Obson Jacque Get help Cases" at bounding box center [622, 52] width 893 height 104
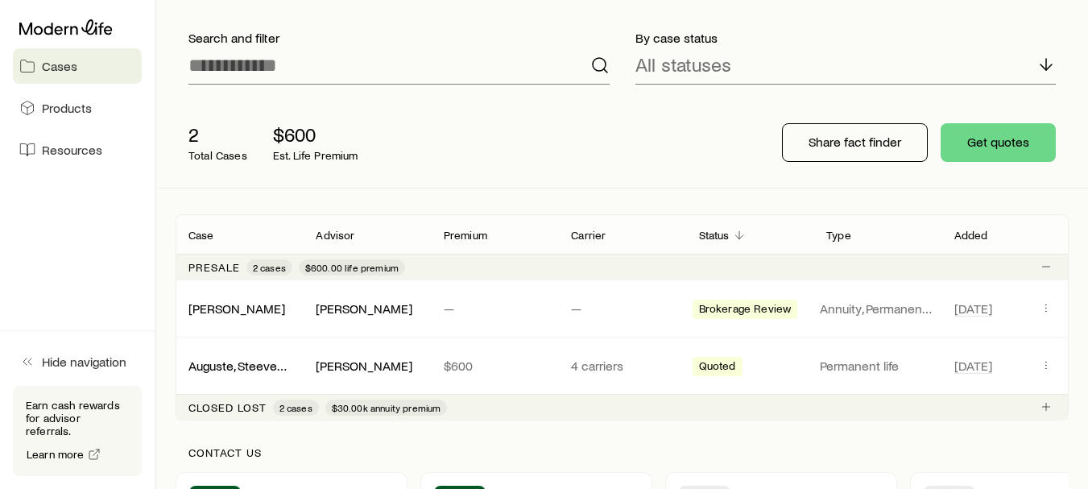
scroll to position [81, 0]
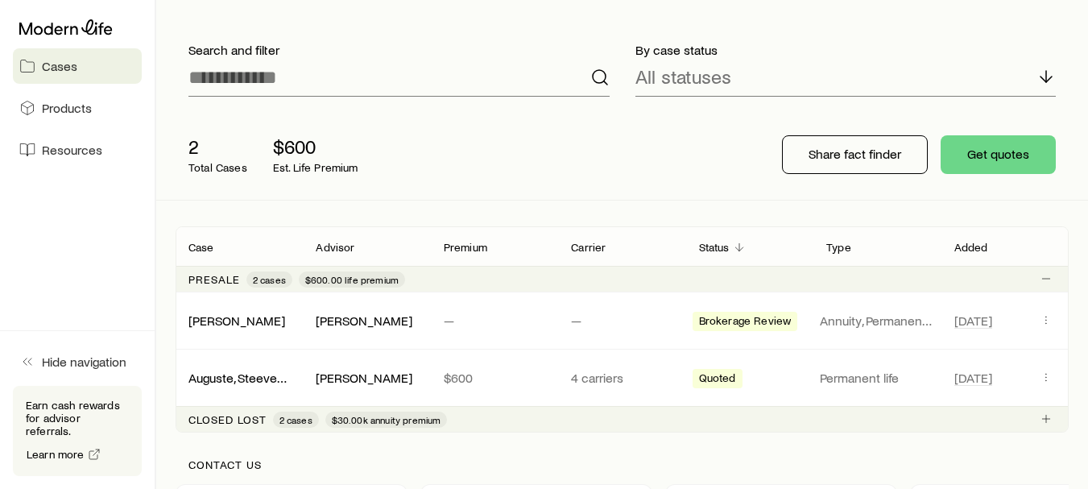
click at [40, 52] on link "Cases" at bounding box center [77, 65] width 129 height 35
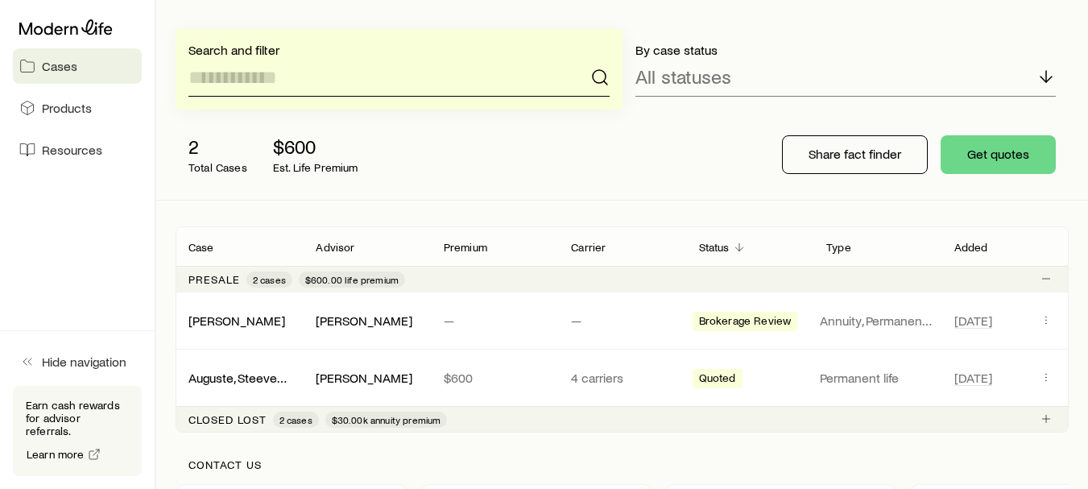
click at [444, 81] on input at bounding box center [398, 77] width 421 height 39
click at [57, 116] on link "Products" at bounding box center [77, 107] width 129 height 35
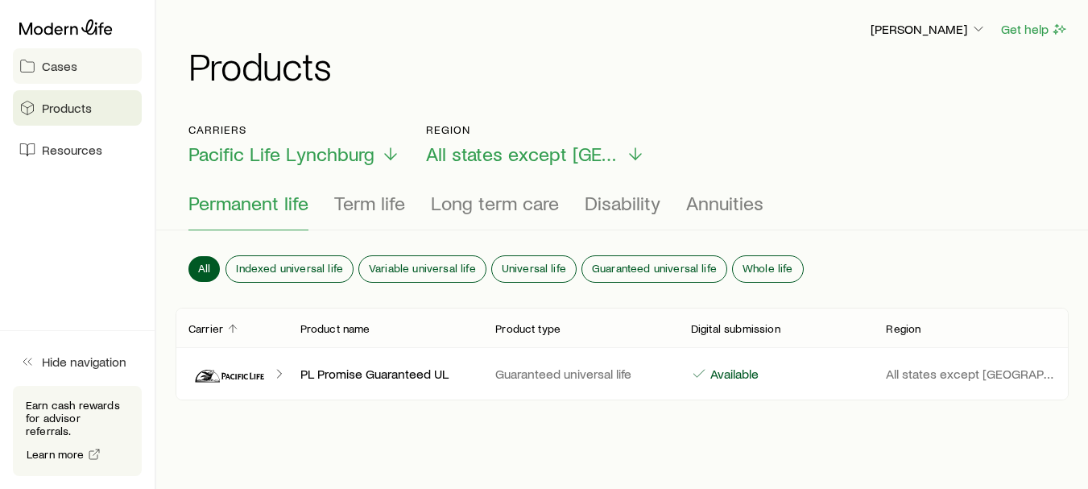
click at [47, 64] on span "Cases" at bounding box center [59, 66] width 35 height 16
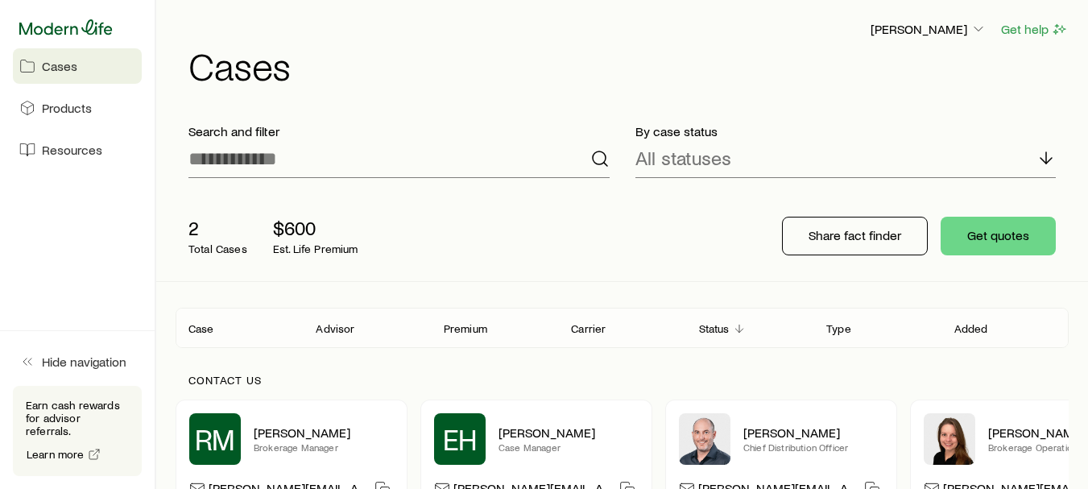
click at [94, 33] on icon at bounding box center [65, 26] width 93 height 15
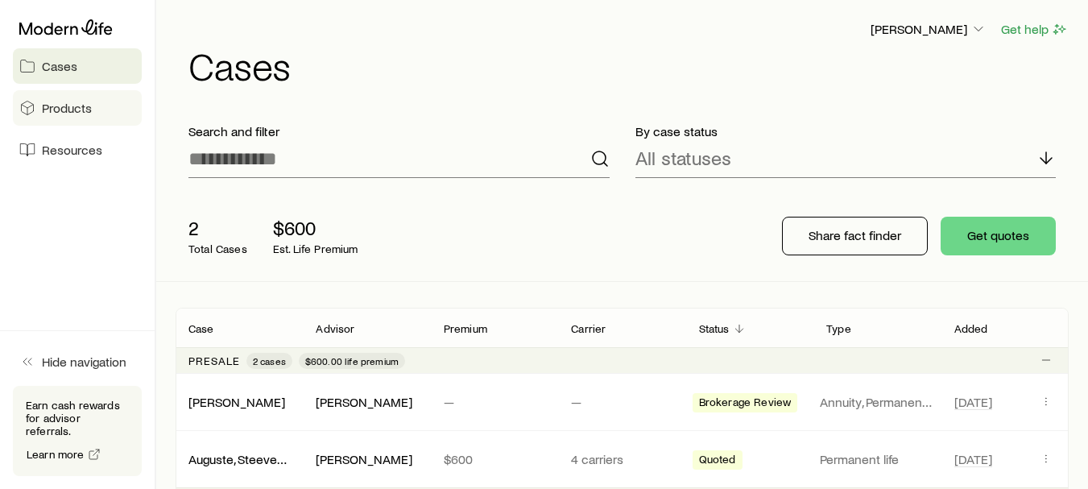
click at [96, 118] on link "Products" at bounding box center [77, 107] width 129 height 35
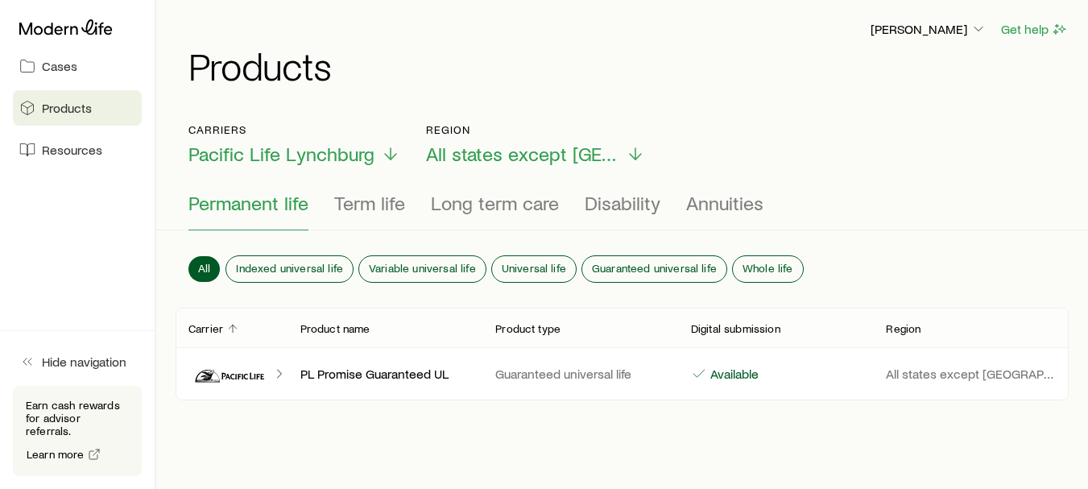
click at [295, 254] on div "All Indexed universal life Variable universal life Universal life Guaranteed un…" at bounding box center [622, 272] width 893 height 71
click at [374, 154] on p "Pacific Life Lynchburg" at bounding box center [294, 154] width 212 height 23
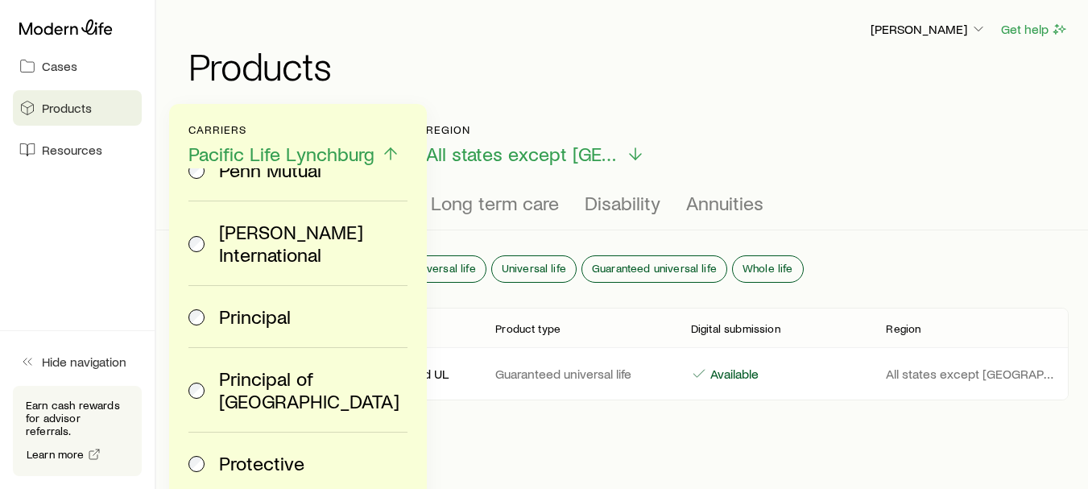
scroll to position [3188, 0]
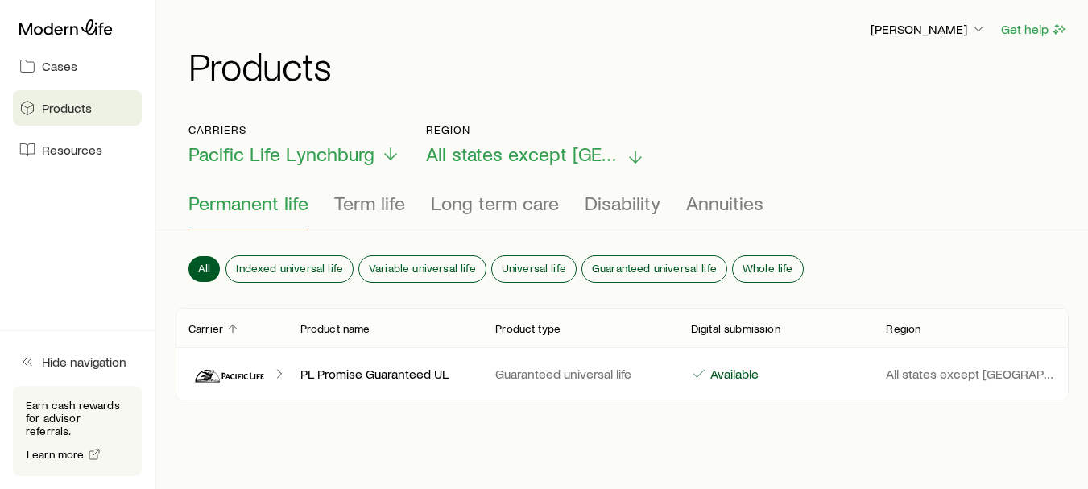
click at [482, 163] on span "All states except NY" at bounding box center [522, 154] width 193 height 23
click at [370, 147] on span "Pacific Life Lynchburg" at bounding box center [281, 154] width 186 height 23
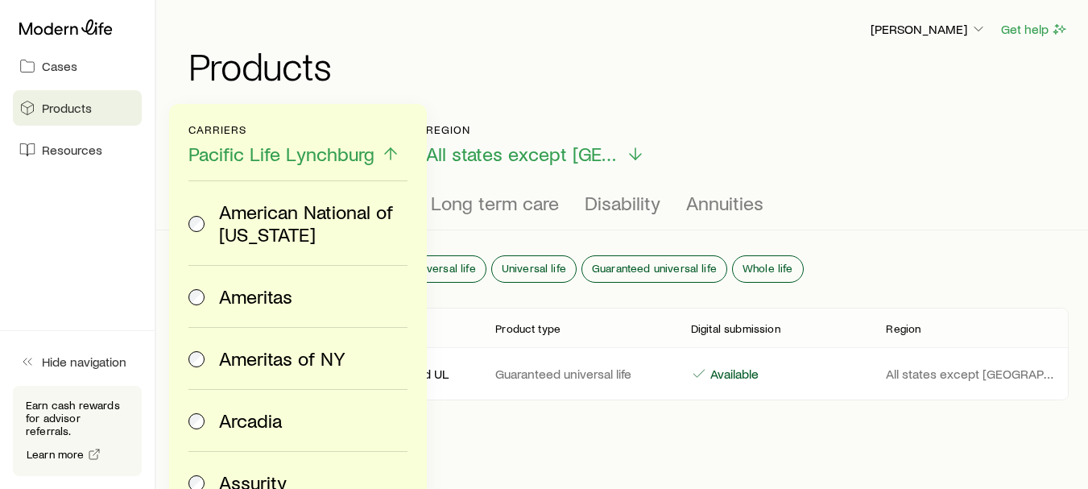
scroll to position [0, 0]
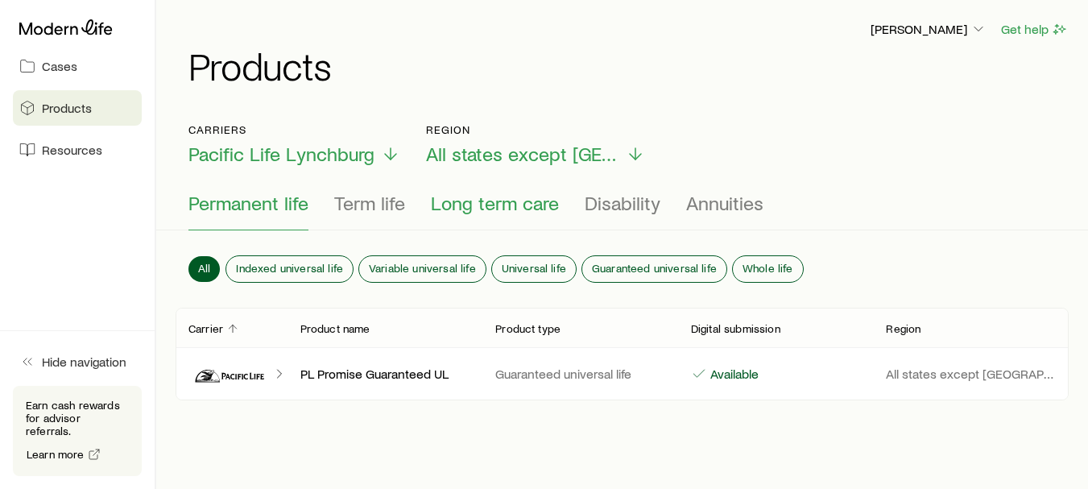
click at [485, 202] on span "Long term care" at bounding box center [495, 203] width 128 height 23
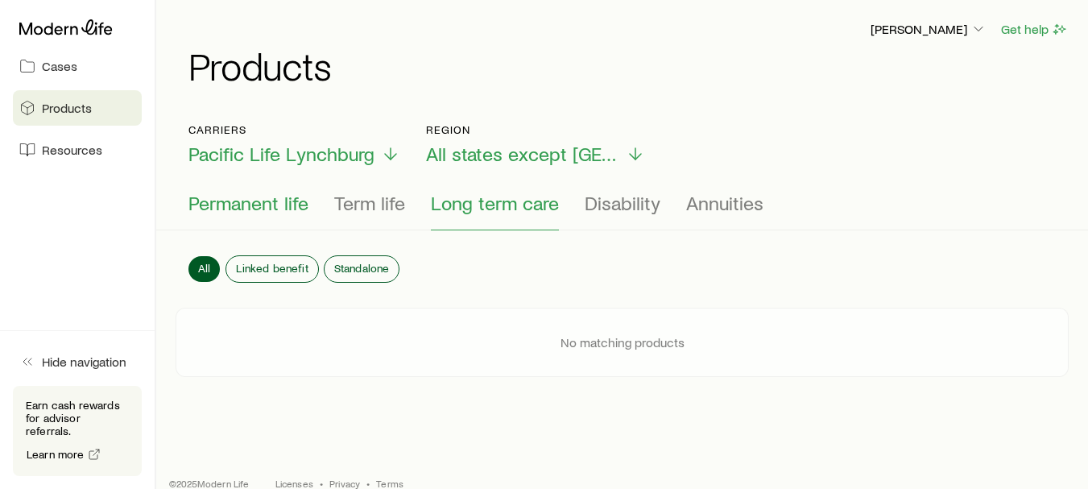
click at [264, 203] on span "Permanent life" at bounding box center [248, 203] width 120 height 23
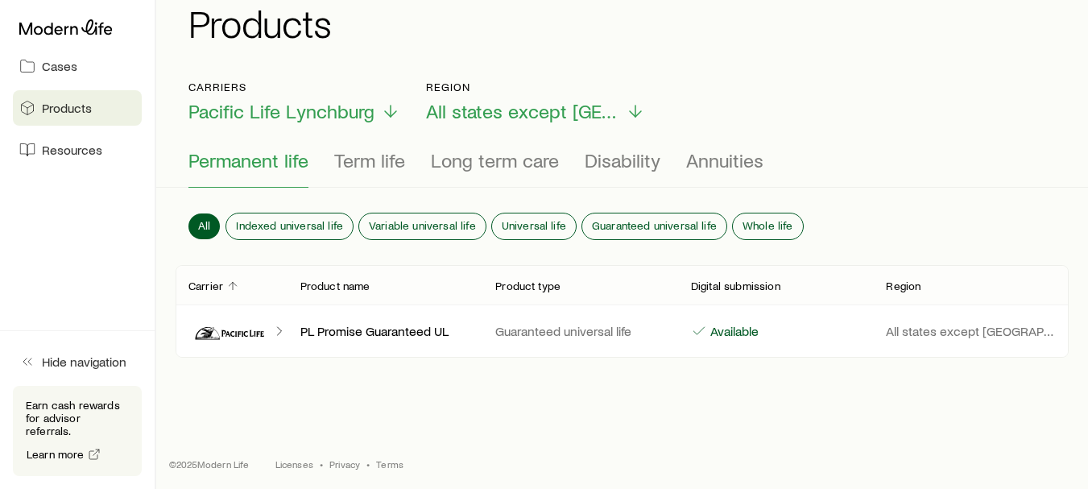
scroll to position [47, 0]
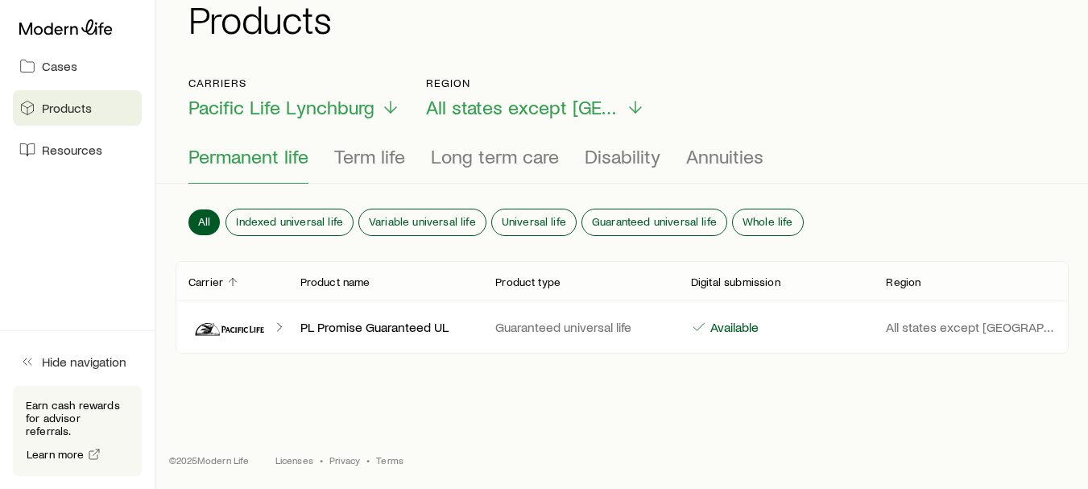
click at [373, 329] on p "PL Promise Guaranteed UL" at bounding box center [385, 327] width 170 height 16
click at [276, 327] on icon "Client cases" at bounding box center [279, 327] width 16 height 16
click at [237, 330] on icon "Client cases" at bounding box center [229, 327] width 83 height 39
click at [734, 328] on p "Available" at bounding box center [733, 327] width 52 height 16
click at [915, 320] on p "All states except NY" at bounding box center [971, 327] width 170 height 16
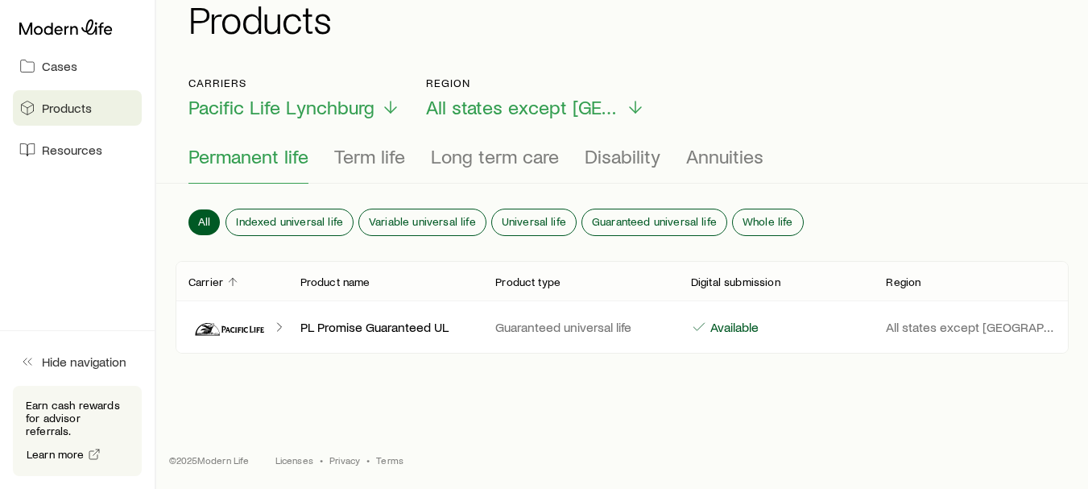
click at [754, 283] on p "Digital submission" at bounding box center [735, 281] width 89 height 13
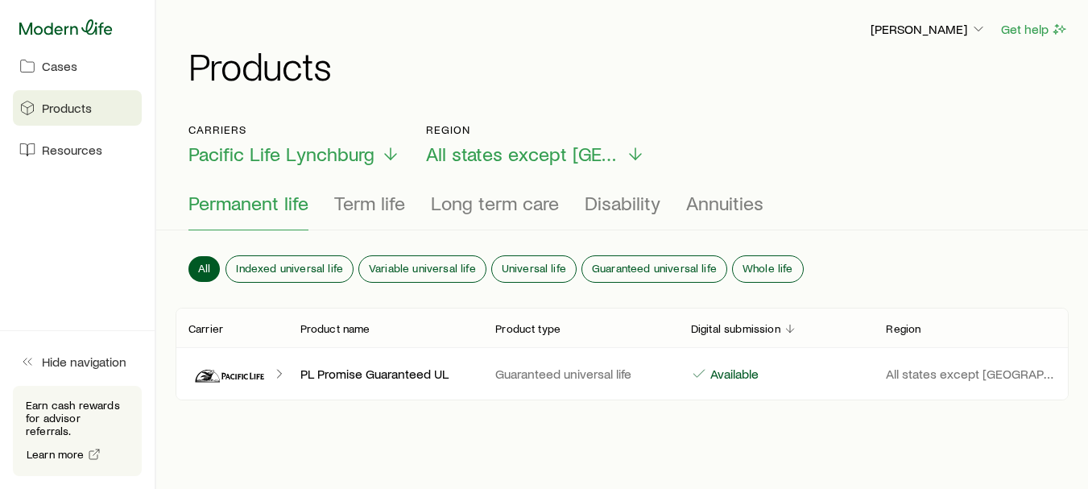
click at [74, 20] on icon at bounding box center [65, 27] width 93 height 16
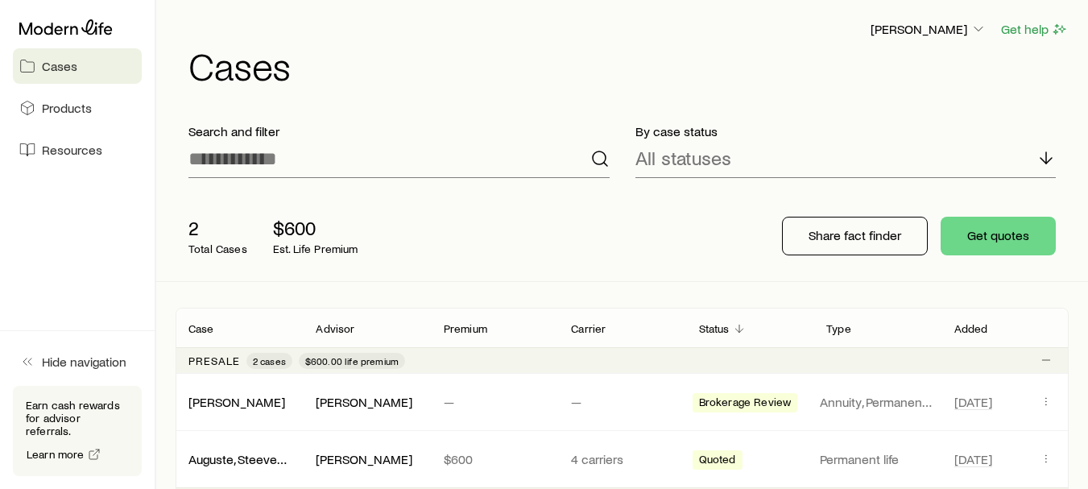
scroll to position [388, 0]
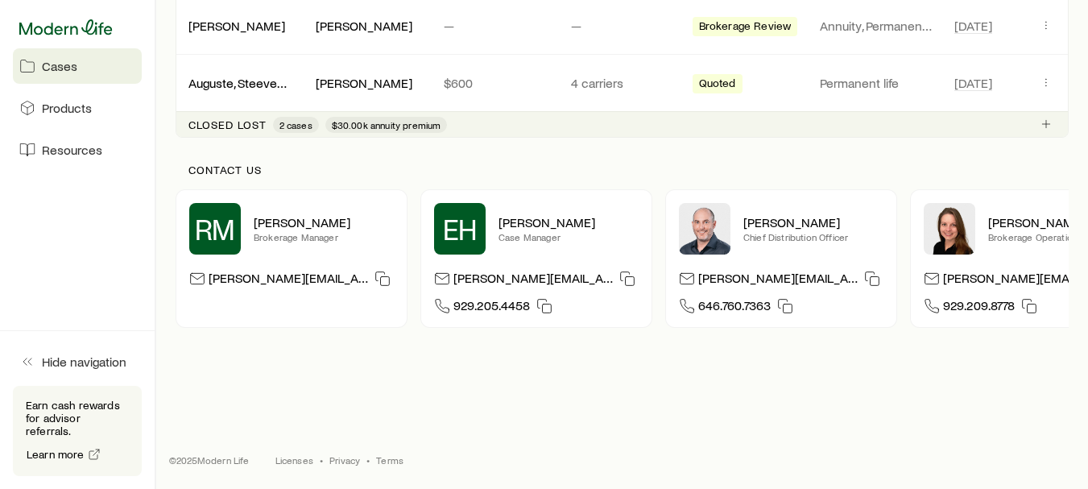
click at [70, 30] on icon at bounding box center [65, 27] width 93 height 16
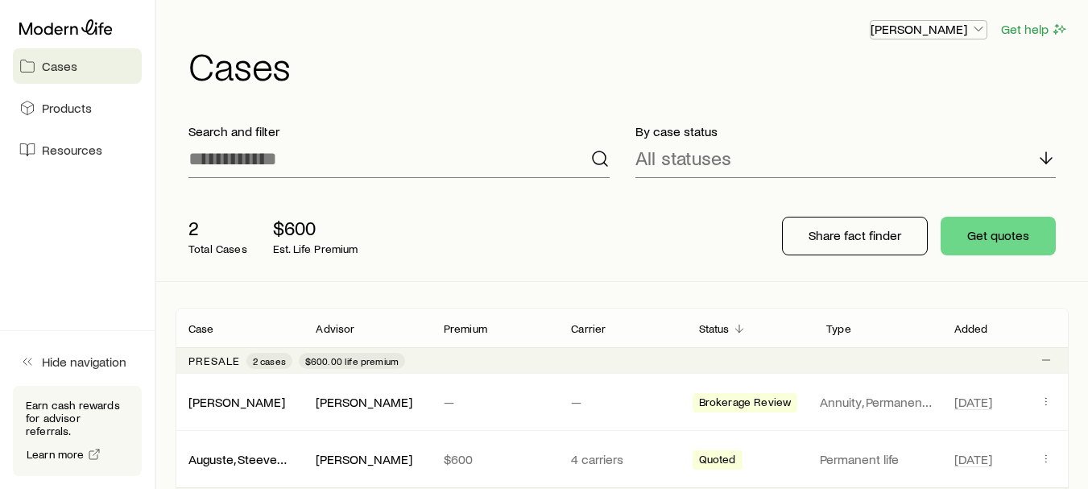
click at [969, 35] on p "[PERSON_NAME]" at bounding box center [928, 29] width 116 height 16
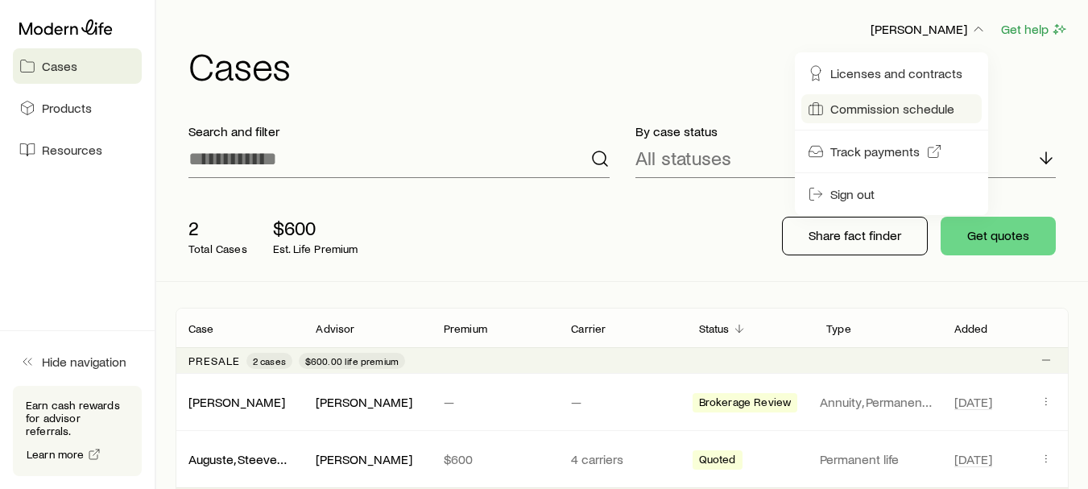
click at [886, 104] on span "Commission schedule" at bounding box center [892, 109] width 124 height 16
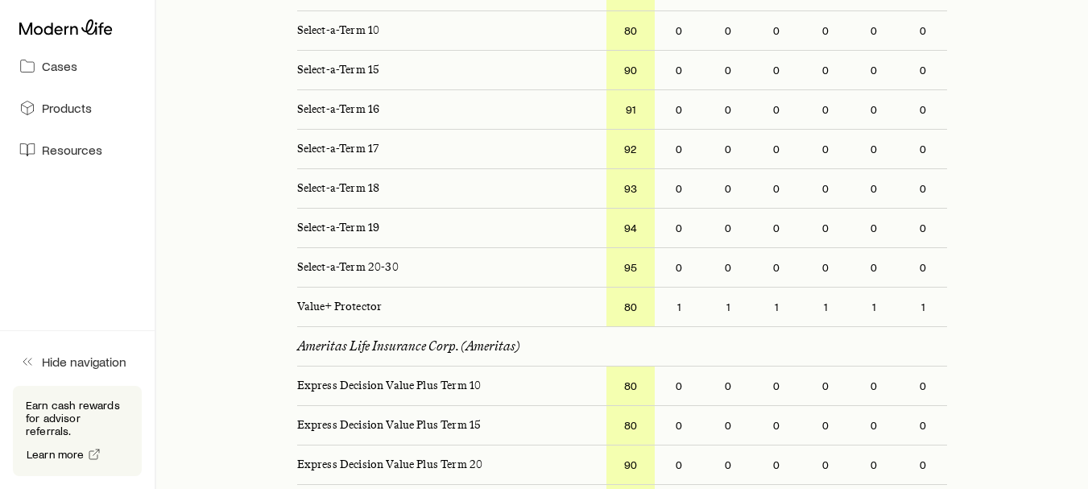
scroll to position [666, 0]
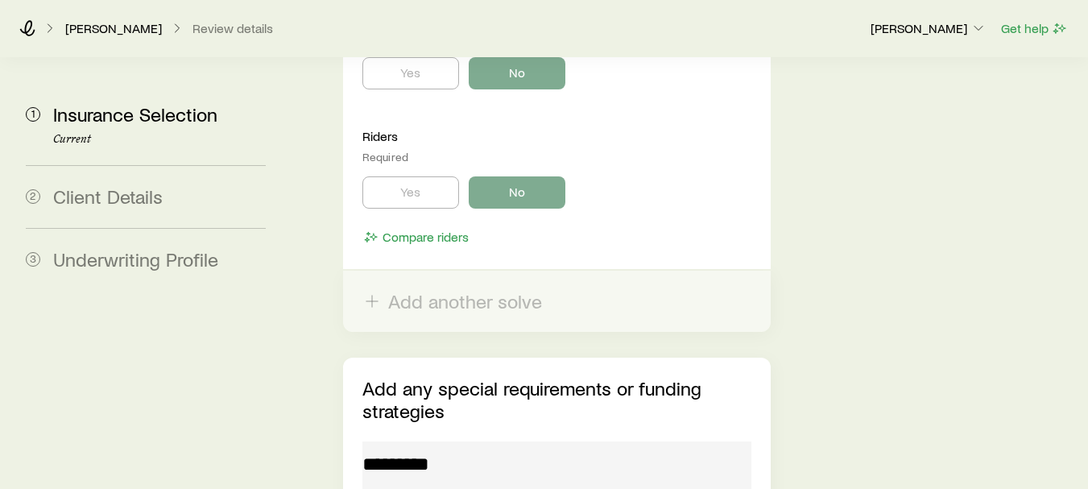
scroll to position [3213, 0]
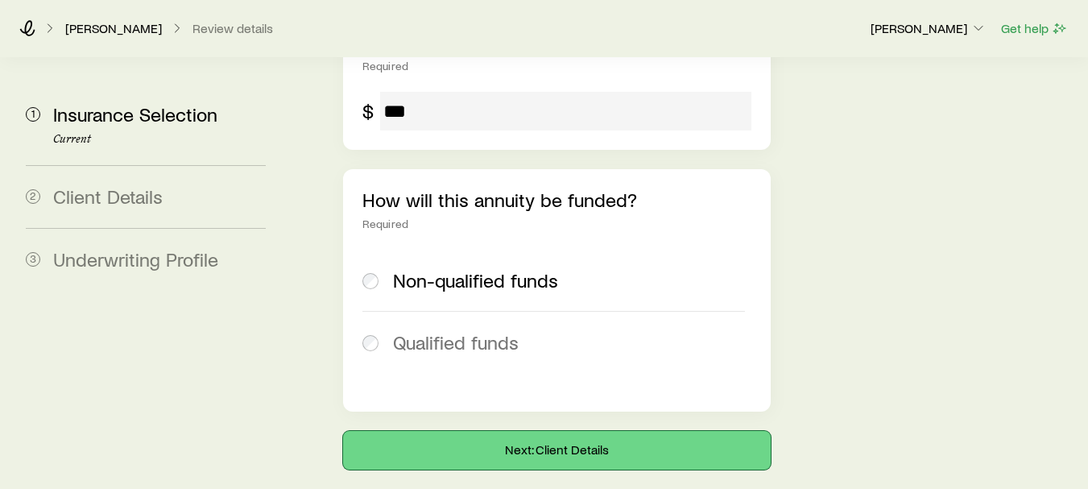
click at [540, 431] on button "Next: Client Details" at bounding box center [557, 450] width 428 height 39
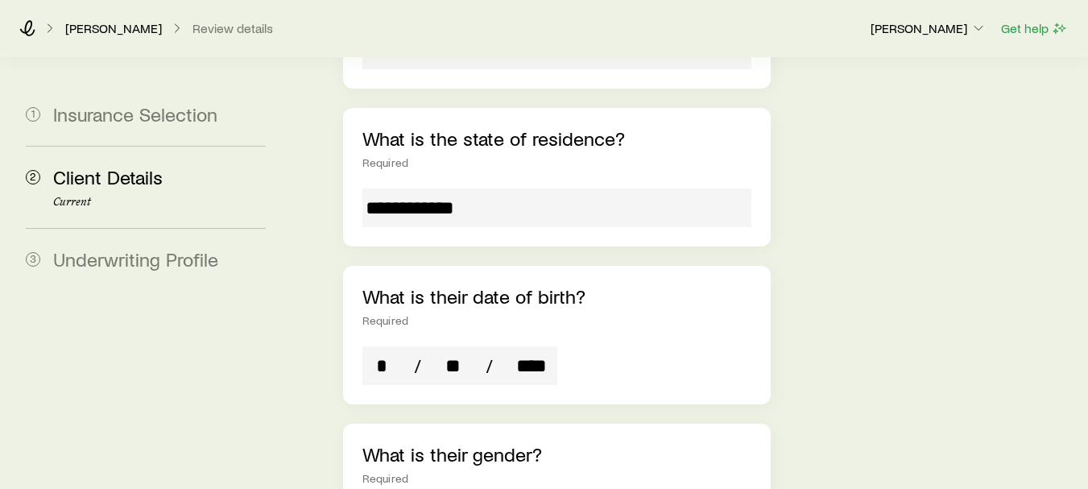
scroll to position [1262, 0]
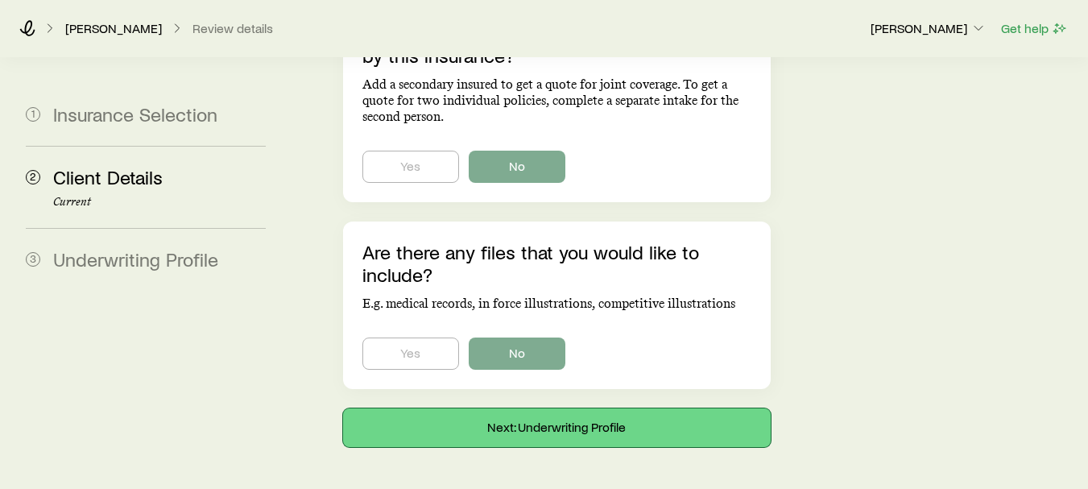
click at [618, 408] on button "Next: Underwriting Profile" at bounding box center [557, 427] width 428 height 39
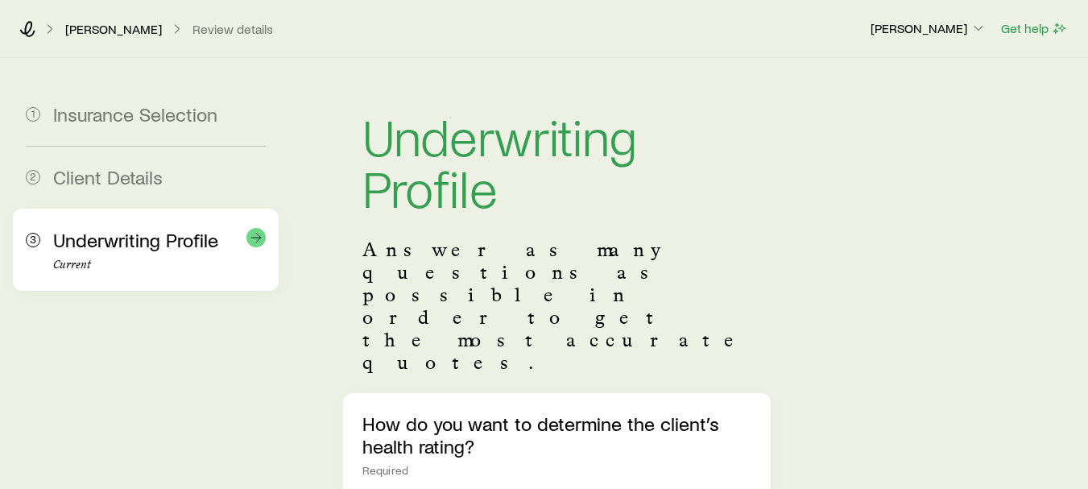
click at [82, 255] on div "Underwriting Profile Current" at bounding box center [159, 250] width 213 height 43
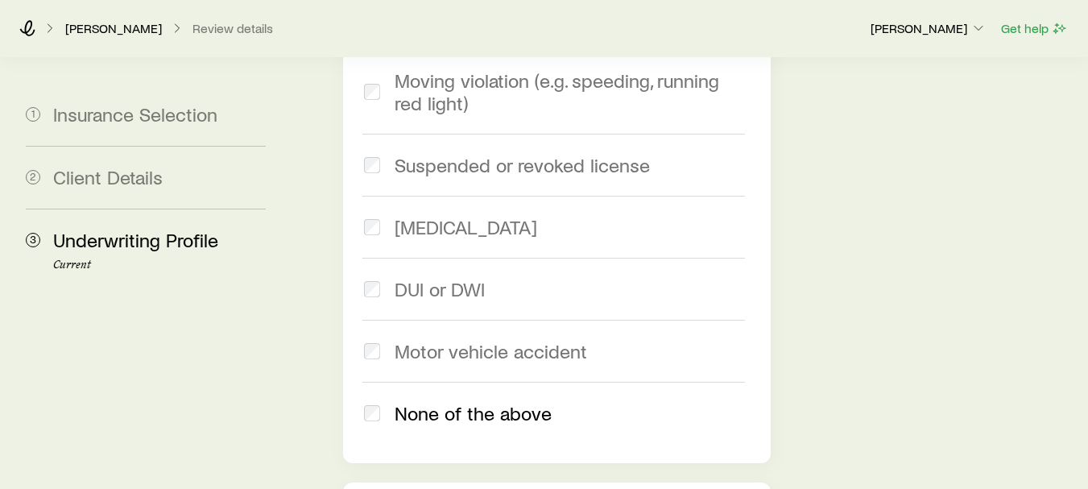
scroll to position [2753, 0]
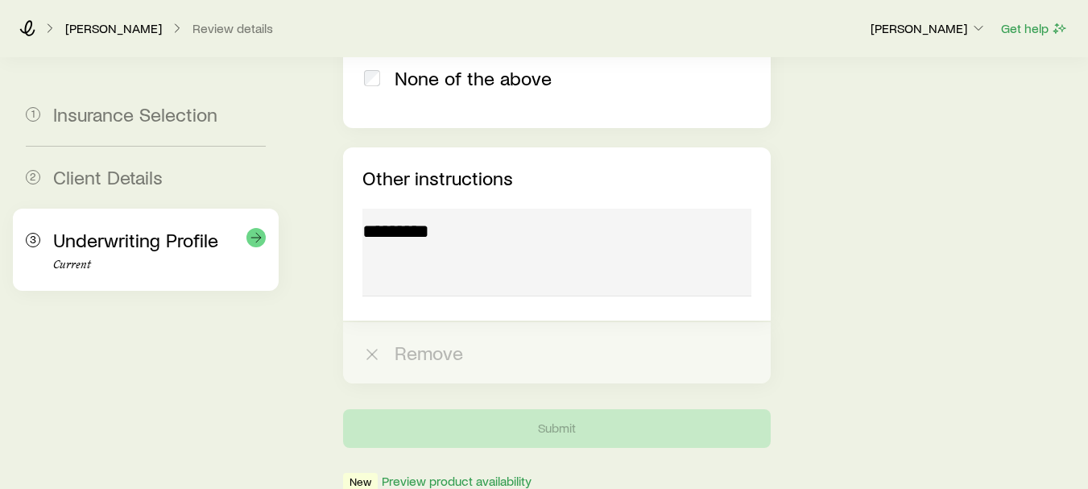
click at [87, 237] on span "Underwriting Profile" at bounding box center [135, 239] width 165 height 23
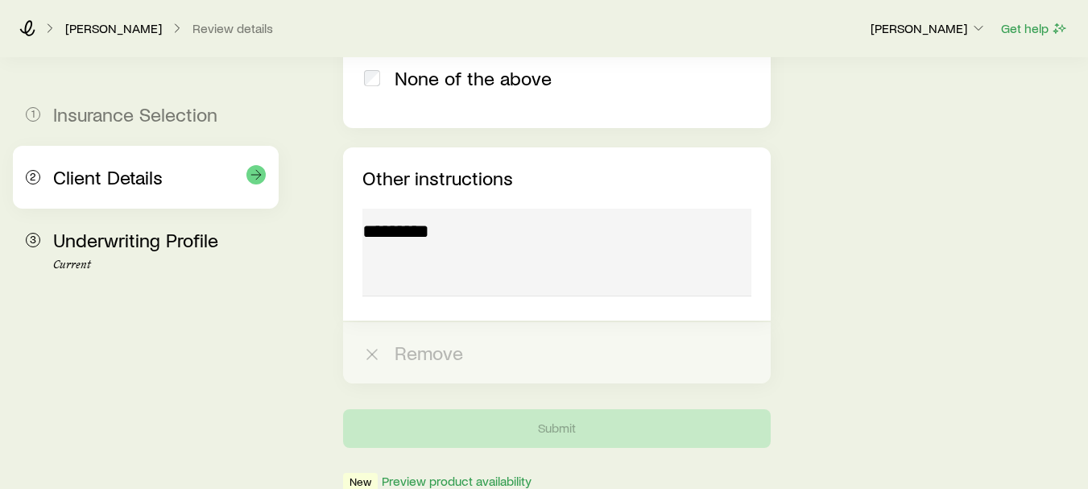
click at [100, 177] on span "Client Details" at bounding box center [108, 176] width 110 height 23
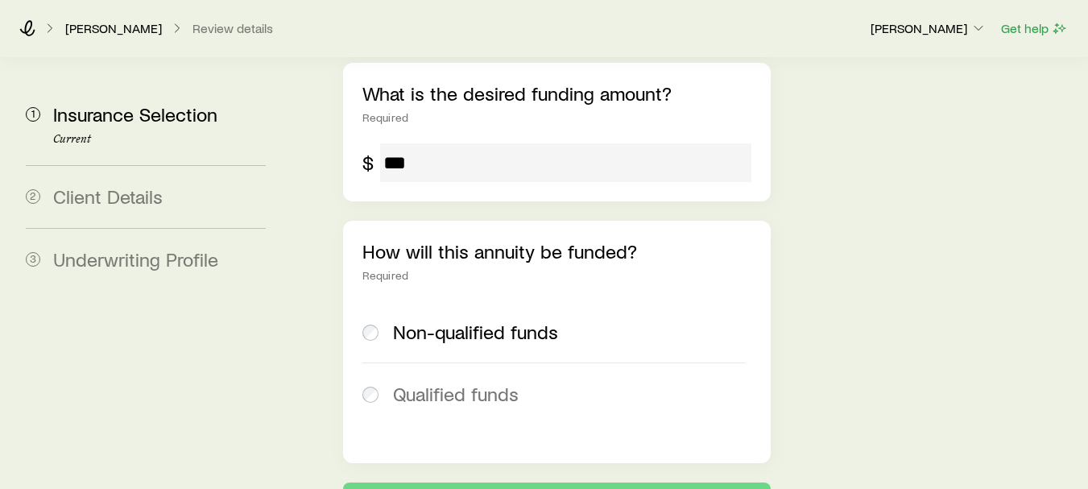
scroll to position [3213, 0]
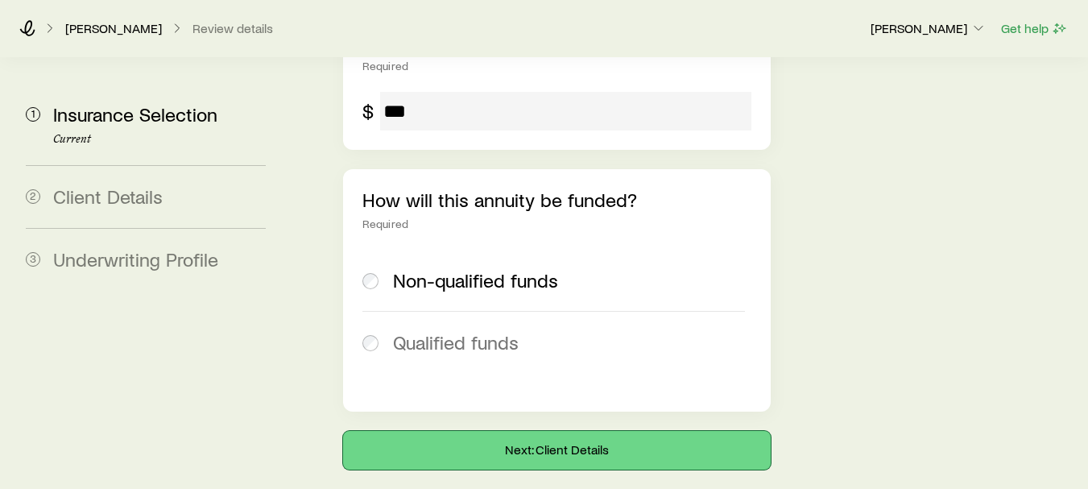
click at [556, 431] on button "Next: Client Details" at bounding box center [557, 450] width 428 height 39
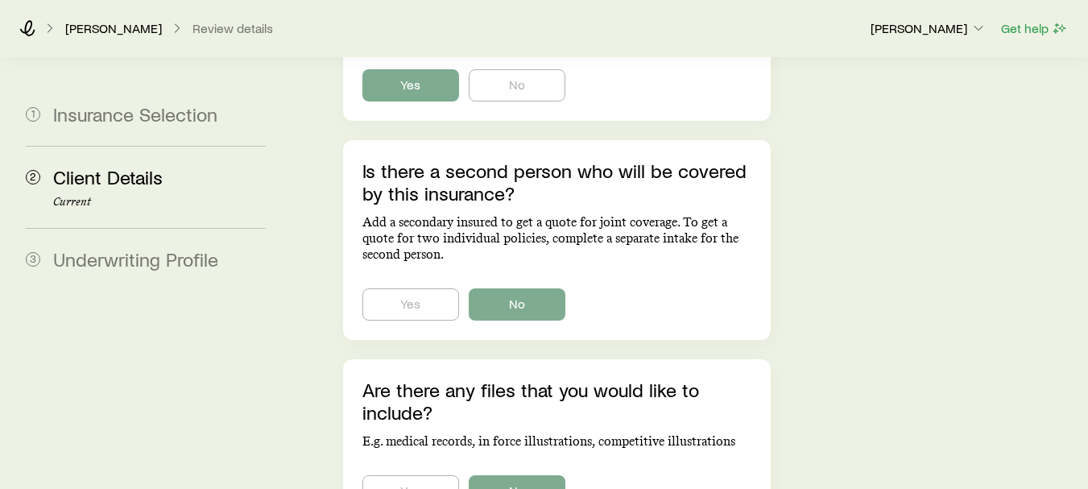
scroll to position [1262, 0]
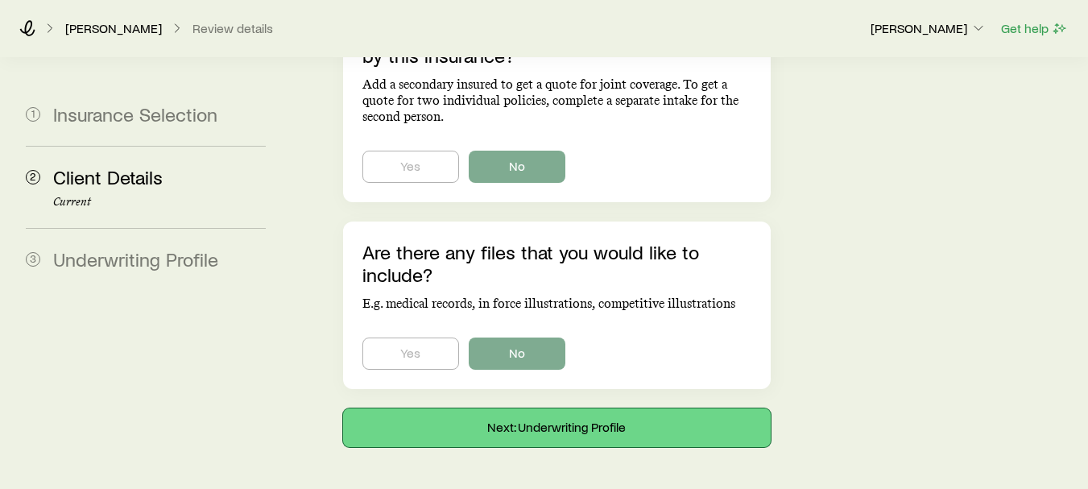
click at [541, 408] on button "Next: Underwriting Profile" at bounding box center [557, 427] width 428 height 39
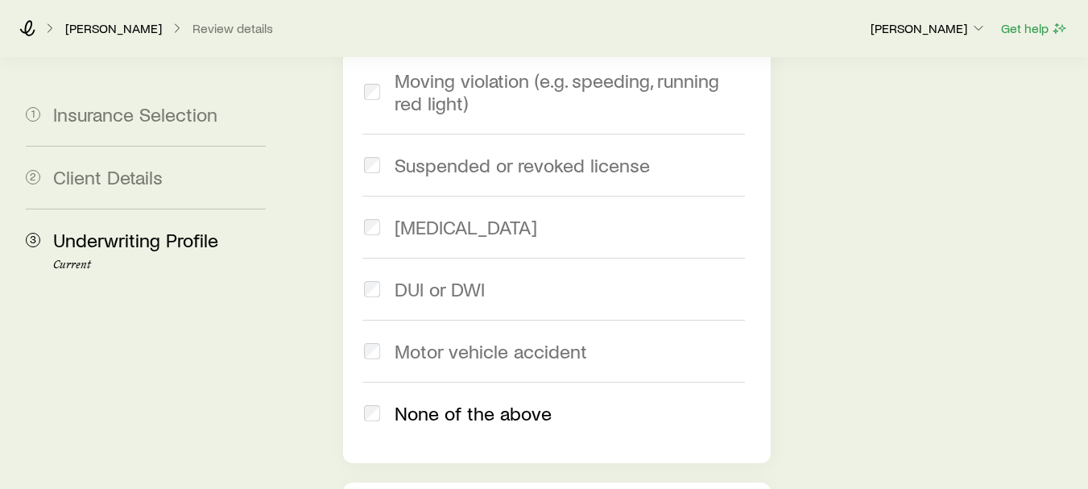
scroll to position [2753, 0]
